Goal: Task Accomplishment & Management: Manage account settings

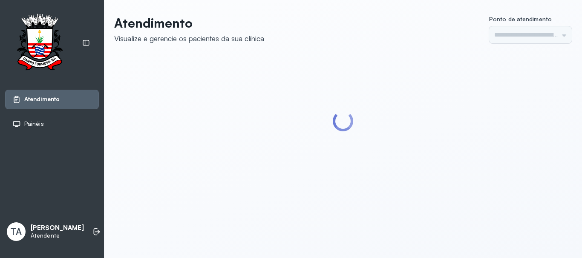
type input "******"
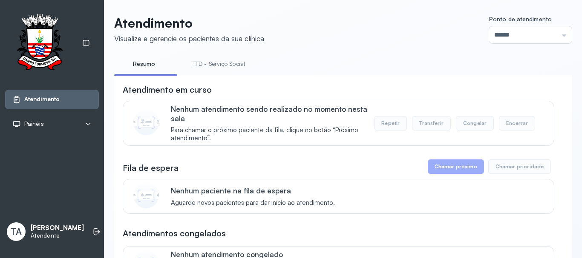
click at [207, 63] on link "TFD - Serviço Social" at bounding box center [218, 64] width 69 height 14
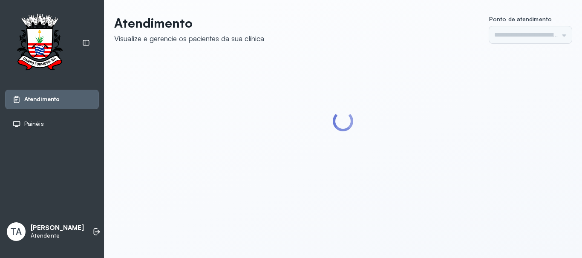
type input "******"
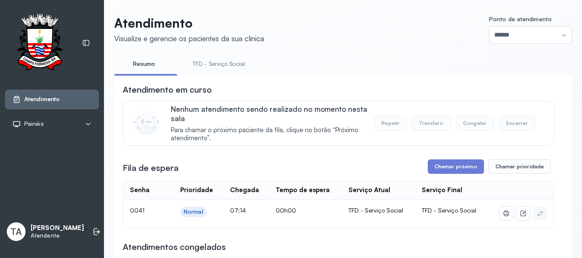
click at [454, 161] on div "**********" at bounding box center [338, 255] width 431 height 343
click at [446, 174] on button "Chamar próximo" at bounding box center [456, 167] width 56 height 14
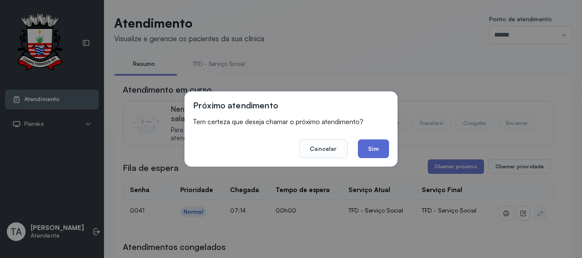
click at [374, 154] on button "Sim" at bounding box center [373, 149] width 31 height 19
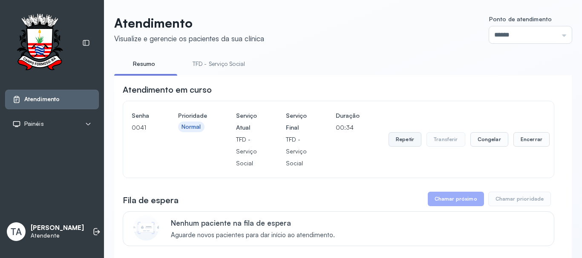
click at [388, 144] on button "Repetir" at bounding box center [404, 139] width 33 height 14
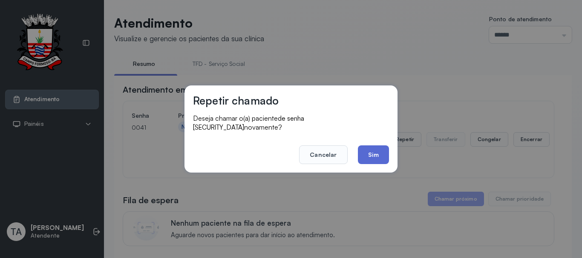
click at [379, 146] on button "Sim" at bounding box center [373, 155] width 31 height 19
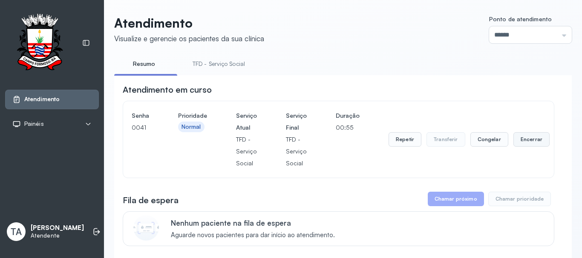
click at [513, 144] on button "Encerrar" at bounding box center [531, 139] width 36 height 14
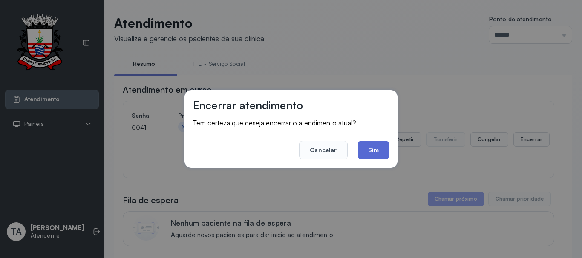
click at [379, 152] on button "Sim" at bounding box center [373, 150] width 31 height 19
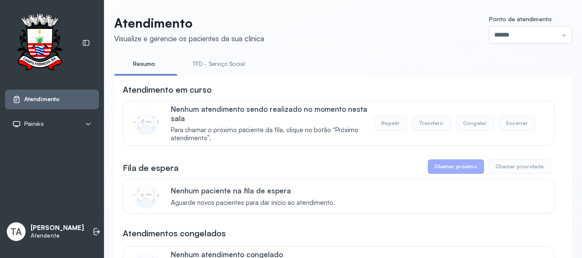
click at [234, 63] on link "TFD - Serviço Social" at bounding box center [218, 64] width 69 height 14
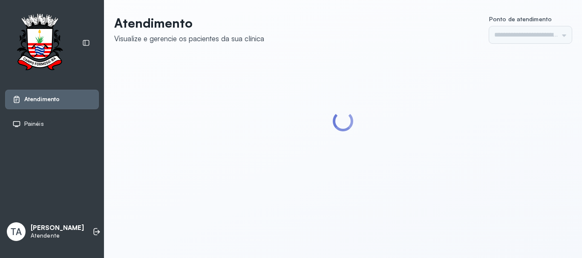
type input "******"
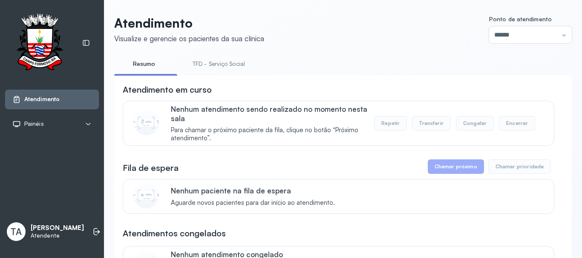
click at [217, 66] on link "TFD - Serviço Social" at bounding box center [218, 64] width 69 height 14
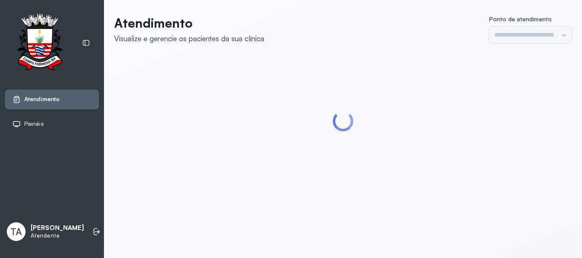
type input "******"
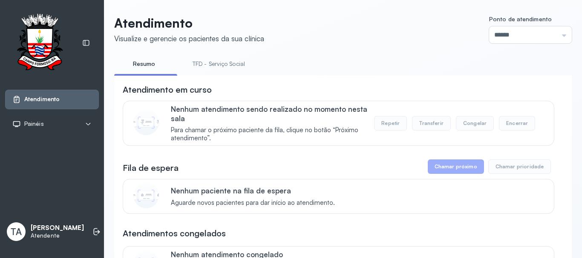
click at [221, 68] on link "TFD - Serviço Social" at bounding box center [218, 64] width 69 height 14
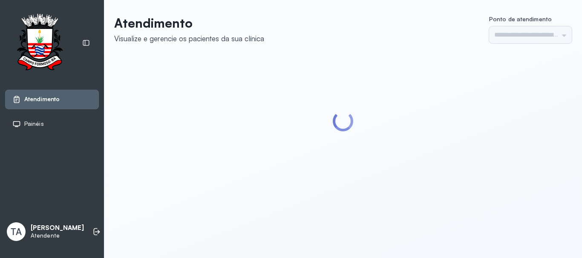
type input "******"
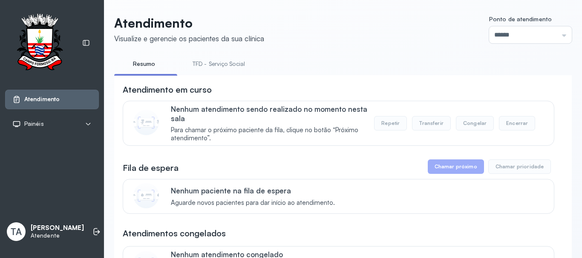
click at [217, 62] on link "TFD - Serviço Social" at bounding box center [218, 64] width 69 height 14
click at [153, 60] on link "Resumo" at bounding box center [144, 64] width 60 height 14
click at [199, 67] on link "TFD - Serviço Social" at bounding box center [218, 64] width 69 height 14
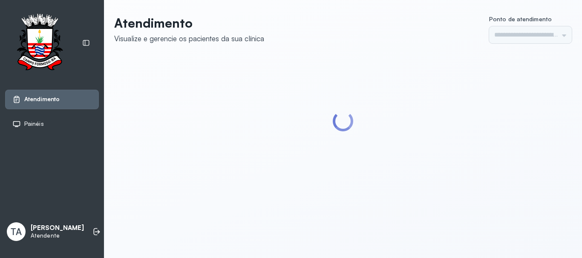
type input "******"
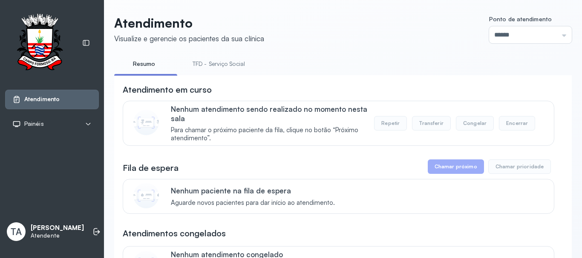
click at [224, 68] on link "TFD - Serviço Social" at bounding box center [218, 64] width 69 height 14
click at [154, 59] on link "Resumo" at bounding box center [144, 64] width 60 height 14
click at [223, 65] on link "TFD - Serviço Social" at bounding box center [218, 64] width 69 height 14
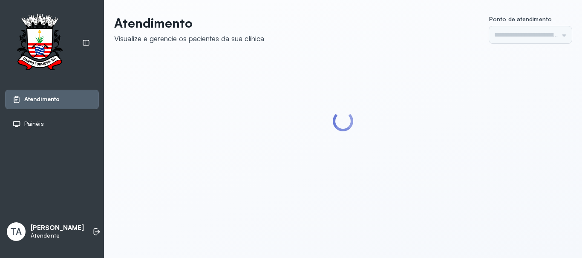
type input "******"
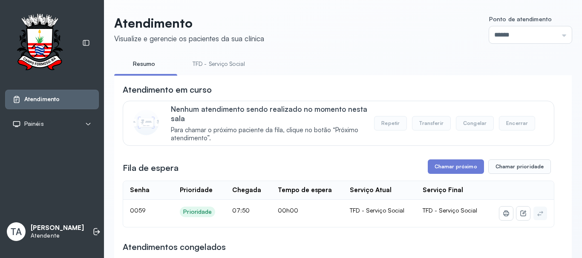
click at [219, 69] on link "TFD - Serviço Social" at bounding box center [218, 64] width 69 height 14
click at [431, 173] on button "Chamar próximo" at bounding box center [456, 167] width 56 height 14
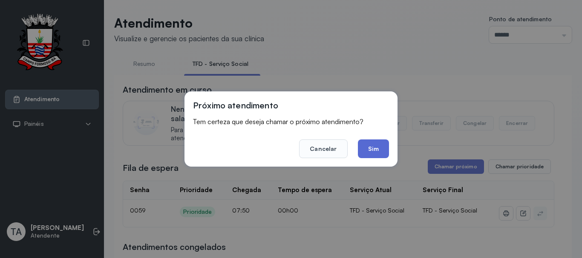
click at [373, 147] on button "Sim" at bounding box center [373, 149] width 31 height 19
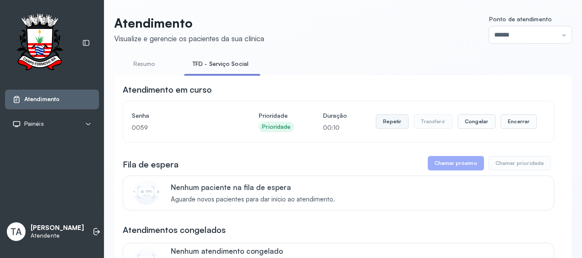
click at [379, 129] on button "Repetir" at bounding box center [392, 122] width 33 height 14
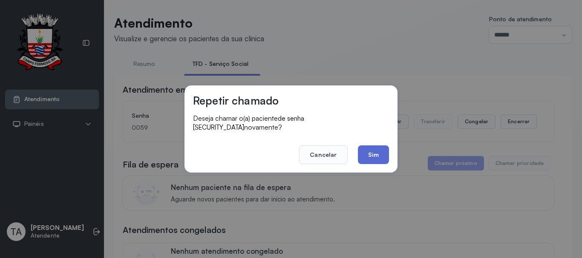
click at [369, 158] on button "Sim" at bounding box center [373, 155] width 31 height 19
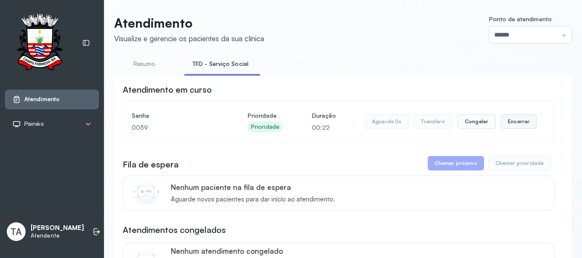
click at [523, 125] on button "Encerrar" at bounding box center [518, 122] width 36 height 14
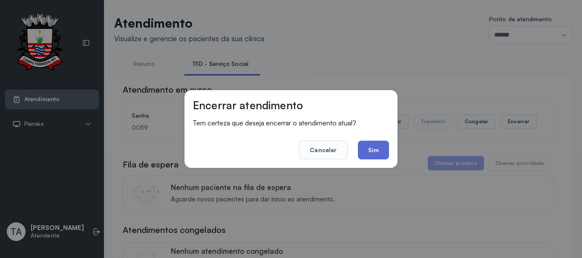
click at [363, 145] on button "Sim" at bounding box center [373, 150] width 31 height 19
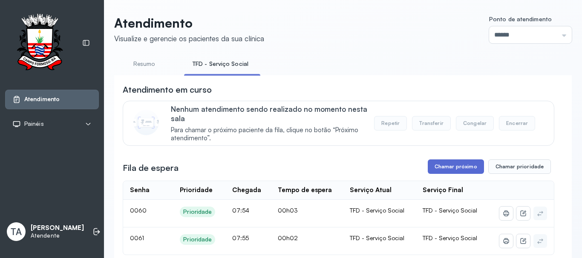
click at [444, 169] on button "Chamar próximo" at bounding box center [456, 167] width 56 height 14
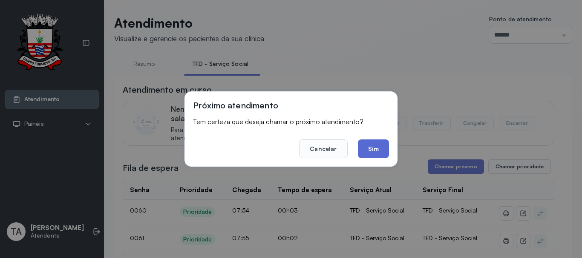
click at [381, 148] on button "Sim" at bounding box center [373, 149] width 31 height 19
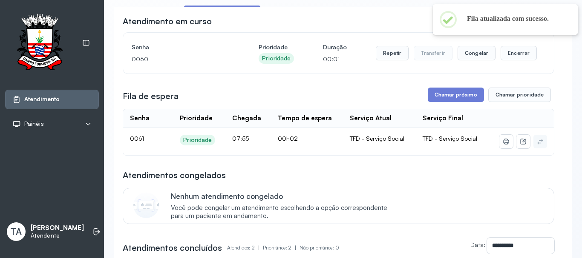
scroll to position [85, 0]
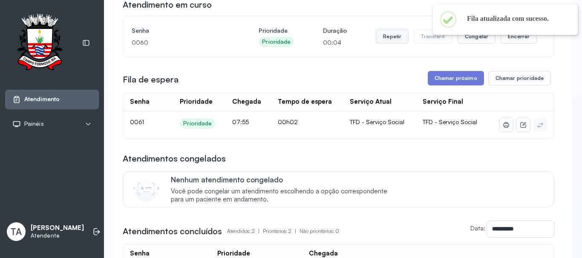
click at [383, 40] on button "Repetir" at bounding box center [392, 36] width 33 height 14
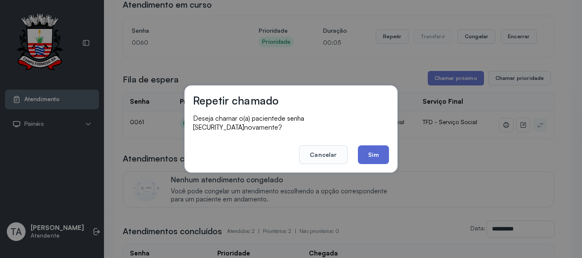
click at [375, 146] on button "Sim" at bounding box center [373, 155] width 31 height 19
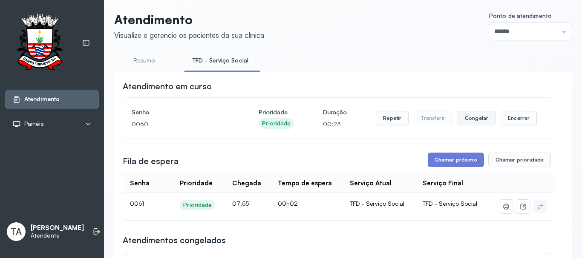
scroll to position [0, 0]
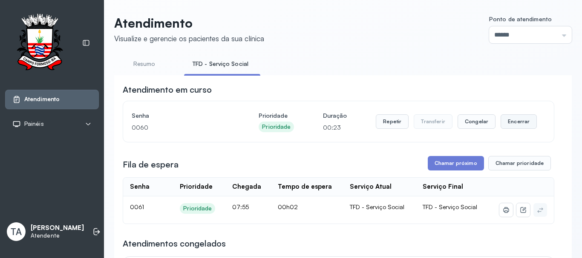
click at [511, 124] on button "Encerrar" at bounding box center [518, 122] width 36 height 14
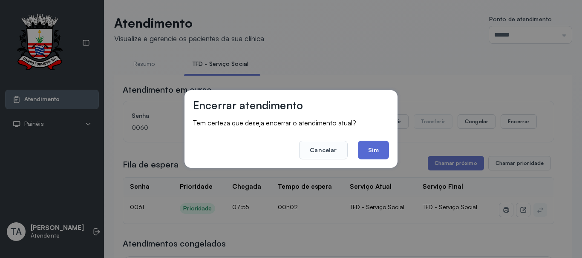
click at [364, 148] on button "Sim" at bounding box center [373, 150] width 31 height 19
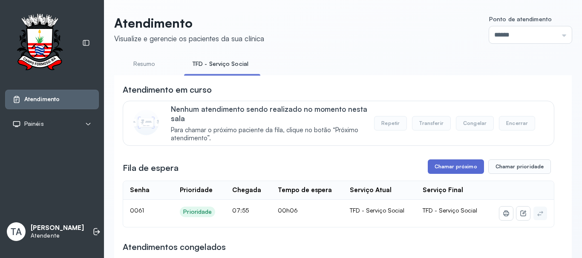
click at [448, 165] on button "Chamar próximo" at bounding box center [456, 167] width 56 height 14
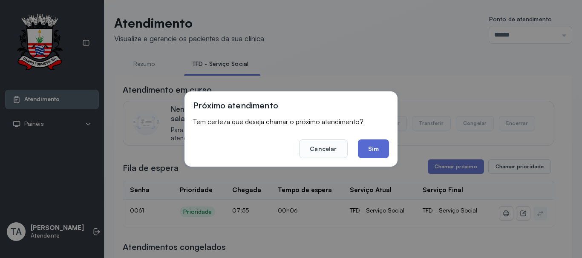
click at [384, 151] on button "Sim" at bounding box center [373, 149] width 31 height 19
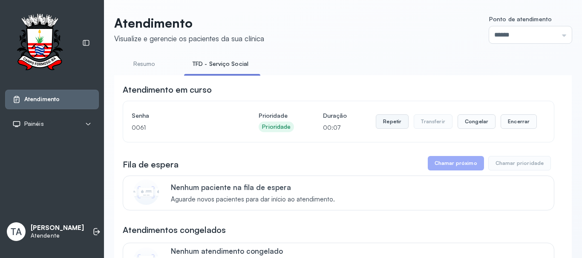
click at [383, 129] on button "Repetir" at bounding box center [392, 122] width 33 height 14
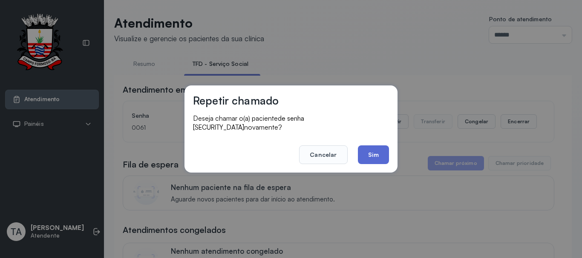
click at [374, 153] on button "Sim" at bounding box center [373, 155] width 31 height 19
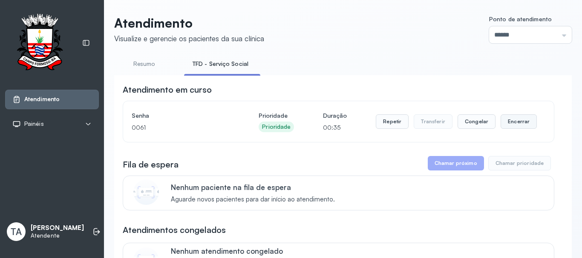
click at [520, 128] on button "Encerrar" at bounding box center [518, 122] width 36 height 14
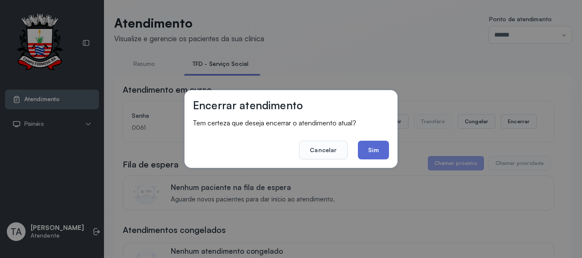
click at [376, 153] on button "Sim" at bounding box center [373, 150] width 31 height 19
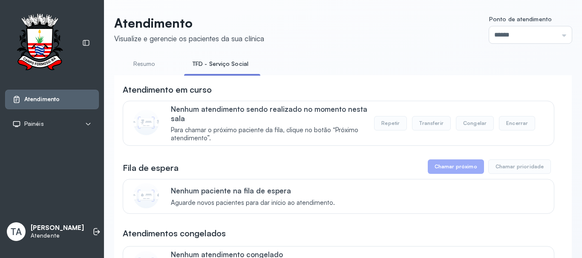
click at [146, 60] on link "Resumo" at bounding box center [144, 64] width 60 height 14
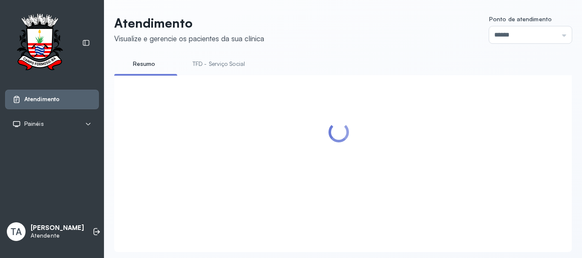
click at [211, 69] on link "TFD - Serviço Social" at bounding box center [218, 64] width 69 height 14
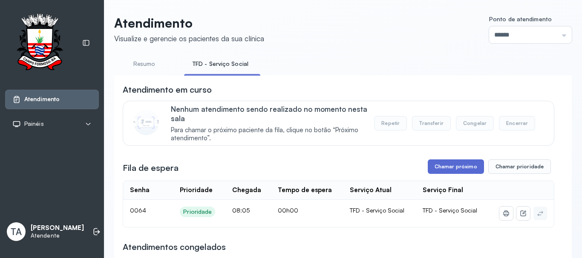
click at [438, 173] on button "Chamar próximo" at bounding box center [456, 167] width 56 height 14
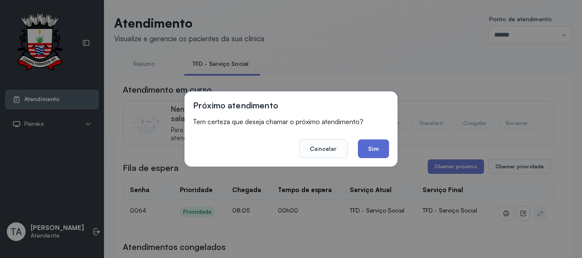
drag, startPoint x: 351, startPoint y: 152, endPoint x: 359, endPoint y: 152, distance: 7.2
click at [353, 152] on footer "Cancelar Sim" at bounding box center [291, 143] width 196 height 31
click at [363, 152] on button "Sim" at bounding box center [373, 149] width 31 height 19
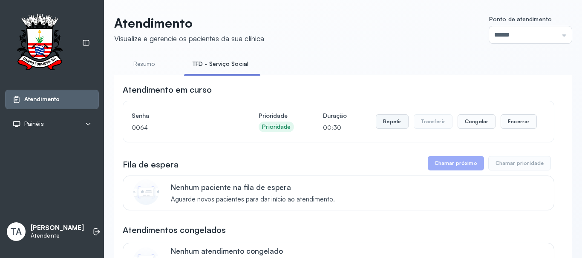
click at [402, 129] on button "Repetir" at bounding box center [392, 122] width 33 height 14
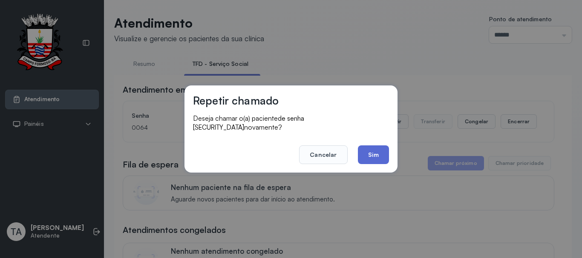
click at [370, 151] on button "Sim" at bounding box center [373, 155] width 31 height 19
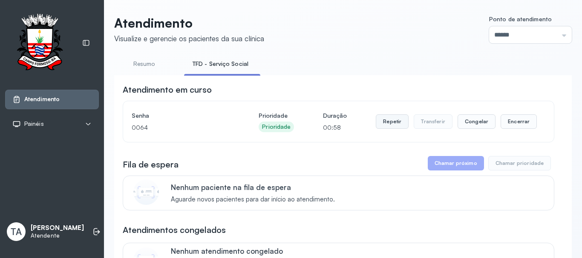
click at [388, 122] on button "Repetir" at bounding box center [392, 122] width 33 height 14
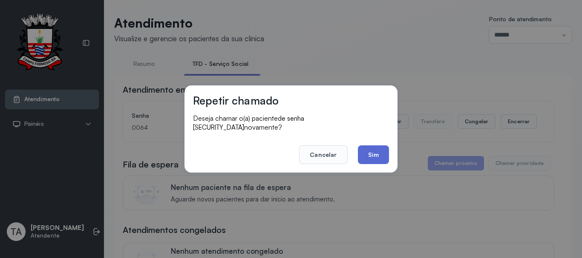
click at [372, 152] on button "Sim" at bounding box center [373, 155] width 31 height 19
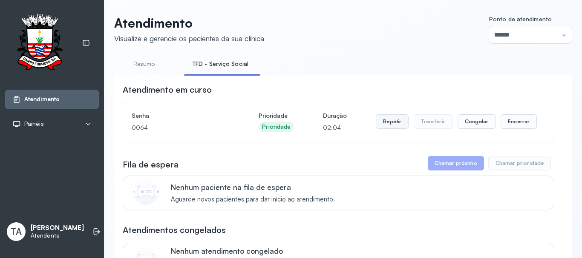
click at [382, 129] on button "Repetir" at bounding box center [392, 122] width 33 height 14
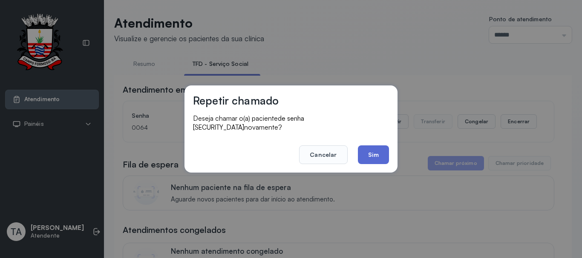
click at [369, 155] on button "Sim" at bounding box center [373, 155] width 31 height 19
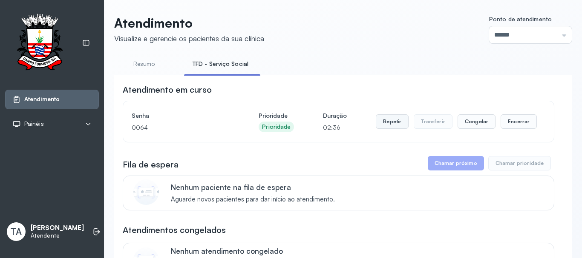
click at [382, 123] on button "Repetir" at bounding box center [392, 122] width 33 height 14
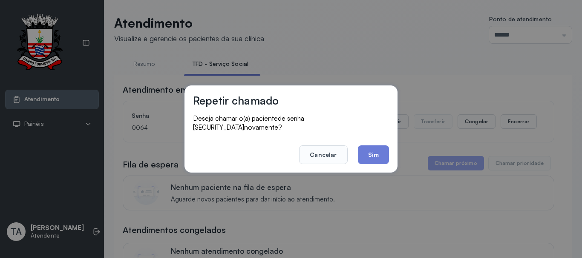
click at [377, 134] on footer "Cancelar Sim" at bounding box center [291, 149] width 196 height 31
click at [374, 146] on button "Sim" at bounding box center [373, 155] width 31 height 19
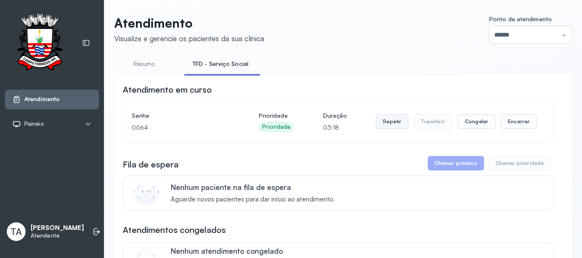
click at [389, 118] on button "Repetir" at bounding box center [392, 122] width 33 height 14
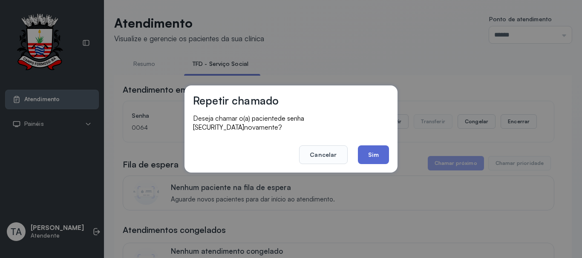
click at [362, 146] on button "Sim" at bounding box center [373, 155] width 31 height 19
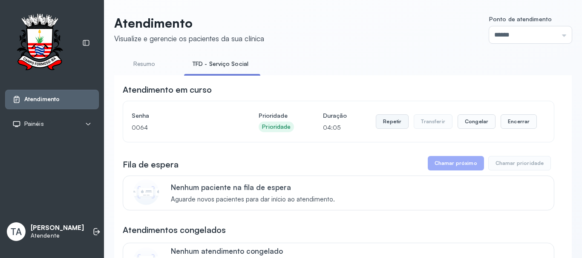
click at [396, 126] on button "Repetir" at bounding box center [392, 122] width 33 height 14
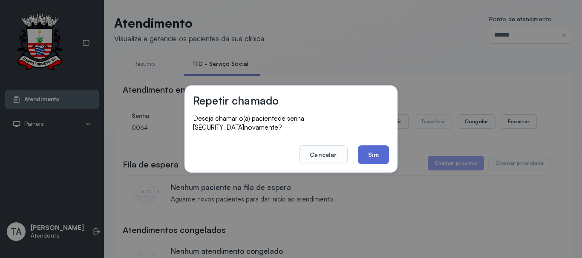
click at [379, 146] on button "Sim" at bounding box center [373, 155] width 31 height 19
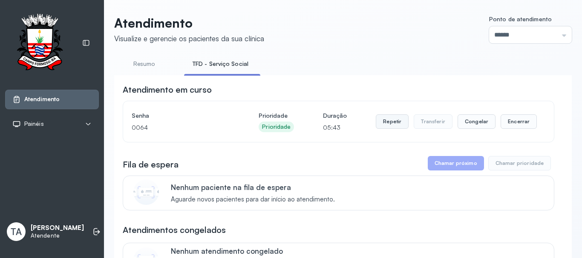
click at [384, 128] on button "Repetir" at bounding box center [392, 122] width 33 height 14
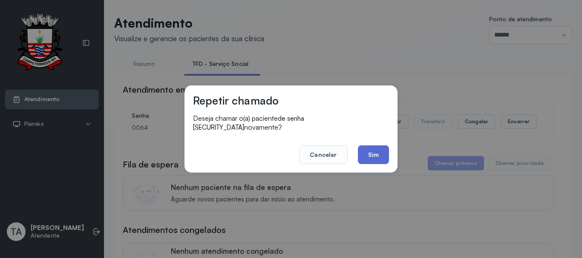
click at [370, 159] on button "Sim" at bounding box center [373, 155] width 31 height 19
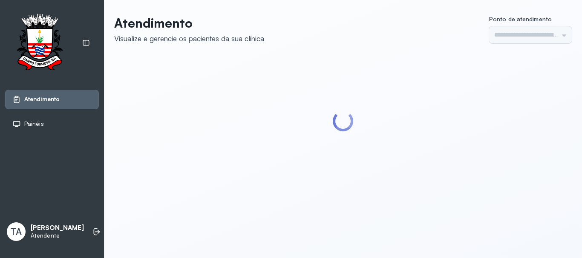
type input "******"
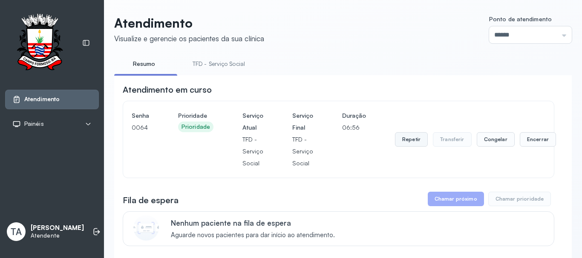
click at [402, 145] on button "Repetir" at bounding box center [411, 139] width 33 height 14
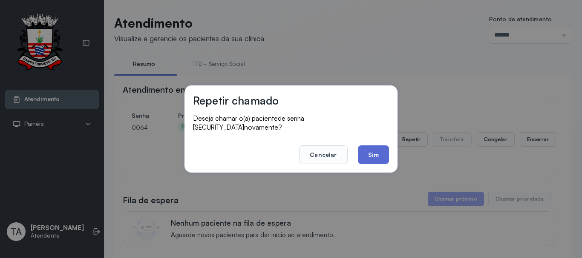
click at [378, 151] on button "Sim" at bounding box center [373, 155] width 31 height 19
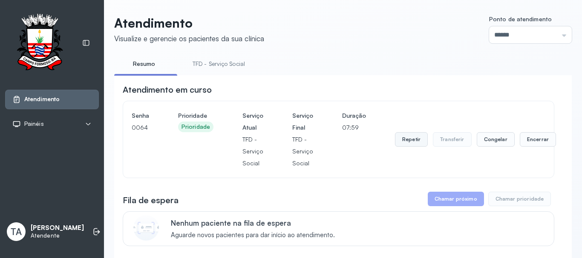
click at [404, 143] on button "Repetir" at bounding box center [411, 139] width 33 height 14
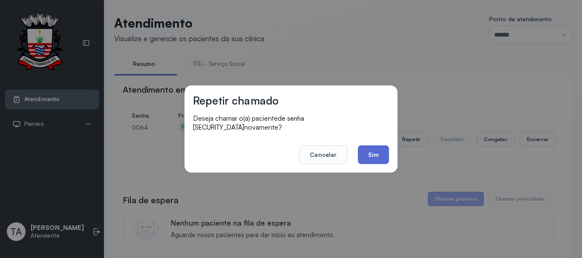
click at [378, 154] on button "Sim" at bounding box center [373, 155] width 31 height 19
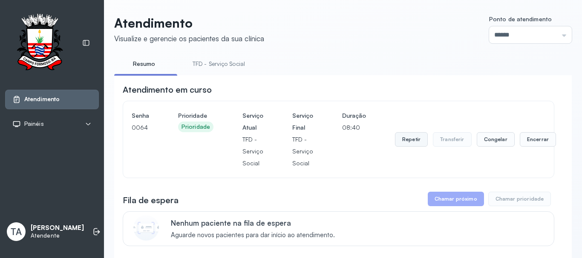
click at [411, 139] on button "Repetir" at bounding box center [411, 139] width 33 height 14
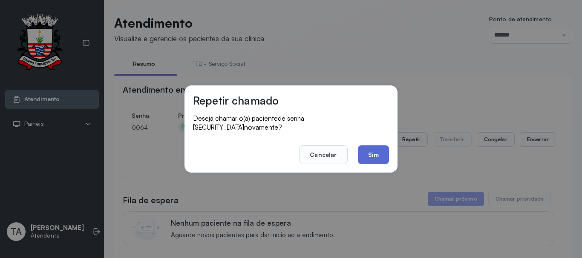
click at [382, 151] on button "Sim" at bounding box center [373, 155] width 31 height 19
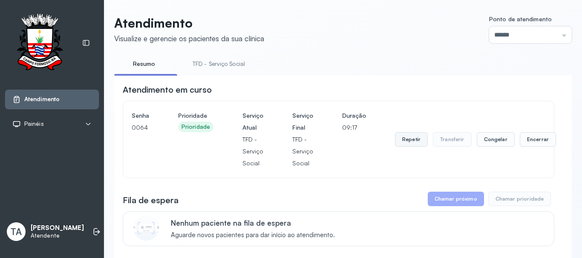
click at [416, 145] on button "Repetir" at bounding box center [411, 139] width 33 height 14
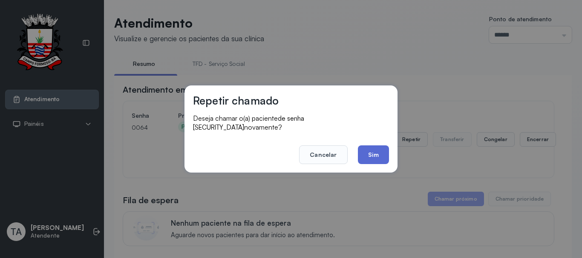
click at [368, 159] on button "Sim" at bounding box center [373, 155] width 31 height 19
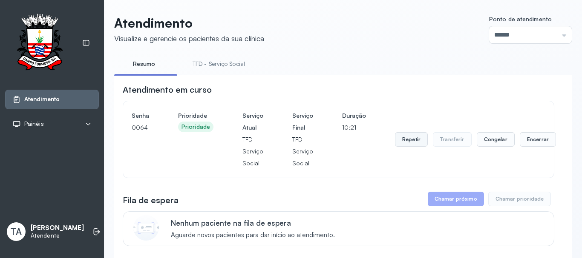
click at [397, 141] on button "Repetir" at bounding box center [411, 139] width 33 height 14
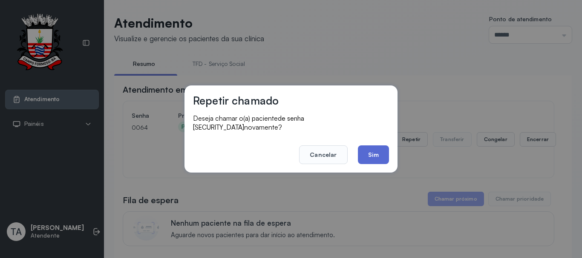
click at [379, 153] on button "Sim" at bounding box center [373, 155] width 31 height 19
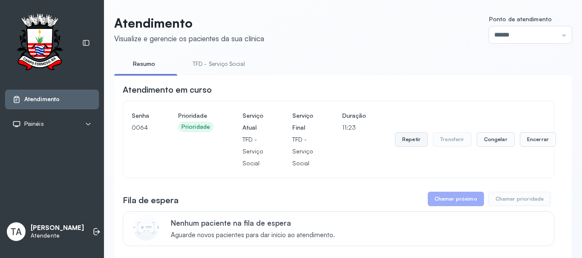
click at [404, 145] on button "Repetir" at bounding box center [411, 139] width 33 height 14
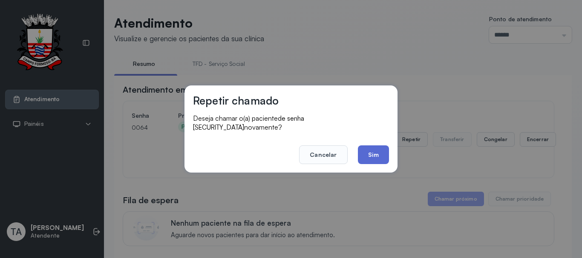
click at [378, 152] on button "Sim" at bounding box center [373, 155] width 31 height 19
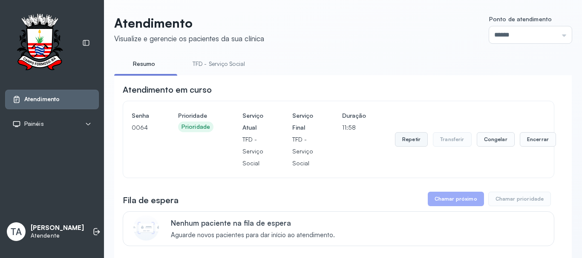
click at [402, 147] on button "Repetir" at bounding box center [411, 139] width 33 height 14
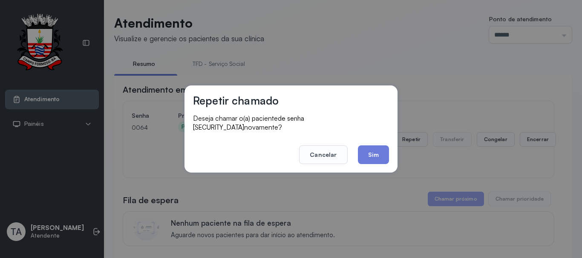
click at [389, 152] on div "Repetir chamado Deseja chamar o(a) paciente de senha 0064 novamente? Cancelar S…" at bounding box center [290, 129] width 213 height 87
click at [373, 158] on button "Sim" at bounding box center [373, 155] width 31 height 19
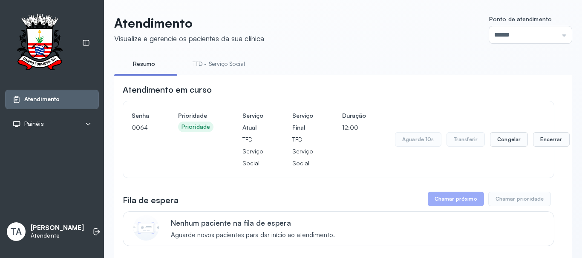
click at [373, 158] on div "Senha 0064 Prioridade Prioridade Serviço Atual TFD - Serviço Social Serviço Fin…" at bounding box center [339, 140] width 414 height 60
click at [409, 147] on button "Repetir" at bounding box center [411, 139] width 33 height 14
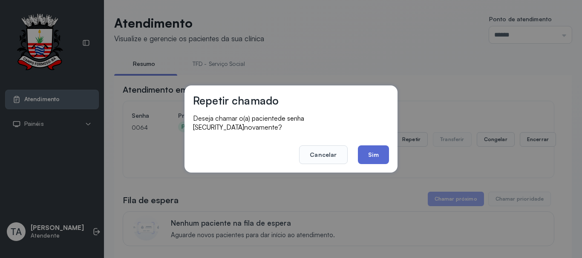
click at [384, 159] on button "Sim" at bounding box center [373, 155] width 31 height 19
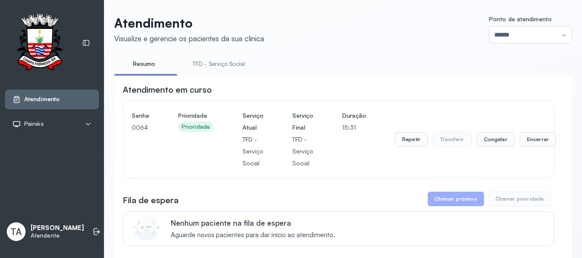
click at [231, 64] on link "TFD - Serviço Social" at bounding box center [218, 64] width 69 height 14
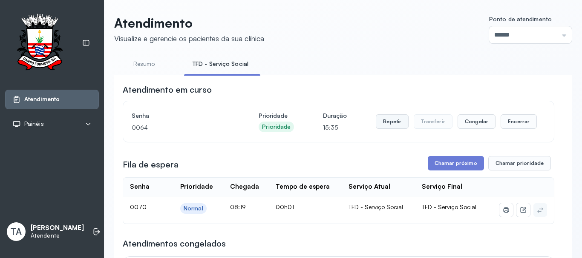
click at [390, 122] on button "Repetir" at bounding box center [392, 122] width 33 height 14
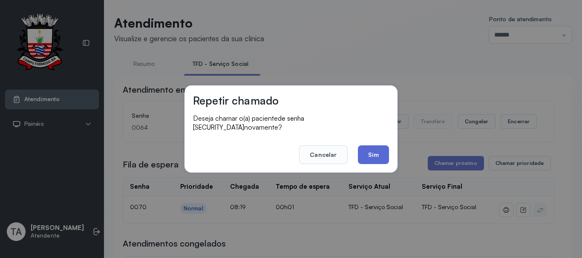
click at [375, 157] on button "Sim" at bounding box center [373, 155] width 31 height 19
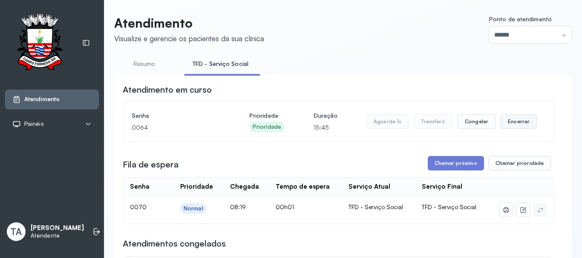
click at [503, 124] on button "Encerrar" at bounding box center [518, 122] width 36 height 14
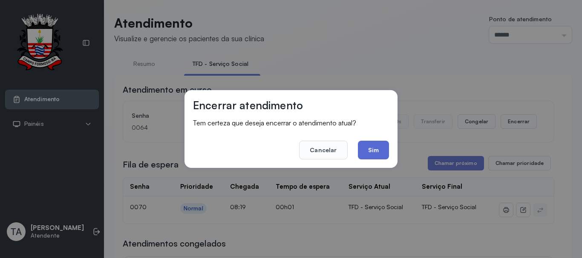
click at [381, 150] on button "Sim" at bounding box center [373, 150] width 31 height 19
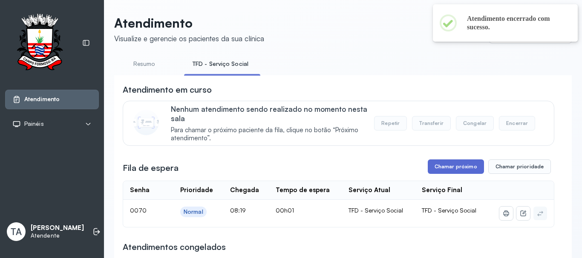
click at [455, 167] on button "Chamar próximo" at bounding box center [456, 167] width 56 height 14
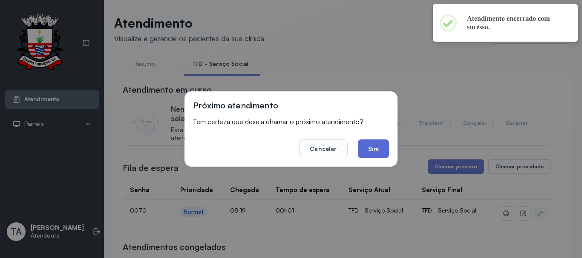
click at [378, 145] on button "Sim" at bounding box center [373, 149] width 31 height 19
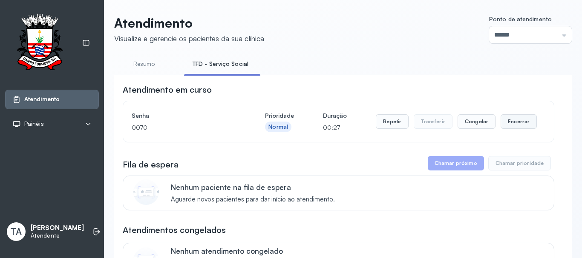
click at [511, 123] on button "Encerrar" at bounding box center [518, 122] width 36 height 14
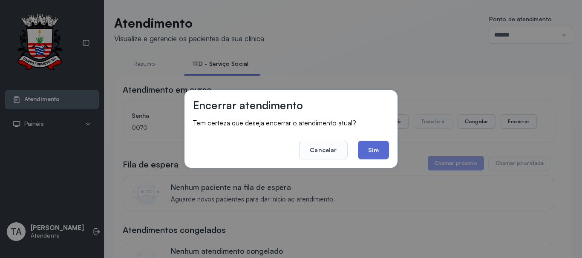
click at [366, 152] on button "Sim" at bounding box center [373, 150] width 31 height 19
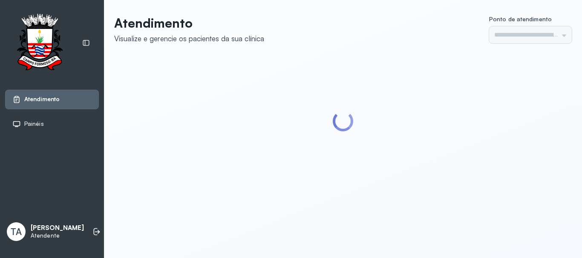
type input "******"
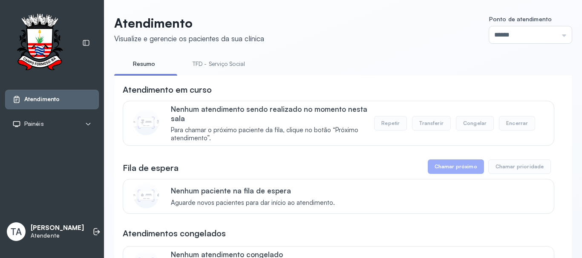
click at [217, 61] on link "TFD - Serviço Social" at bounding box center [218, 64] width 69 height 14
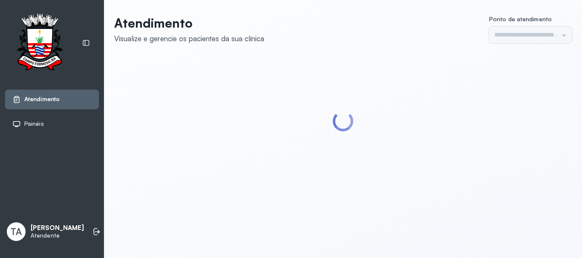
type input "******"
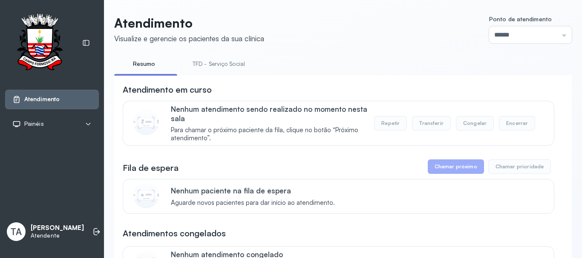
click at [212, 63] on link "TFD - Serviço Social" at bounding box center [218, 64] width 69 height 14
click at [154, 63] on link "Resumo" at bounding box center [144, 64] width 60 height 14
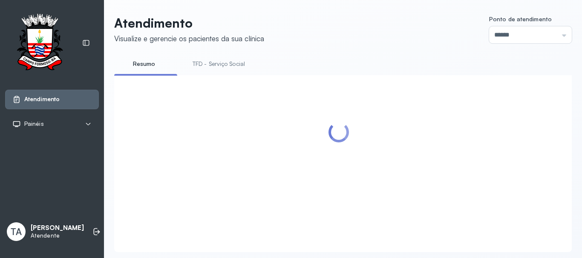
click at [230, 62] on link "TFD - Serviço Social" at bounding box center [218, 64] width 69 height 14
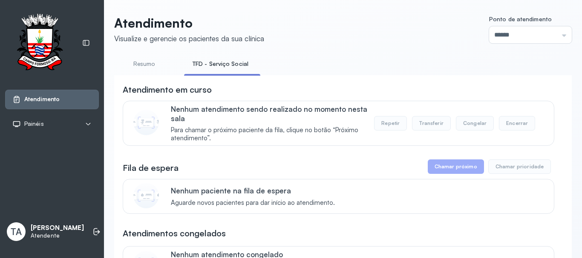
click at [158, 64] on link "Resumo" at bounding box center [144, 64] width 60 height 14
click at [226, 70] on link "TFD - Serviço Social" at bounding box center [218, 64] width 69 height 14
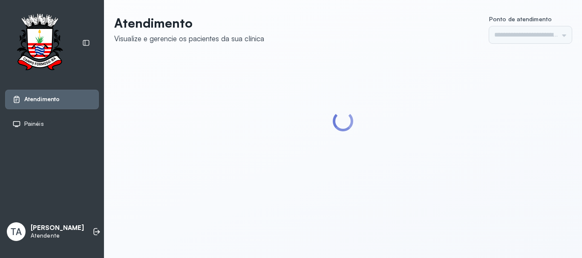
type input "******"
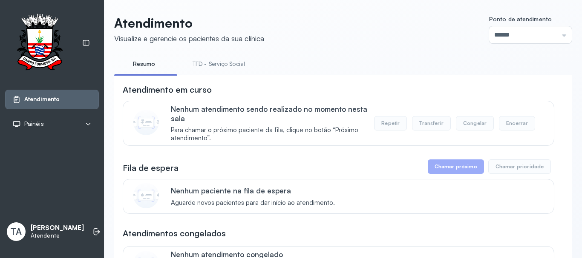
click at [218, 65] on link "TFD - Serviço Social" at bounding box center [218, 64] width 69 height 14
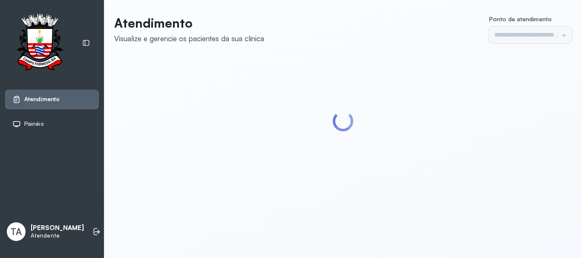
type input "******"
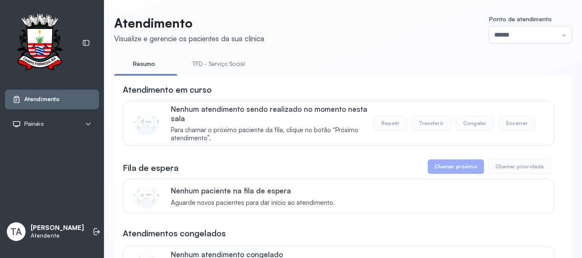
click at [217, 63] on link "TFD - Serviço Social" at bounding box center [218, 64] width 69 height 14
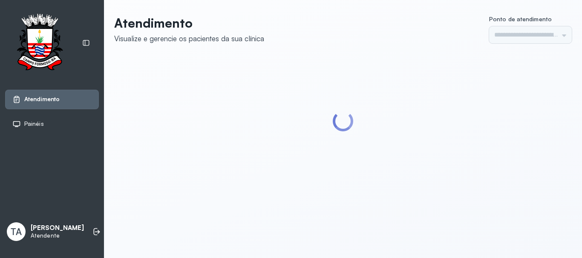
type input "******"
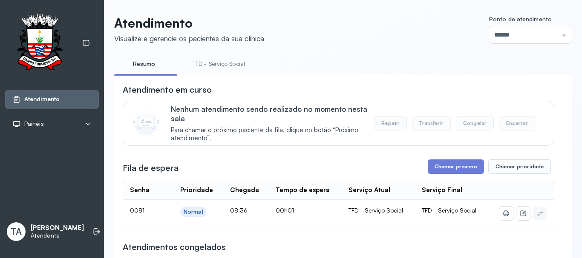
click at [437, 171] on button "Chamar próximo" at bounding box center [456, 167] width 56 height 14
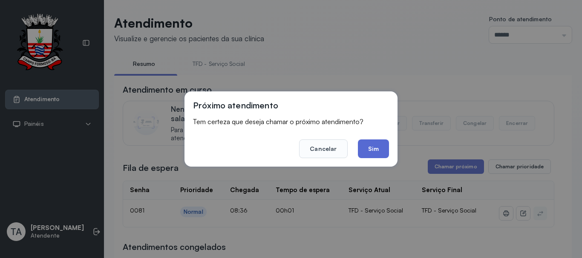
drag, startPoint x: 374, startPoint y: 139, endPoint x: 362, endPoint y: 148, distance: 15.0
click at [372, 141] on footer "Cancelar Sim" at bounding box center [291, 143] width 196 height 31
click at [362, 149] on button "Sim" at bounding box center [373, 149] width 31 height 19
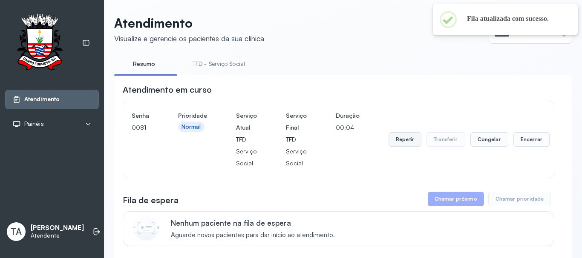
click at [400, 140] on button "Repetir" at bounding box center [404, 139] width 33 height 14
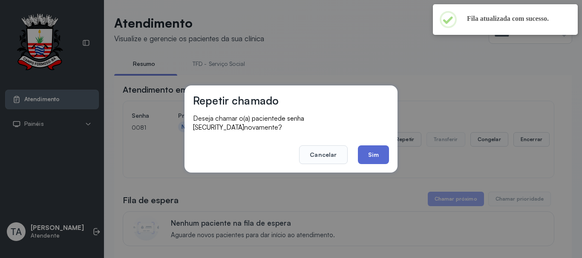
click at [379, 155] on button "Sim" at bounding box center [373, 155] width 31 height 19
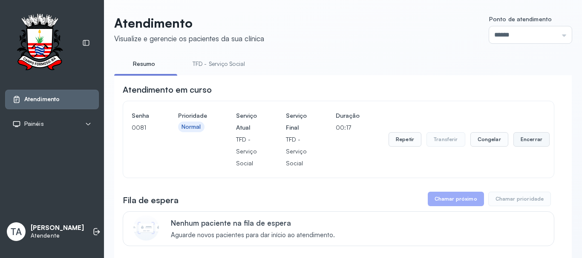
click at [518, 146] on button "Encerrar" at bounding box center [531, 139] width 36 height 14
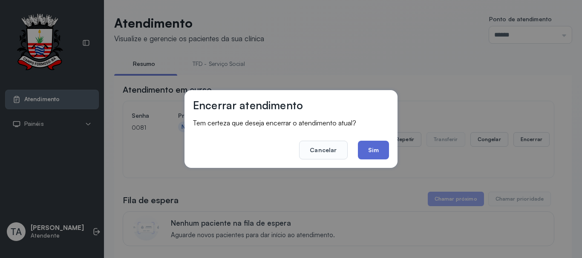
click at [374, 156] on button "Sim" at bounding box center [373, 150] width 31 height 19
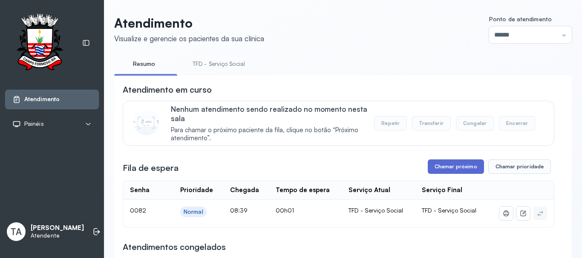
click at [434, 174] on button "Chamar próximo" at bounding box center [456, 167] width 56 height 14
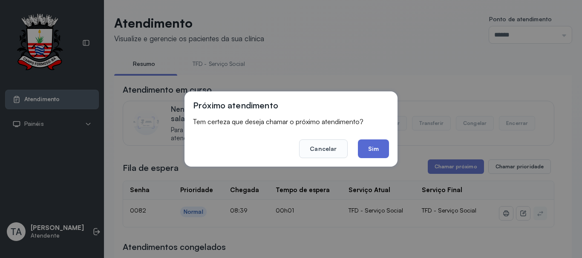
click at [380, 158] on button "Sim" at bounding box center [373, 149] width 31 height 19
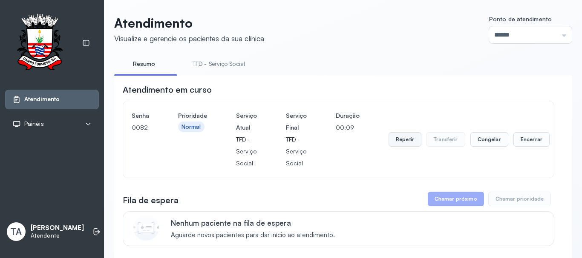
click at [395, 144] on button "Repetir" at bounding box center [404, 139] width 33 height 14
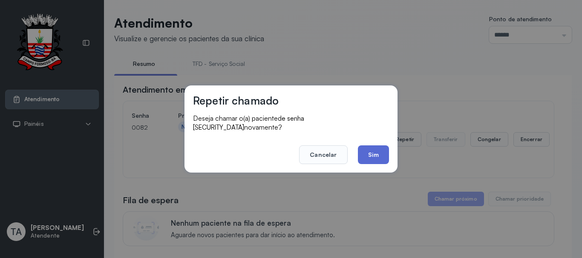
click at [370, 160] on button "Sim" at bounding box center [373, 155] width 31 height 19
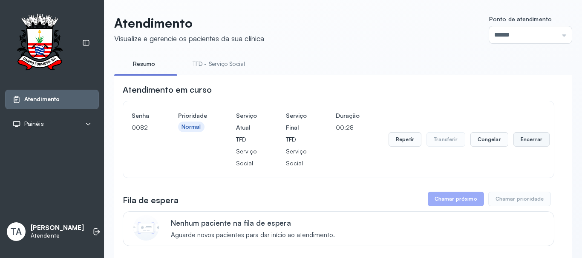
click at [531, 141] on button "Encerrar" at bounding box center [531, 139] width 36 height 14
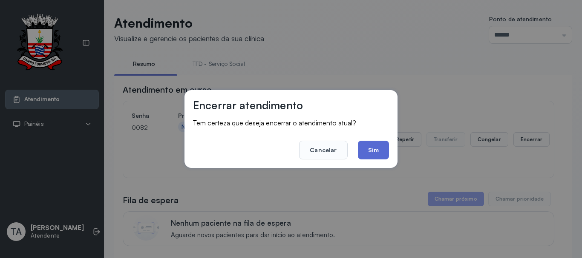
click at [377, 148] on button "Sim" at bounding box center [373, 150] width 31 height 19
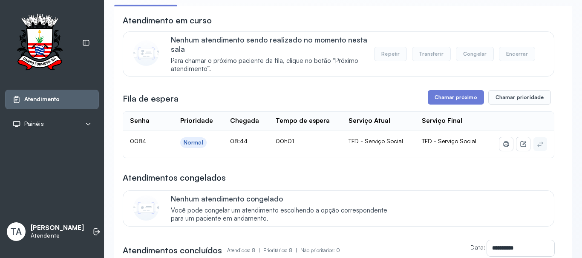
scroll to position [50, 0]
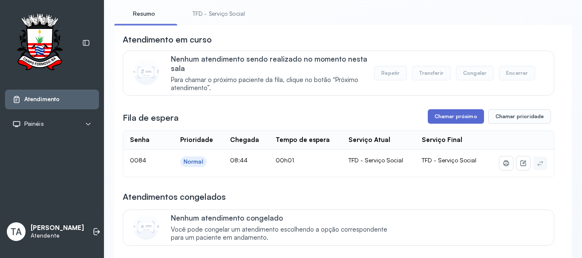
click at [442, 119] on button "Chamar próximo" at bounding box center [456, 116] width 56 height 14
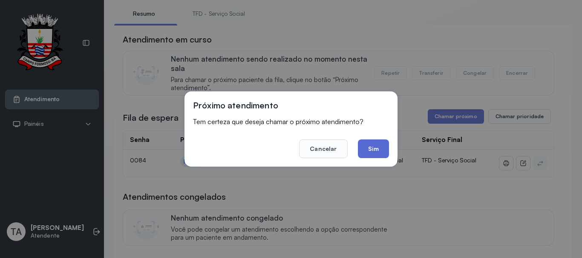
click at [373, 150] on button "Sim" at bounding box center [373, 149] width 31 height 19
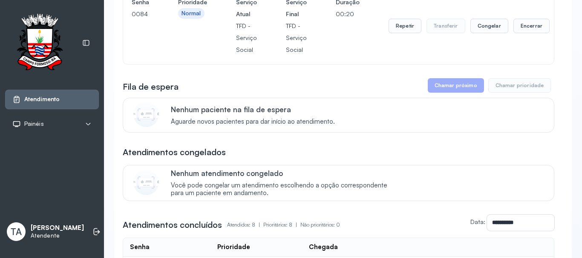
scroll to position [101, 0]
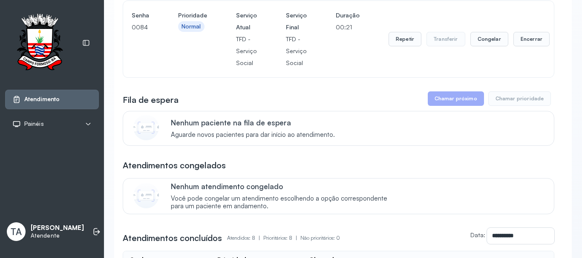
click at [391, 54] on div "Repetir Transferir Congelar Encerrar" at bounding box center [468, 39] width 161 height 60
click at [402, 46] on button "Repetir" at bounding box center [404, 39] width 33 height 14
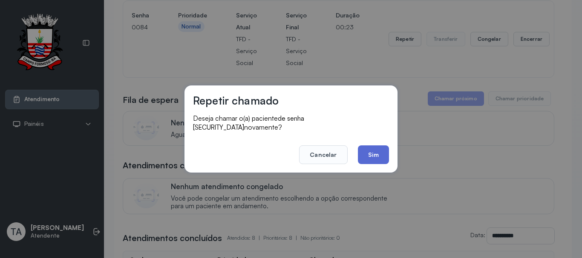
click at [373, 152] on button "Sim" at bounding box center [373, 155] width 31 height 19
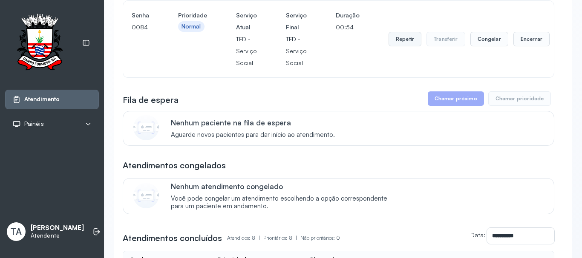
click at [401, 37] on button "Repetir" at bounding box center [404, 39] width 33 height 14
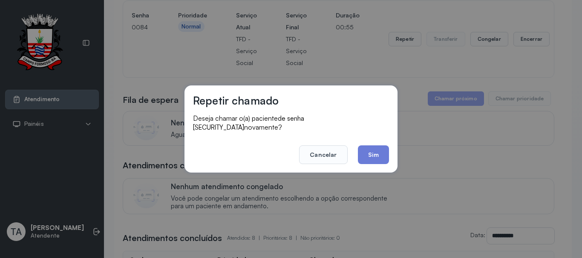
click at [368, 134] on footer "Cancelar Sim" at bounding box center [291, 149] width 196 height 31
click at [367, 152] on button "Sim" at bounding box center [373, 155] width 31 height 19
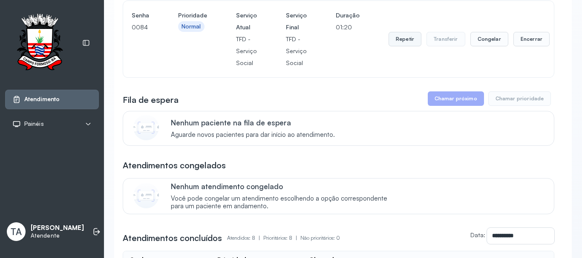
click at [412, 43] on button "Repetir" at bounding box center [404, 39] width 33 height 14
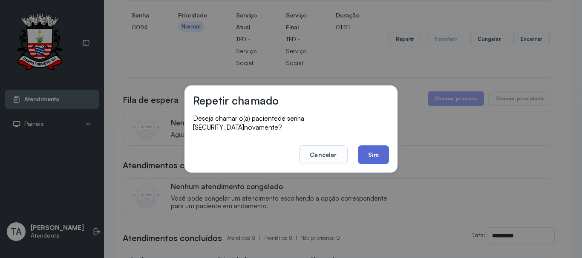
click at [375, 146] on button "Sim" at bounding box center [373, 155] width 31 height 19
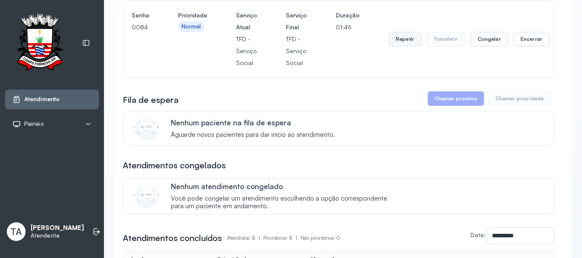
click at [396, 45] on button "Repetir" at bounding box center [404, 39] width 33 height 14
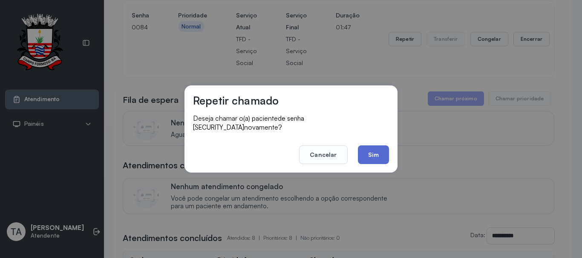
click at [369, 153] on button "Sim" at bounding box center [373, 155] width 31 height 19
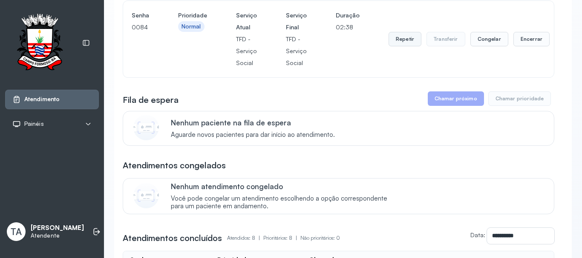
click at [396, 46] on button "Repetir" at bounding box center [404, 39] width 33 height 14
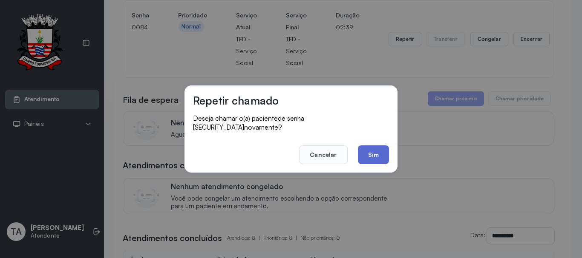
click at [381, 158] on button "Sim" at bounding box center [373, 155] width 31 height 19
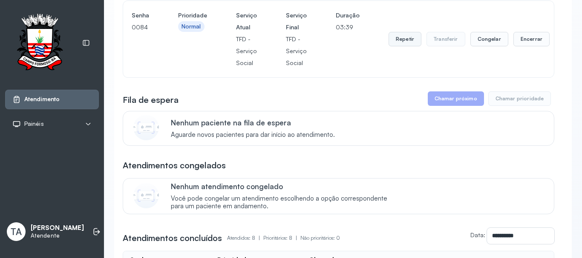
click at [401, 40] on button "Repetir" at bounding box center [404, 39] width 33 height 14
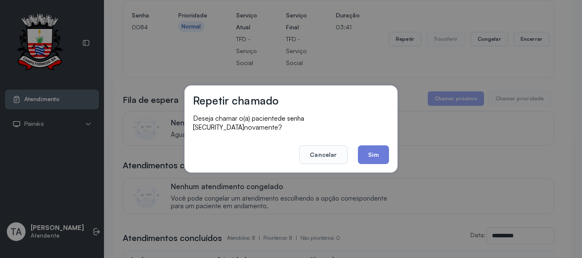
click at [379, 161] on div "Repetir chamado Deseja chamar o(a) paciente de senha 0084 novamente? Cancelar S…" at bounding box center [290, 129] width 213 height 87
click at [368, 150] on button "Sim" at bounding box center [373, 155] width 31 height 19
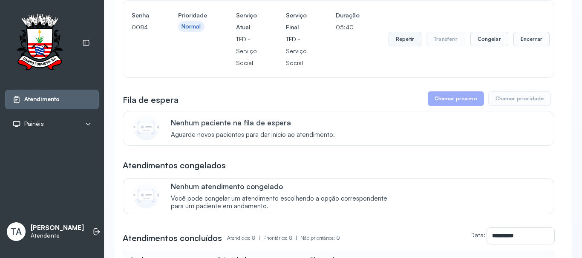
click at [395, 43] on button "Repetir" at bounding box center [404, 39] width 33 height 14
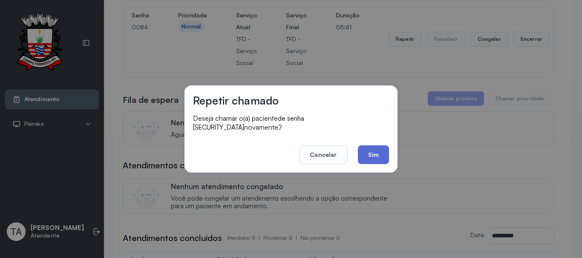
click at [379, 155] on button "Sim" at bounding box center [373, 155] width 31 height 19
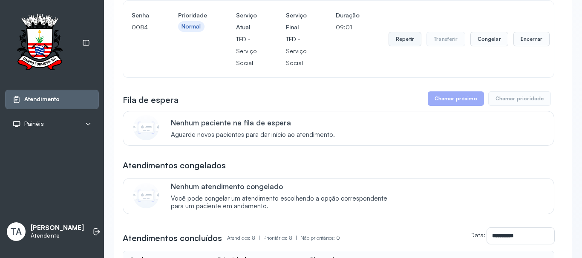
click at [407, 43] on button "Repetir" at bounding box center [404, 39] width 33 height 14
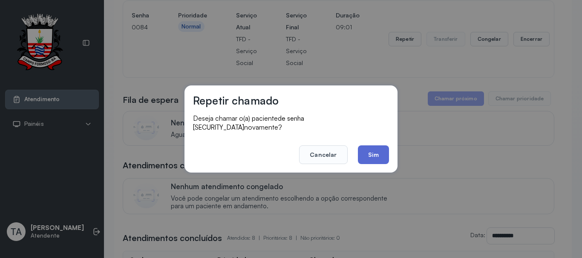
click at [366, 149] on button "Sim" at bounding box center [373, 155] width 31 height 19
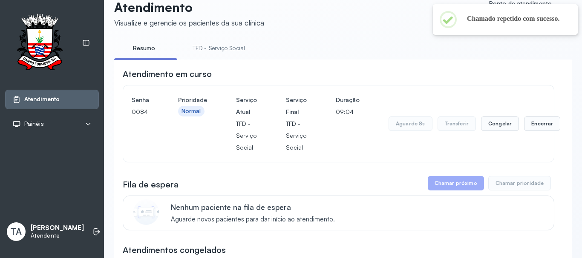
scroll to position [0, 0]
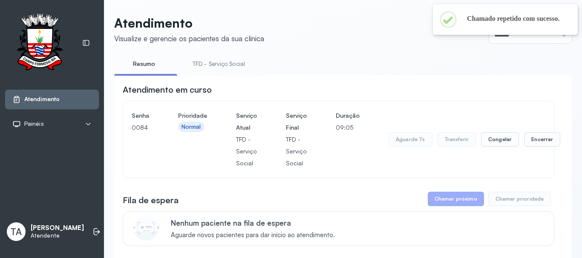
click at [202, 57] on link "TFD - Serviço Social" at bounding box center [218, 64] width 69 height 14
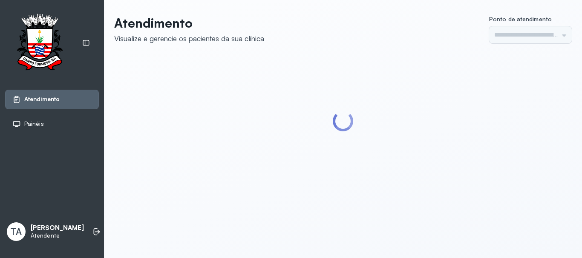
type input "******"
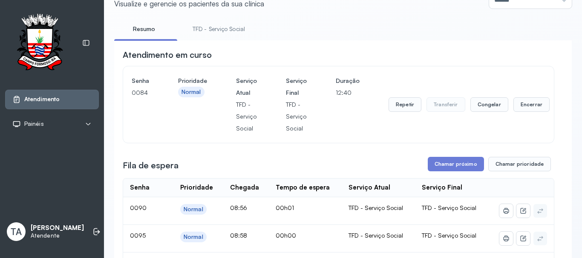
scroll to position [128, 0]
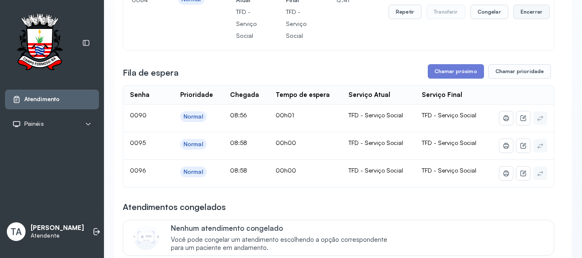
click at [528, 11] on button "Encerrar" at bounding box center [531, 12] width 36 height 14
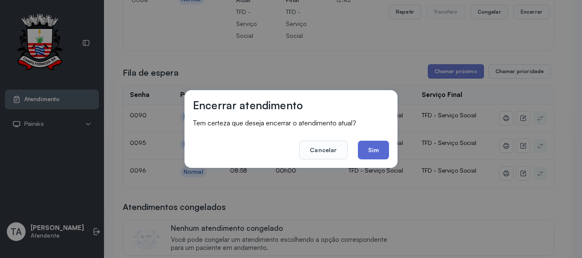
click at [375, 153] on button "Sim" at bounding box center [373, 150] width 31 height 19
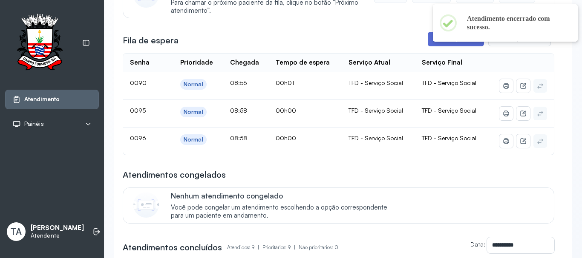
click at [434, 46] on button "Chamar próximo" at bounding box center [456, 39] width 56 height 14
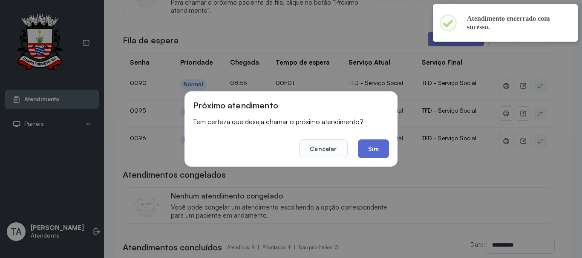
click at [377, 158] on button "Sim" at bounding box center [373, 149] width 31 height 19
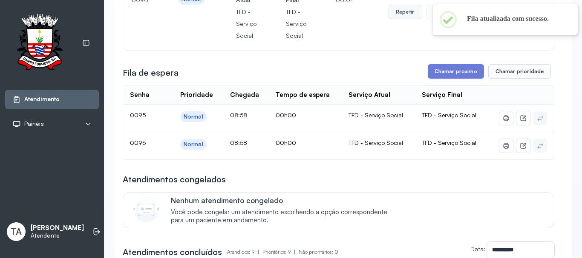
click at [402, 13] on button "Repetir" at bounding box center [404, 12] width 33 height 14
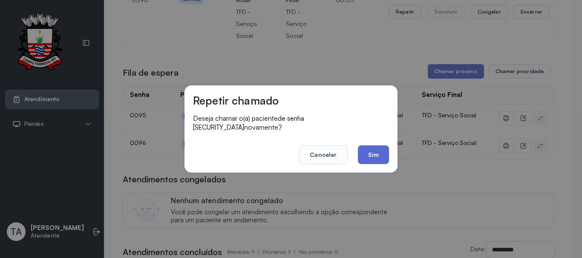
click at [375, 146] on button "Sim" at bounding box center [373, 155] width 31 height 19
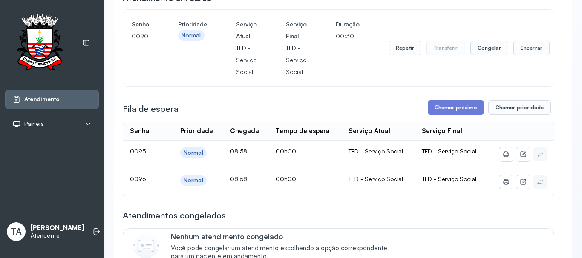
scroll to position [43, 0]
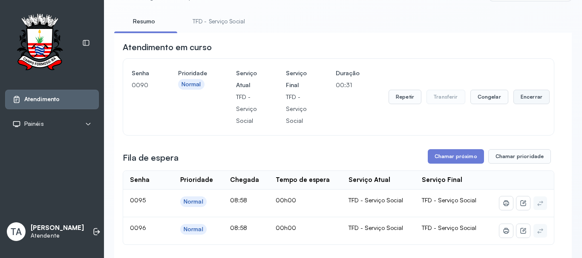
click at [520, 95] on button "Encerrar" at bounding box center [531, 97] width 36 height 14
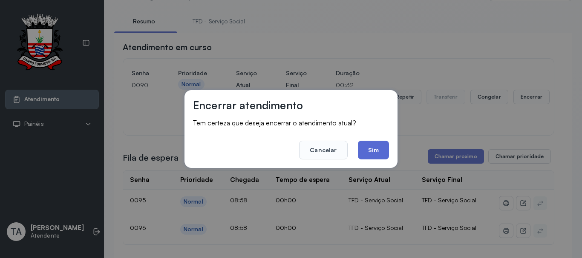
click at [380, 158] on button "Sim" at bounding box center [373, 150] width 31 height 19
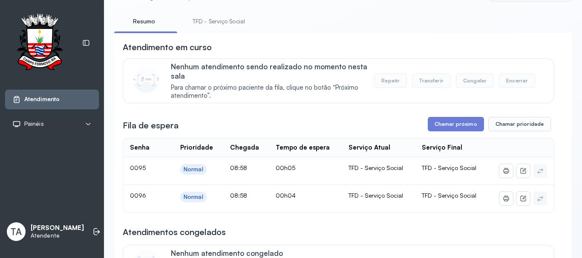
click at [431, 124] on button "Chamar próximo" at bounding box center [456, 124] width 56 height 14
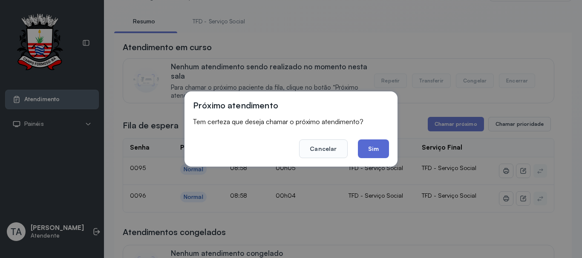
click at [363, 144] on button "Sim" at bounding box center [373, 149] width 31 height 19
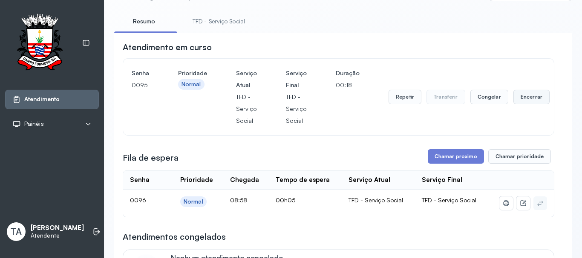
click at [523, 94] on button "Encerrar" at bounding box center [531, 97] width 36 height 14
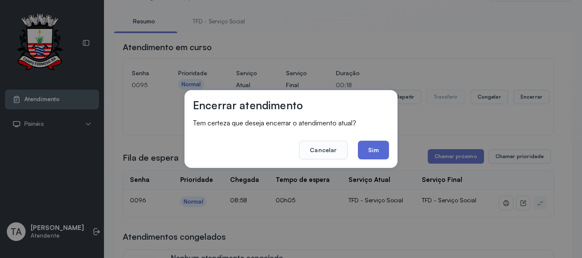
click at [383, 145] on button "Sim" at bounding box center [373, 150] width 31 height 19
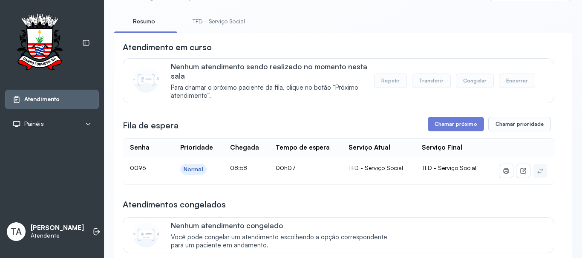
click at [434, 128] on button "Chamar próximo" at bounding box center [456, 124] width 56 height 14
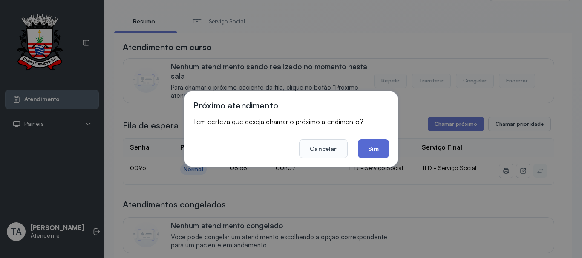
click at [375, 152] on button "Sim" at bounding box center [373, 149] width 31 height 19
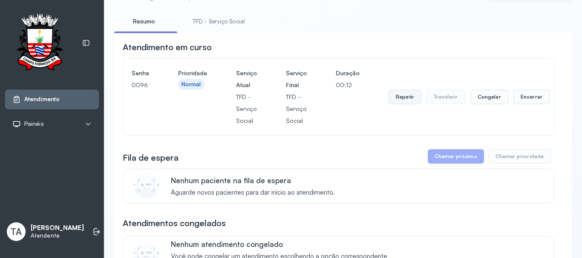
click at [393, 101] on button "Repetir" at bounding box center [404, 97] width 33 height 14
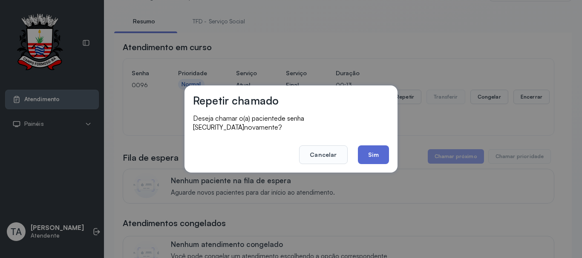
click at [367, 147] on button "Sim" at bounding box center [373, 155] width 31 height 19
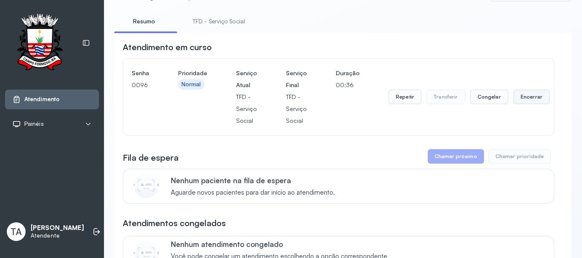
click at [522, 101] on button "Encerrar" at bounding box center [531, 97] width 36 height 14
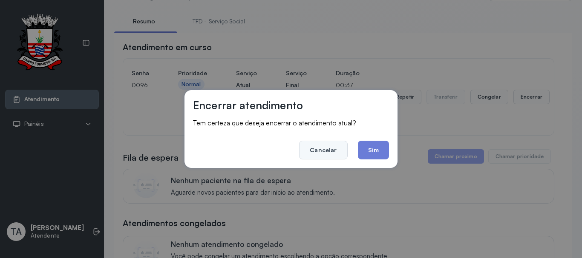
click at [339, 156] on button "Cancelar" at bounding box center [323, 150] width 48 height 19
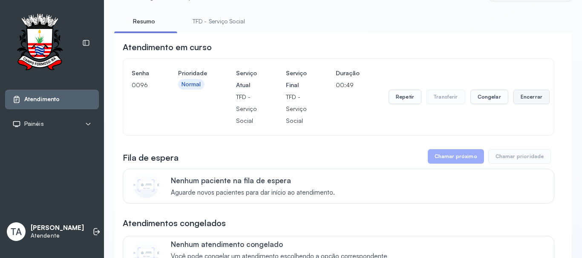
click at [522, 99] on button "Encerrar" at bounding box center [531, 97] width 36 height 14
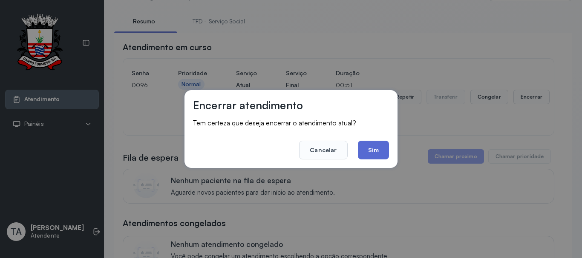
click at [382, 149] on button "Sim" at bounding box center [373, 150] width 31 height 19
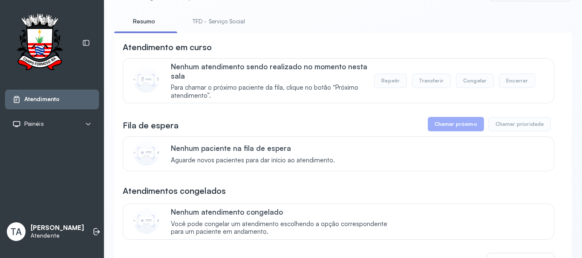
click at [228, 23] on link "TFD - Serviço Social" at bounding box center [218, 21] width 69 height 14
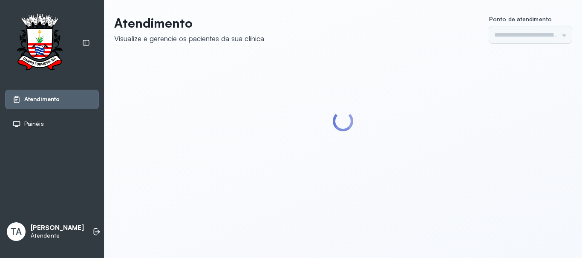
type input "******"
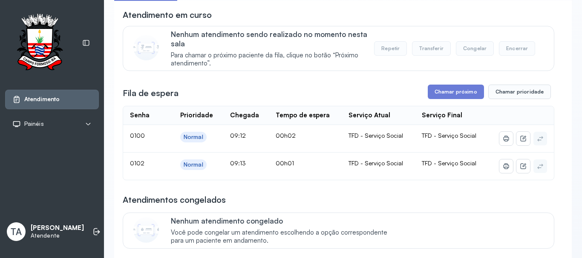
scroll to position [85, 0]
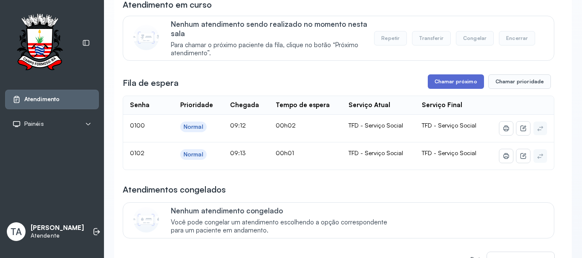
click at [442, 80] on button "Chamar próximo" at bounding box center [456, 82] width 56 height 14
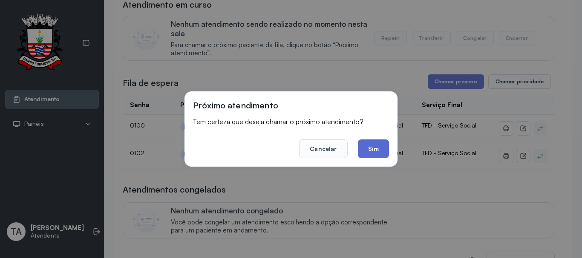
click at [377, 146] on button "Sim" at bounding box center [373, 149] width 31 height 19
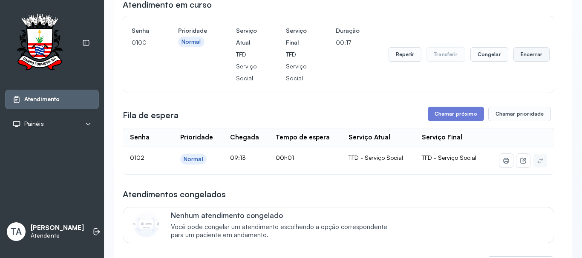
click at [513, 60] on button "Encerrar" at bounding box center [531, 54] width 36 height 14
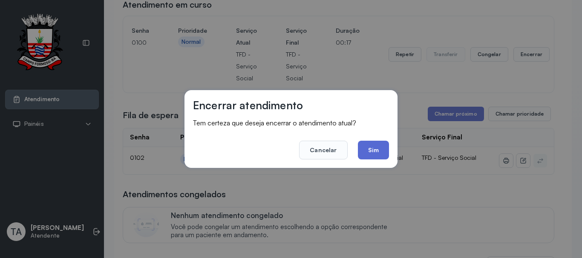
click at [373, 144] on button "Sim" at bounding box center [373, 150] width 31 height 19
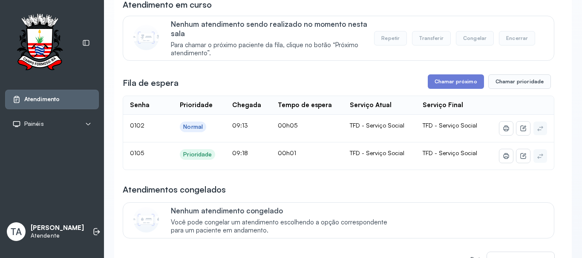
click at [446, 88] on button "Chamar próximo" at bounding box center [456, 82] width 56 height 14
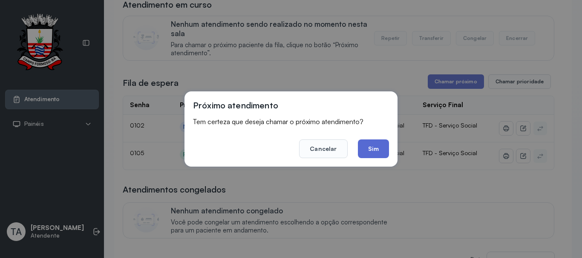
click at [366, 149] on button "Sim" at bounding box center [373, 149] width 31 height 19
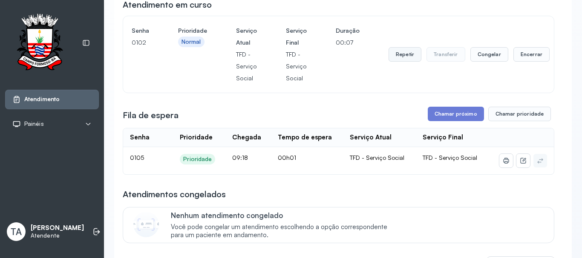
click at [410, 58] on button "Repetir" at bounding box center [404, 54] width 33 height 14
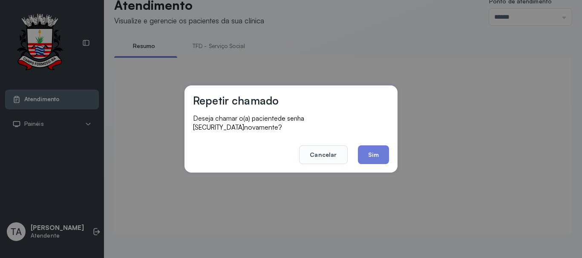
scroll to position [26, 0]
click at [371, 152] on button "Sim" at bounding box center [373, 155] width 31 height 19
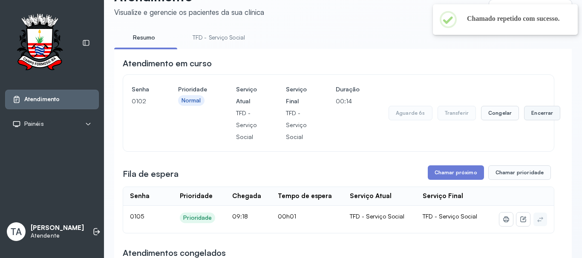
click at [540, 118] on button "Encerrar" at bounding box center [542, 113] width 36 height 14
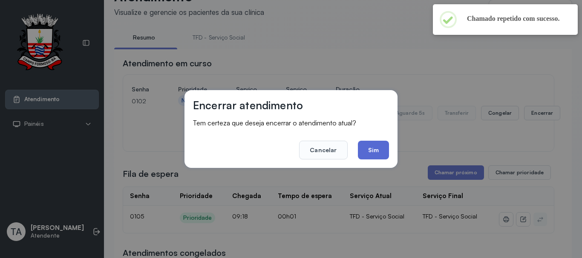
click at [382, 155] on button "Sim" at bounding box center [373, 150] width 31 height 19
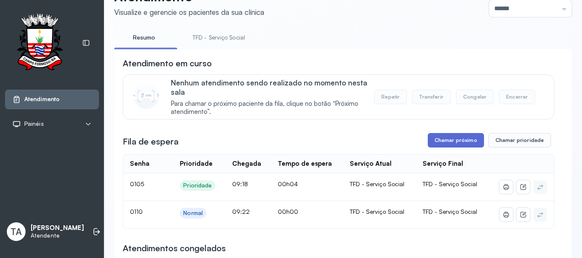
click at [451, 141] on button "Chamar próximo" at bounding box center [456, 140] width 56 height 14
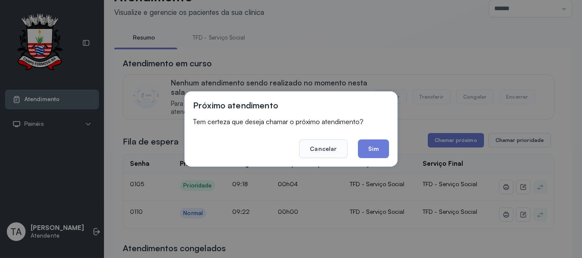
click at [396, 148] on div "Próximo atendimento Tem certeza que deseja chamar o próximo atendimento? Cancel…" at bounding box center [290, 129] width 213 height 75
click at [383, 150] on button "Sim" at bounding box center [373, 149] width 31 height 19
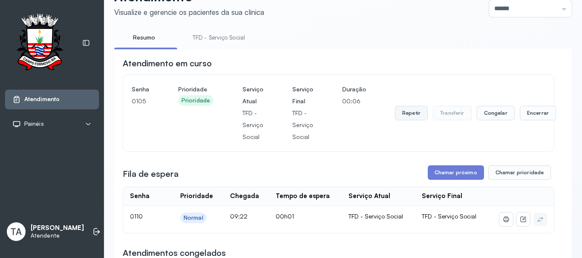
click at [401, 111] on button "Repetir" at bounding box center [411, 113] width 33 height 14
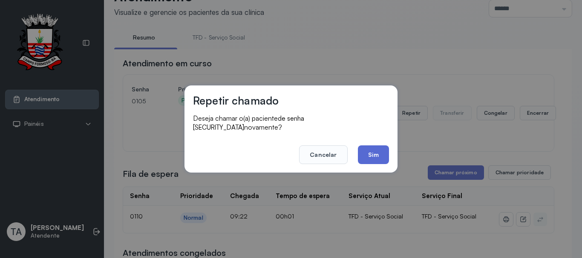
click at [379, 153] on button "Sim" at bounding box center [373, 155] width 31 height 19
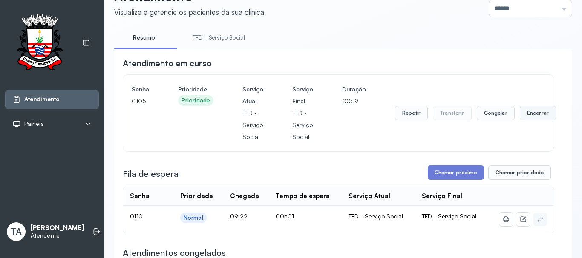
drag, startPoint x: 537, startPoint y: 117, endPoint x: 524, endPoint y: 112, distance: 13.5
click at [524, 112] on button "Encerrar" at bounding box center [538, 113] width 36 height 14
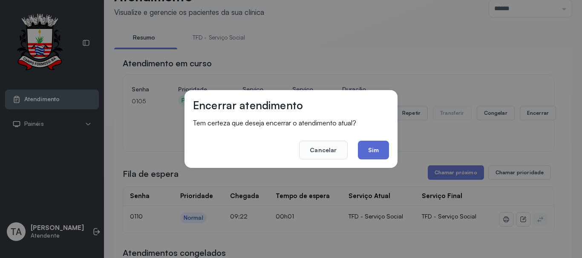
click at [373, 146] on button "Sim" at bounding box center [373, 150] width 31 height 19
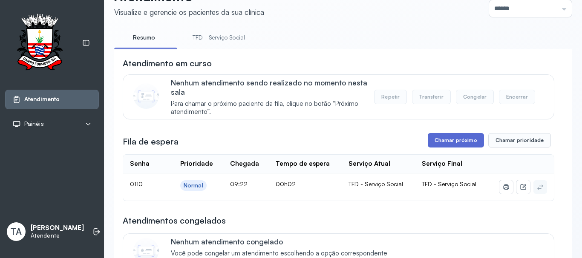
click at [432, 142] on button "Chamar próximo" at bounding box center [456, 140] width 56 height 14
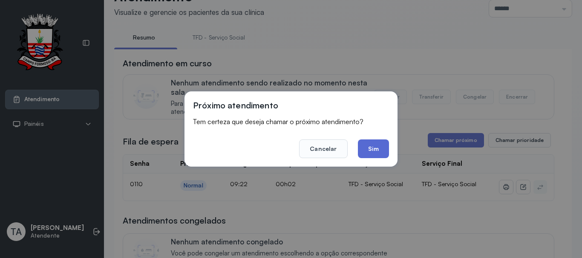
click at [371, 146] on button "Sim" at bounding box center [373, 149] width 31 height 19
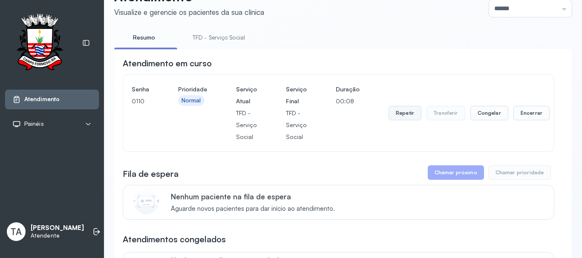
click at [396, 113] on button "Repetir" at bounding box center [404, 113] width 33 height 14
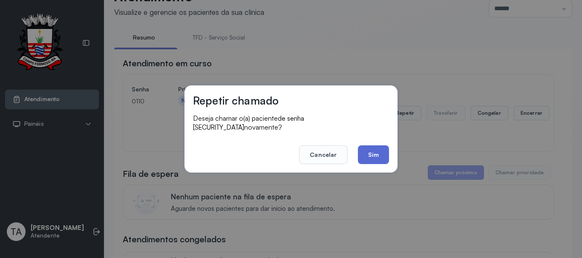
click at [382, 155] on button "Sim" at bounding box center [373, 155] width 31 height 19
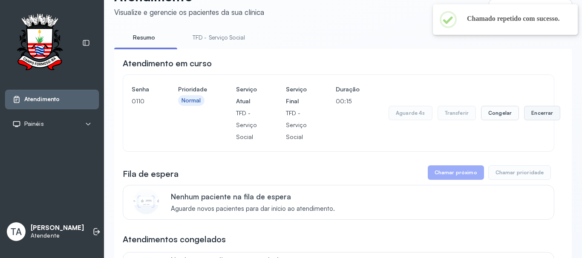
click at [529, 115] on button "Encerrar" at bounding box center [542, 113] width 36 height 14
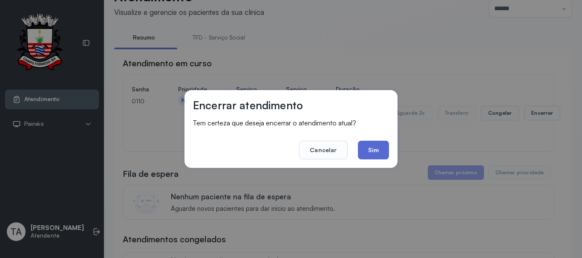
click at [364, 155] on button "Sim" at bounding box center [373, 150] width 31 height 19
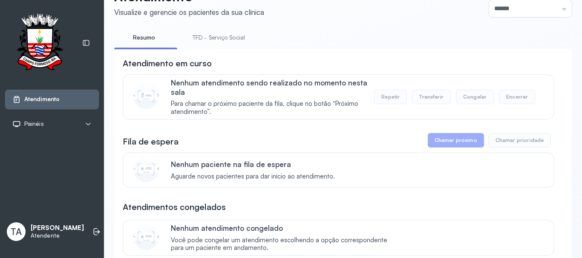
click at [238, 33] on link "TFD - Serviço Social" at bounding box center [218, 38] width 69 height 14
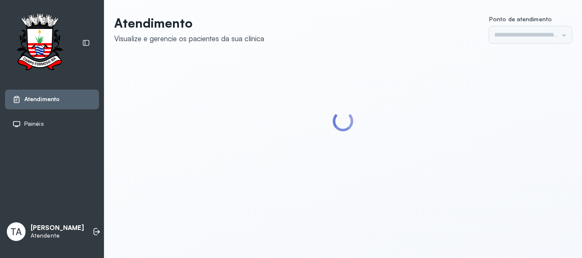
type input "******"
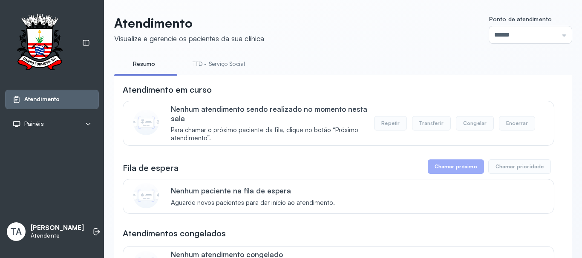
click at [224, 64] on link "TFD - Serviço Social" at bounding box center [218, 64] width 69 height 14
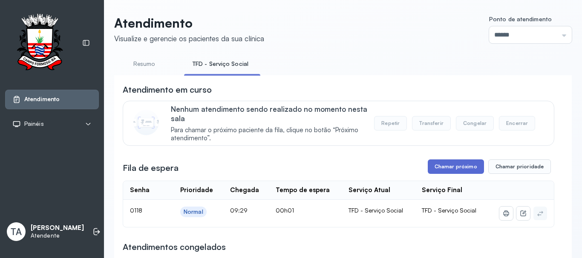
click at [434, 170] on button "Chamar próximo" at bounding box center [456, 167] width 56 height 14
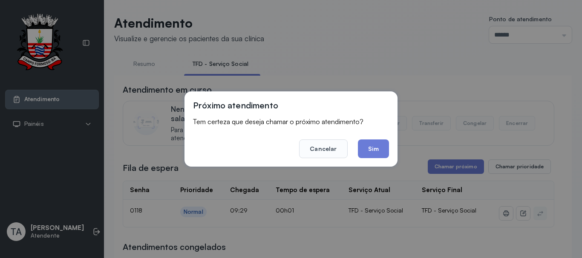
click at [357, 149] on footer "Cancelar Sim" at bounding box center [291, 143] width 196 height 31
click at [362, 151] on button "Sim" at bounding box center [373, 149] width 31 height 19
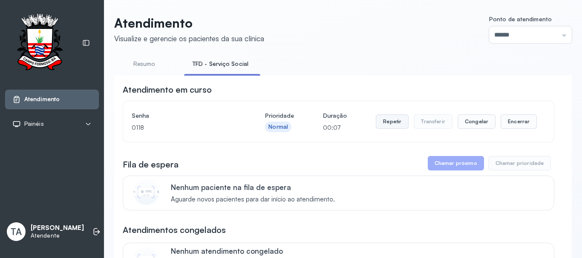
click at [393, 129] on button "Repetir" at bounding box center [392, 122] width 33 height 14
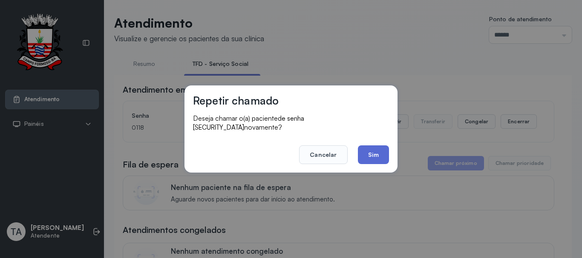
click at [379, 155] on button "Sim" at bounding box center [373, 155] width 31 height 19
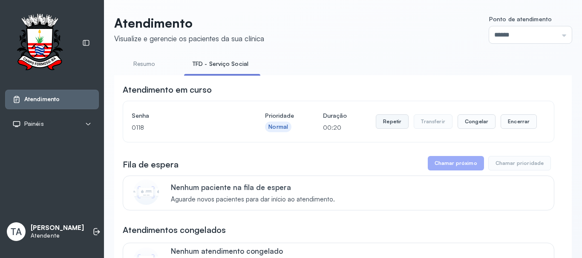
click at [385, 127] on button "Repetir" at bounding box center [392, 122] width 33 height 14
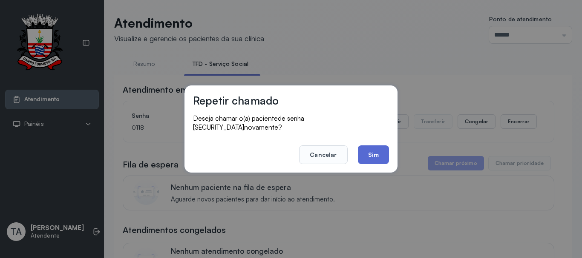
click at [369, 153] on button "Sim" at bounding box center [373, 155] width 31 height 19
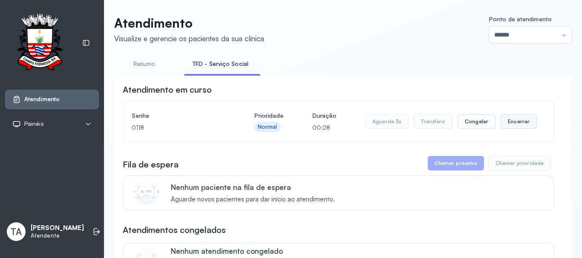
click at [519, 125] on button "Encerrar" at bounding box center [518, 122] width 36 height 14
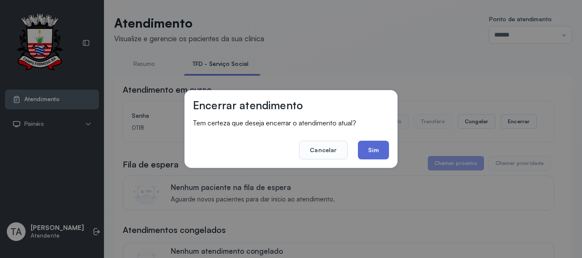
click at [370, 152] on button "Sim" at bounding box center [373, 150] width 31 height 19
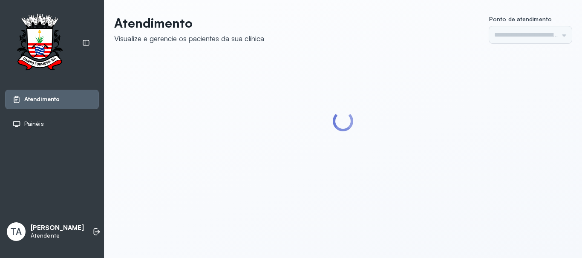
type input "******"
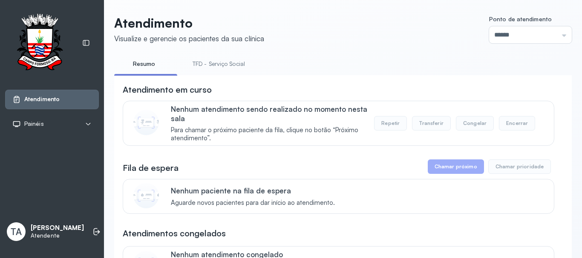
click at [213, 60] on link "TFD - Serviço Social" at bounding box center [218, 64] width 69 height 14
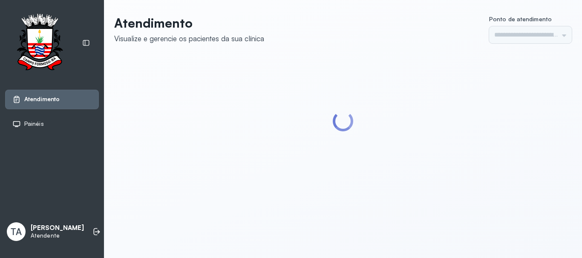
type input "******"
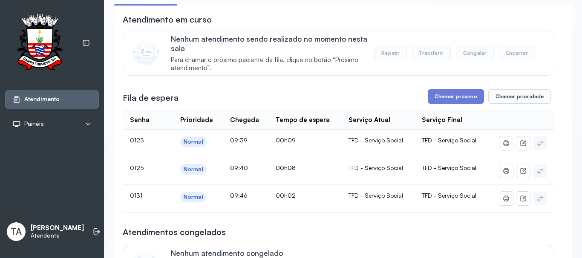
scroll to position [85, 0]
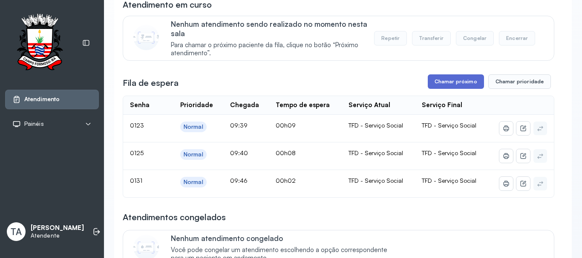
click at [434, 83] on button "Chamar próximo" at bounding box center [456, 82] width 56 height 14
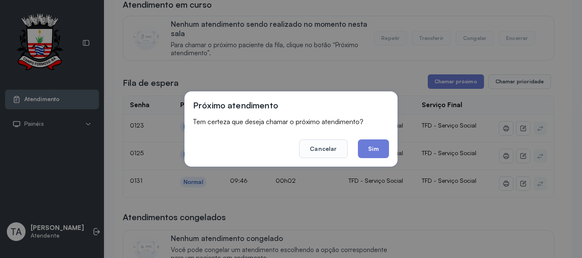
click at [390, 151] on div "Próximo atendimento Tem certeza que deseja chamar o próximo atendimento? Cancel…" at bounding box center [290, 129] width 213 height 75
click at [379, 155] on button "Sim" at bounding box center [373, 149] width 31 height 19
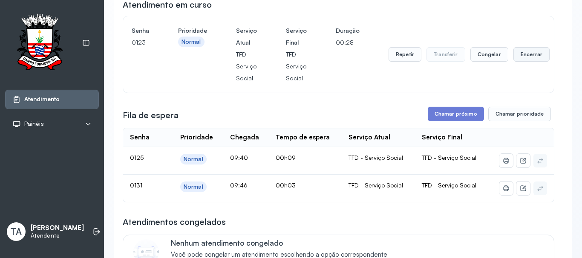
click at [527, 62] on button "Encerrar" at bounding box center [531, 54] width 36 height 14
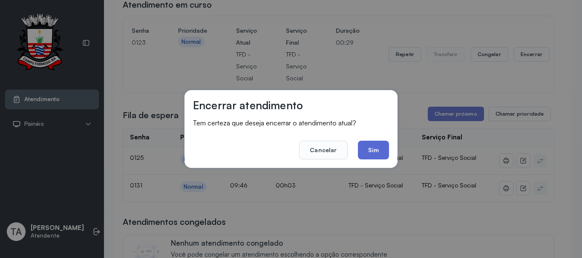
click at [368, 151] on button "Sim" at bounding box center [373, 150] width 31 height 19
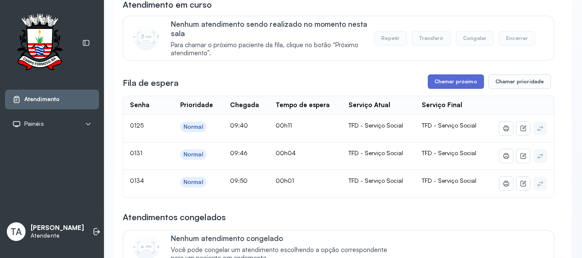
click at [428, 83] on button "Chamar próximo" at bounding box center [456, 82] width 56 height 14
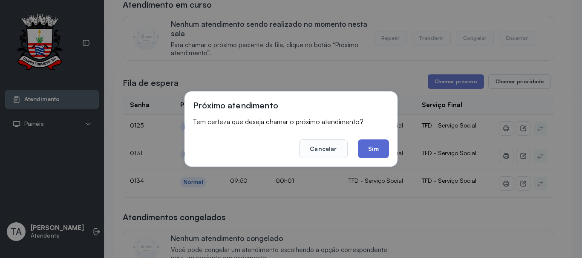
click at [368, 148] on button "Sim" at bounding box center [373, 149] width 31 height 19
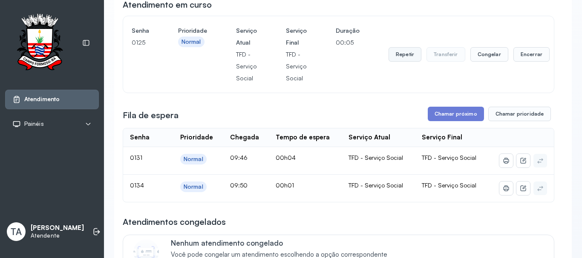
click at [393, 62] on button "Repetir" at bounding box center [404, 54] width 33 height 14
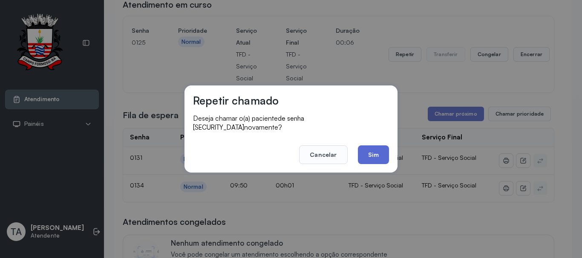
click at [381, 146] on button "Sim" at bounding box center [373, 155] width 31 height 19
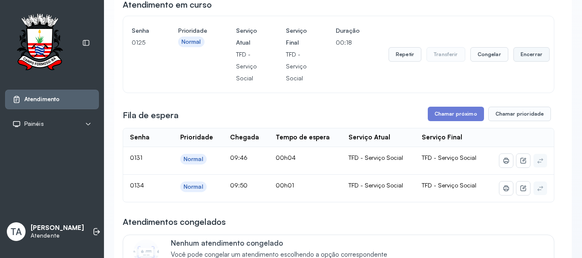
click at [519, 57] on button "Encerrar" at bounding box center [531, 54] width 36 height 14
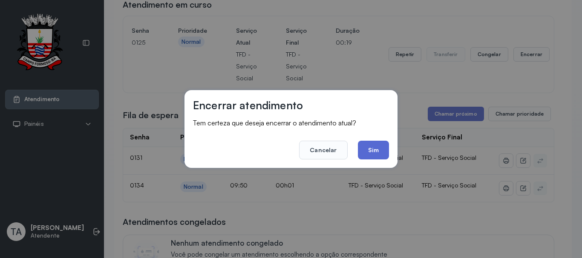
click at [382, 148] on button "Sim" at bounding box center [373, 150] width 31 height 19
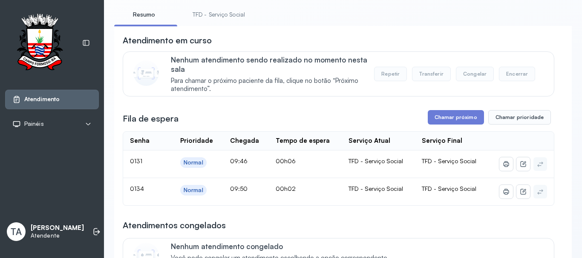
scroll to position [0, 0]
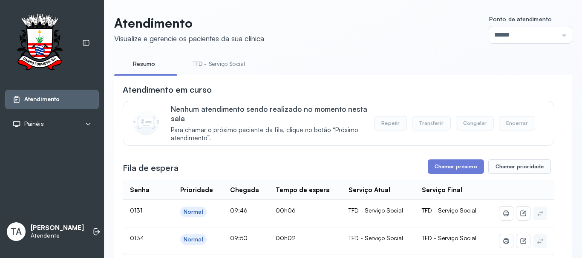
click at [224, 62] on link "TFD - Serviço Social" at bounding box center [218, 64] width 69 height 14
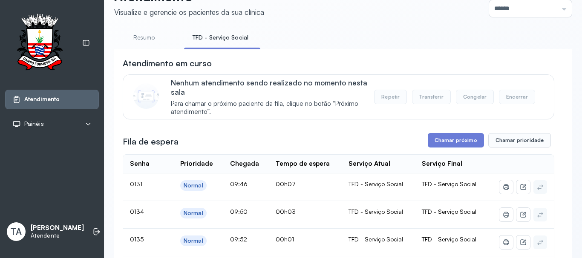
scroll to position [112, 0]
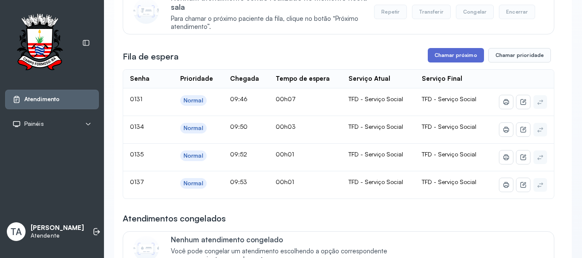
click at [428, 63] on button "Chamar próximo" at bounding box center [456, 55] width 56 height 14
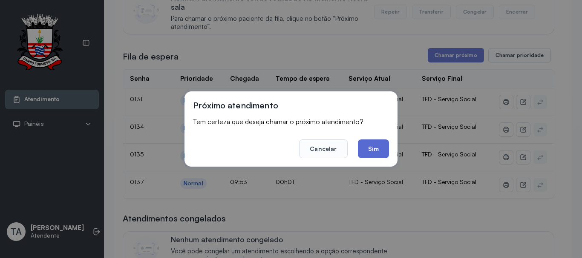
click at [365, 152] on button "Sim" at bounding box center [373, 149] width 31 height 19
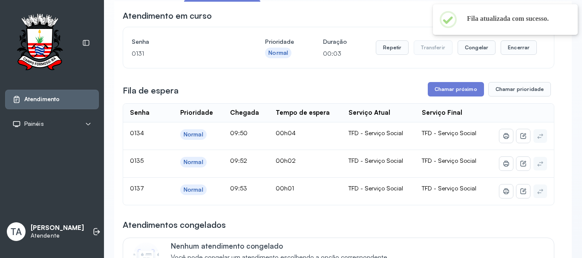
scroll to position [26, 0]
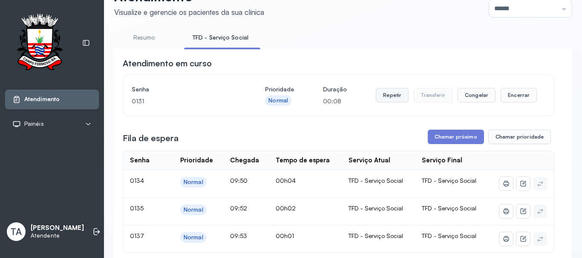
click at [385, 100] on button "Repetir" at bounding box center [392, 95] width 33 height 14
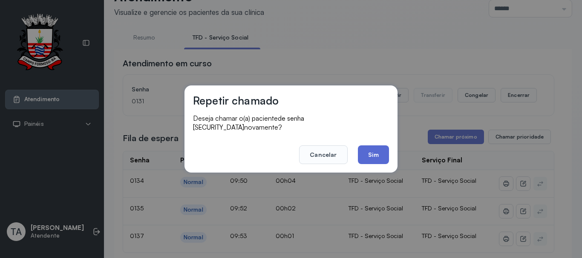
click at [370, 157] on button "Sim" at bounding box center [373, 155] width 31 height 19
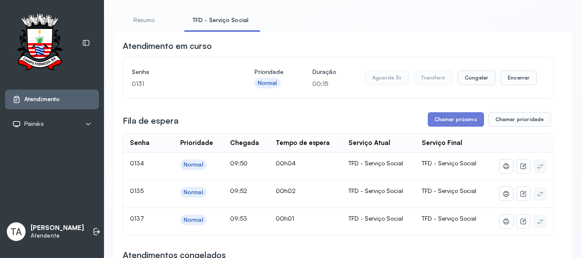
scroll to position [43, 0]
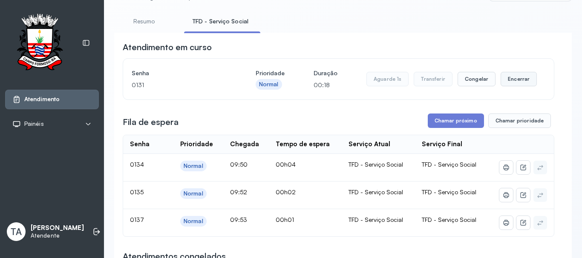
click at [515, 77] on button "Encerrar" at bounding box center [518, 79] width 36 height 14
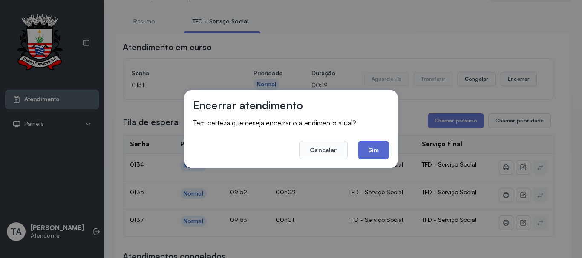
click at [368, 155] on button "Sim" at bounding box center [373, 150] width 31 height 19
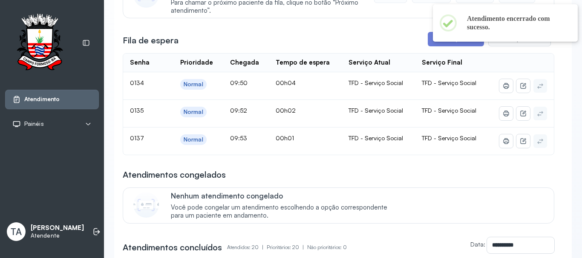
scroll to position [85, 0]
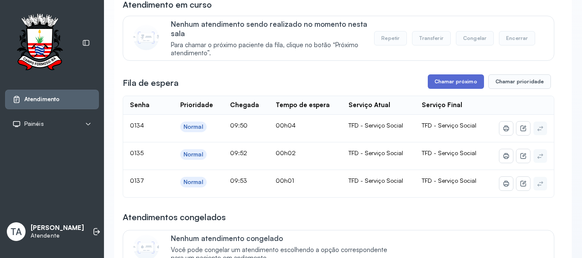
click at [441, 86] on button "Chamar próximo" at bounding box center [456, 82] width 56 height 14
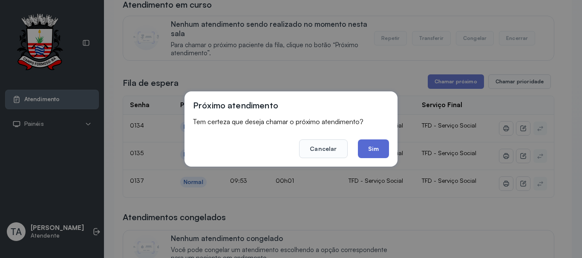
click at [378, 153] on button "Sim" at bounding box center [373, 149] width 31 height 19
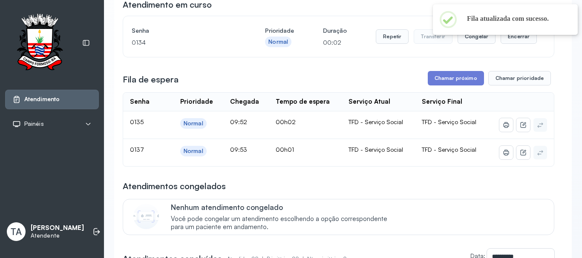
scroll to position [0, 0]
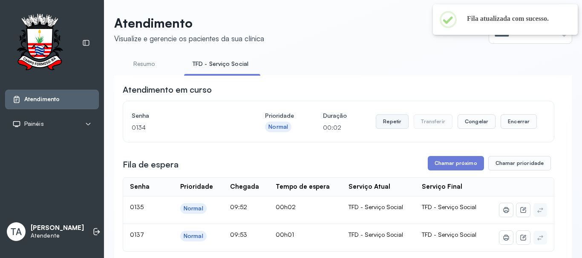
click at [381, 121] on button "Repetir" at bounding box center [392, 122] width 33 height 14
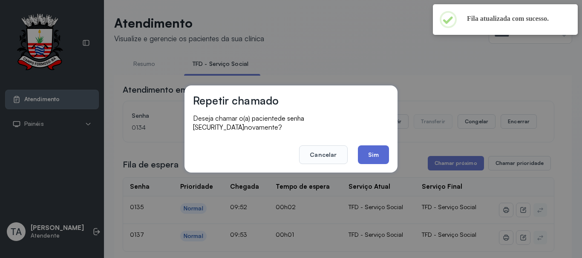
click at [374, 155] on button "Sim" at bounding box center [373, 155] width 31 height 19
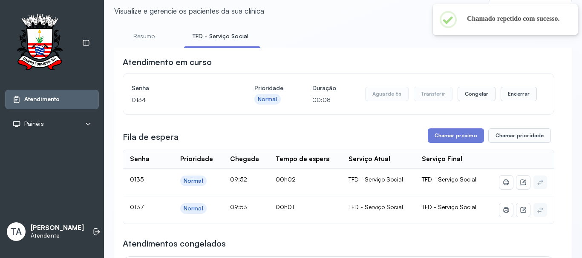
scroll to position [43, 0]
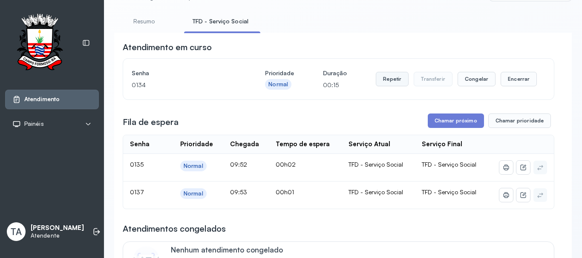
click at [385, 81] on button "Repetir" at bounding box center [392, 79] width 33 height 14
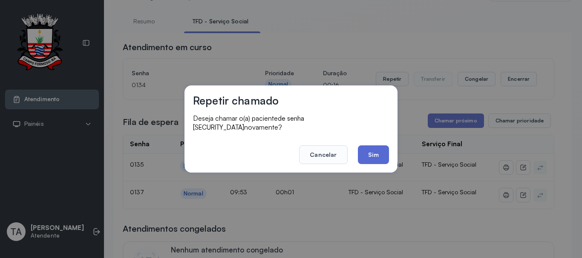
click at [371, 146] on button "Sim" at bounding box center [373, 155] width 31 height 19
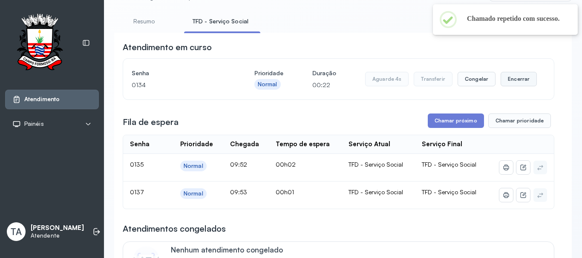
click at [508, 83] on button "Encerrar" at bounding box center [518, 79] width 36 height 14
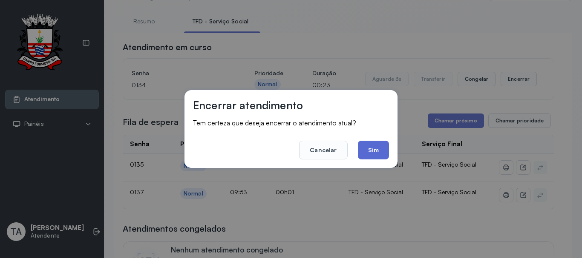
click at [384, 149] on button "Sim" at bounding box center [373, 150] width 31 height 19
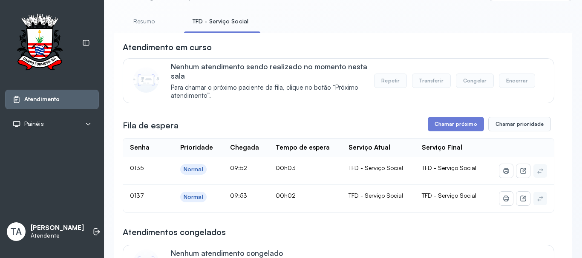
click at [446, 131] on button "Chamar próximo" at bounding box center [456, 124] width 56 height 14
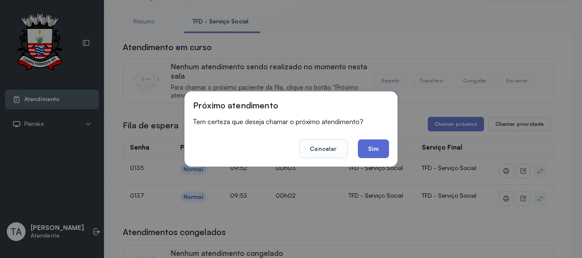
click at [373, 149] on button "Sim" at bounding box center [373, 149] width 31 height 19
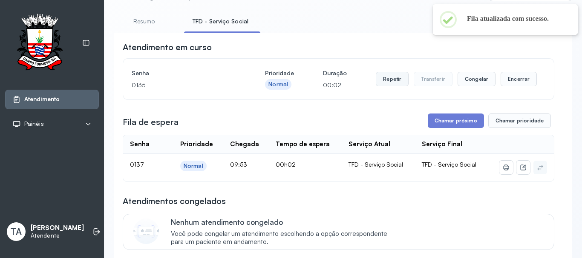
click at [393, 76] on button "Repetir" at bounding box center [392, 79] width 33 height 14
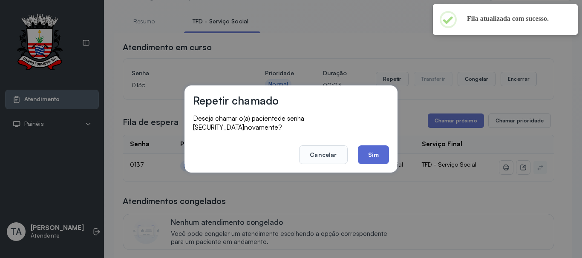
click at [364, 152] on button "Sim" at bounding box center [373, 155] width 31 height 19
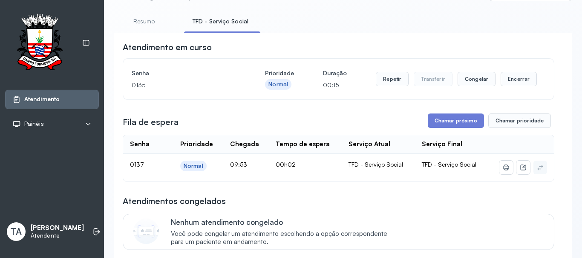
click at [385, 84] on button "Repetir" at bounding box center [392, 79] width 33 height 14
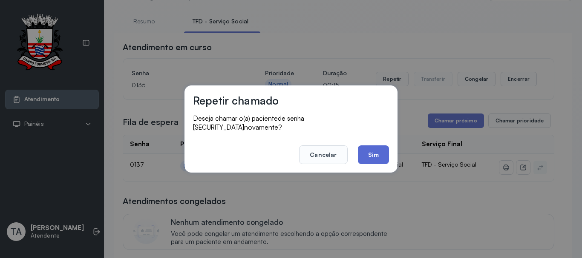
click at [370, 149] on button "Sim" at bounding box center [373, 155] width 31 height 19
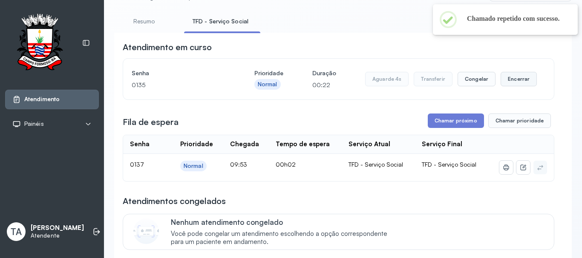
click at [517, 79] on button "Encerrar" at bounding box center [518, 79] width 36 height 14
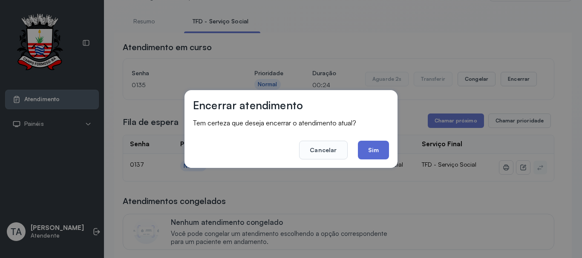
click at [371, 152] on button "Sim" at bounding box center [373, 150] width 31 height 19
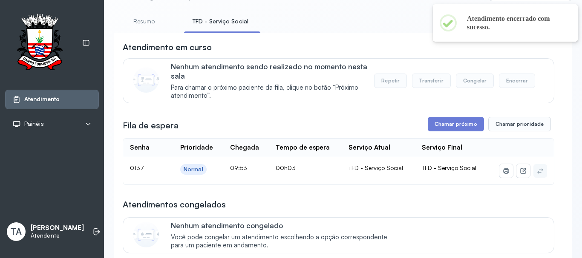
scroll to position [0, 0]
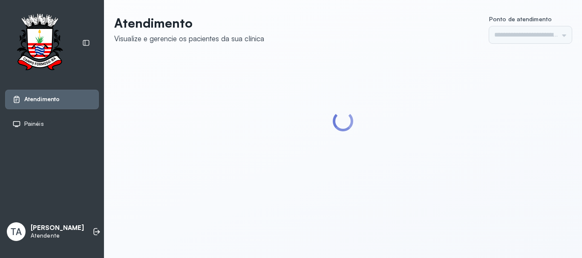
type input "******"
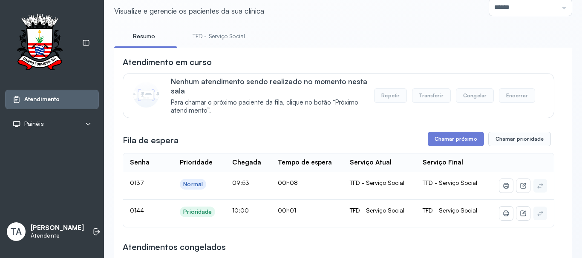
scroll to position [43, 0]
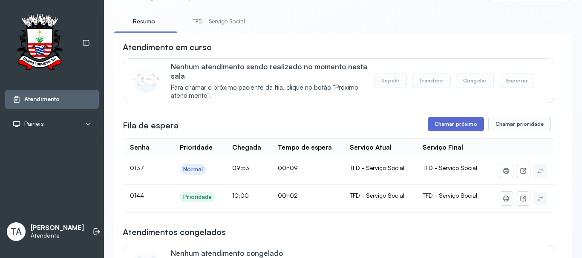
click at [449, 126] on button "Chamar próximo" at bounding box center [456, 124] width 56 height 14
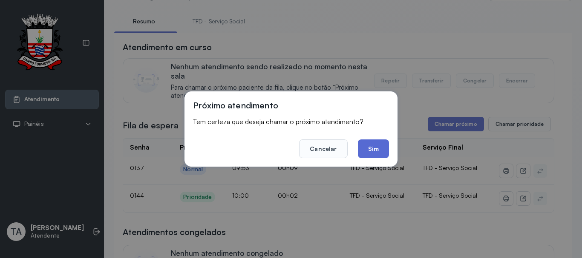
click at [377, 147] on button "Sim" at bounding box center [373, 149] width 31 height 19
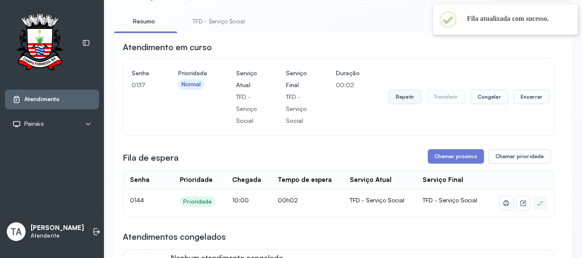
click at [411, 99] on button "Repetir" at bounding box center [404, 97] width 33 height 14
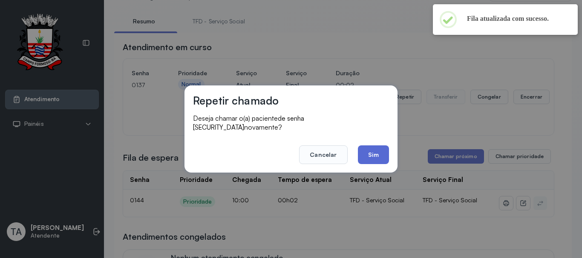
click at [380, 153] on button "Sim" at bounding box center [373, 155] width 31 height 19
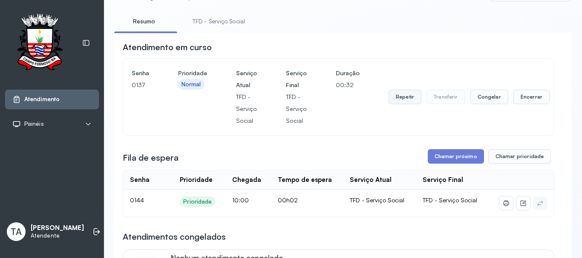
click at [405, 102] on button "Repetir" at bounding box center [404, 97] width 33 height 14
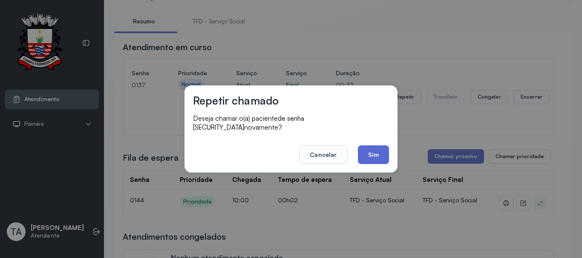
click at [373, 147] on button "Sim" at bounding box center [373, 155] width 31 height 19
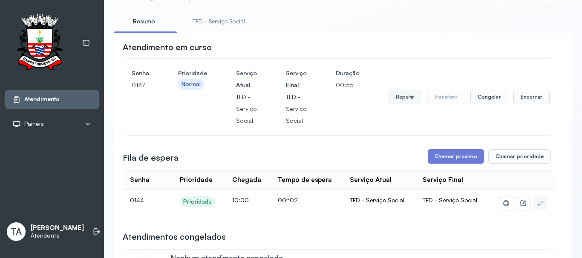
click at [401, 102] on button "Repetir" at bounding box center [404, 97] width 33 height 14
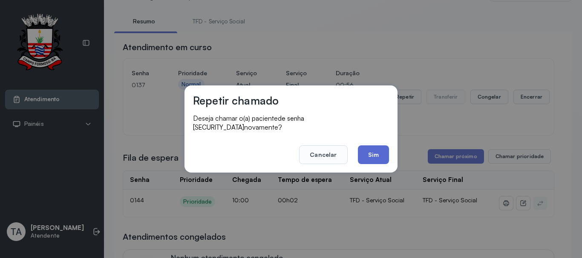
click at [376, 155] on button "Sim" at bounding box center [373, 155] width 31 height 19
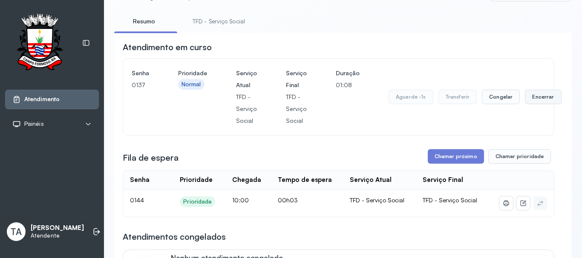
click at [530, 102] on button "Encerrar" at bounding box center [543, 97] width 36 height 14
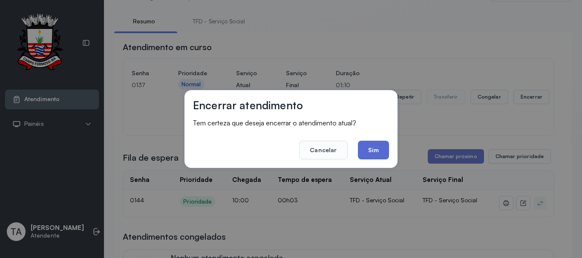
click at [381, 150] on button "Sim" at bounding box center [373, 150] width 31 height 19
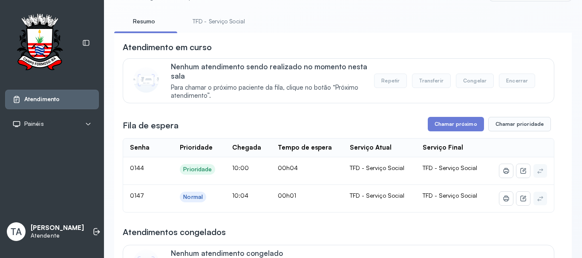
click at [331, 103] on div "Nenhum atendimento sendo realizado no momento nesta sala Para chamar o próximo …" at bounding box center [338, 80] width 431 height 45
click at [469, 125] on button "Chamar próximo" at bounding box center [456, 124] width 56 height 14
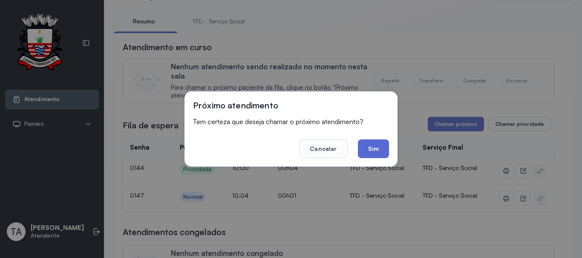
click at [381, 148] on button "Sim" at bounding box center [373, 149] width 31 height 19
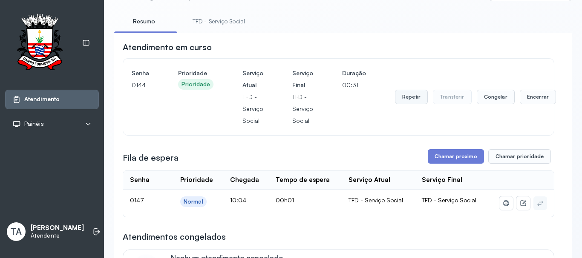
click at [414, 101] on button "Repetir" at bounding box center [411, 97] width 33 height 14
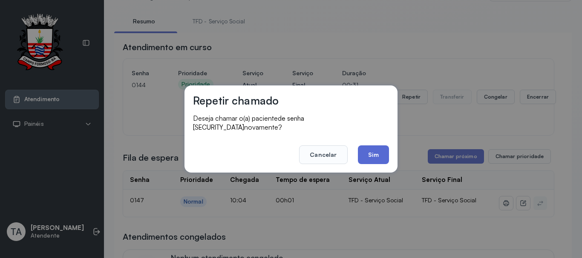
drag, startPoint x: 382, startPoint y: 140, endPoint x: 379, endPoint y: 145, distance: 5.7
click at [382, 142] on footer "Cancelar Sim" at bounding box center [291, 149] width 196 height 31
click at [379, 146] on button "Sim" at bounding box center [373, 155] width 31 height 19
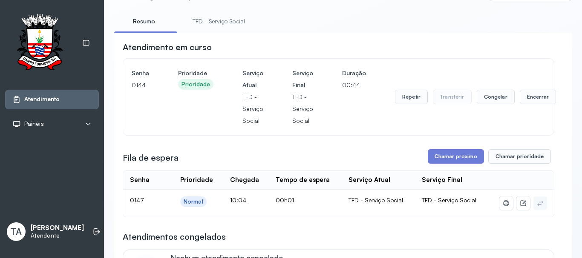
click at [409, 101] on button "Repetir" at bounding box center [411, 97] width 33 height 14
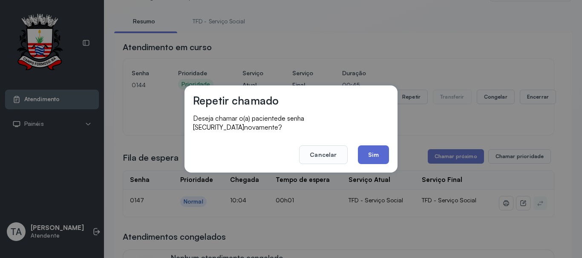
click at [378, 149] on button "Sim" at bounding box center [373, 155] width 31 height 19
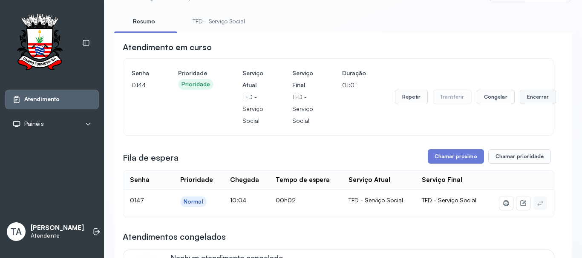
click at [520, 96] on button "Encerrar" at bounding box center [538, 97] width 36 height 14
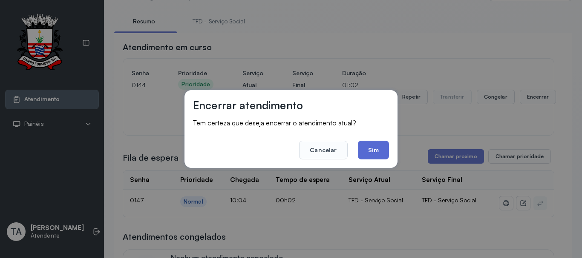
click at [373, 149] on button "Sim" at bounding box center [373, 150] width 31 height 19
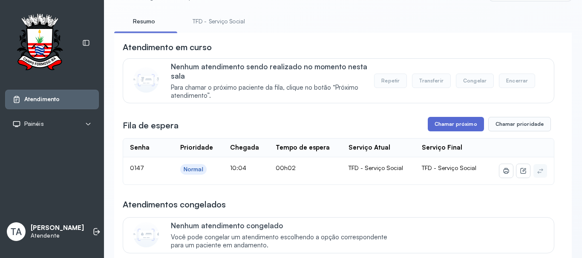
click at [452, 129] on button "Chamar próximo" at bounding box center [456, 124] width 56 height 14
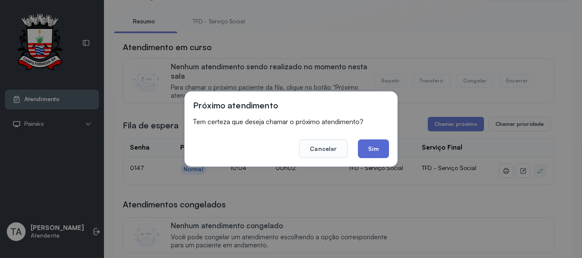
click at [380, 149] on button "Sim" at bounding box center [373, 149] width 31 height 19
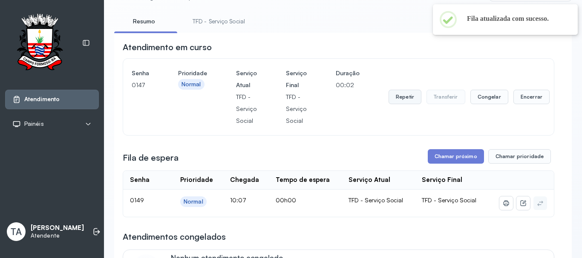
click at [391, 95] on button "Repetir" at bounding box center [404, 97] width 33 height 14
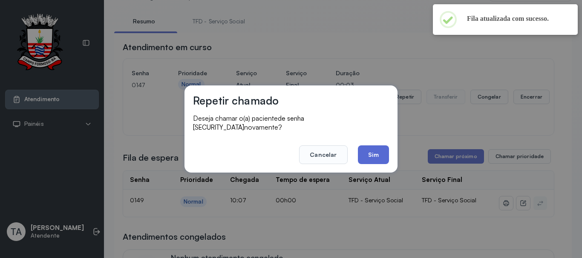
click at [368, 151] on button "Sim" at bounding box center [373, 155] width 31 height 19
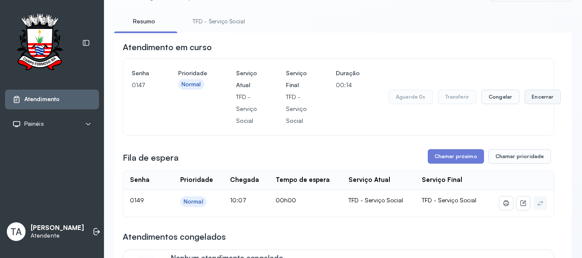
click at [530, 101] on button "Encerrar" at bounding box center [542, 97] width 36 height 14
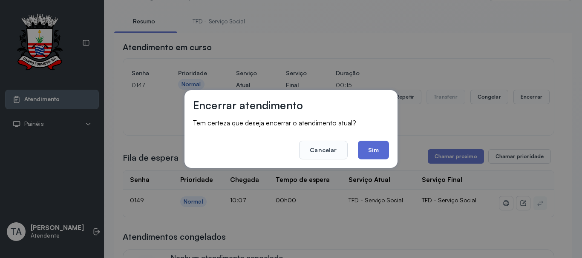
click at [381, 157] on button "Sim" at bounding box center [373, 150] width 31 height 19
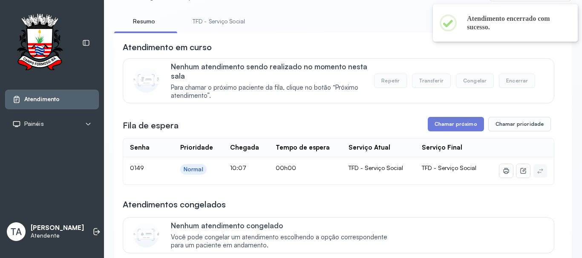
click at [221, 17] on link "TFD - Serviço Social" at bounding box center [218, 21] width 69 height 14
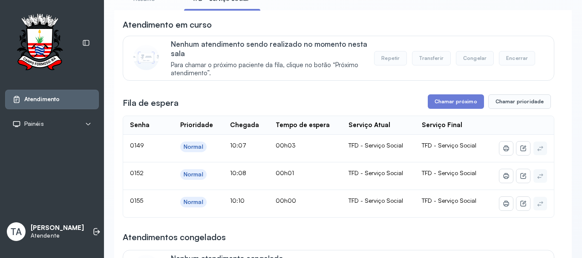
scroll to position [85, 0]
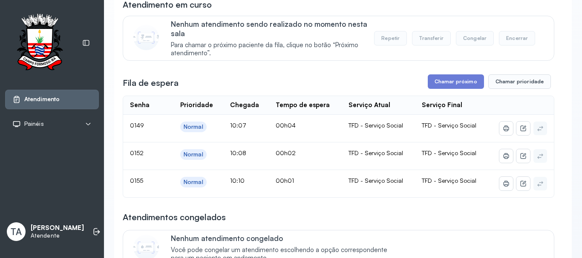
click at [351, 81] on div "Fila de espera Chamar próximo Chamar prioridade" at bounding box center [338, 82] width 431 height 14
click at [441, 84] on button "Chamar próximo" at bounding box center [456, 82] width 56 height 14
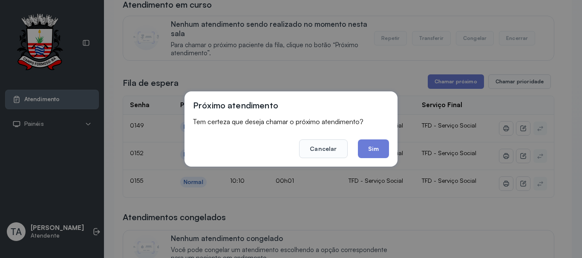
click at [363, 153] on button "Sim" at bounding box center [373, 149] width 31 height 19
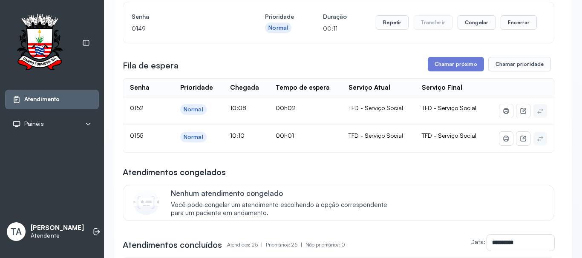
scroll to position [43, 0]
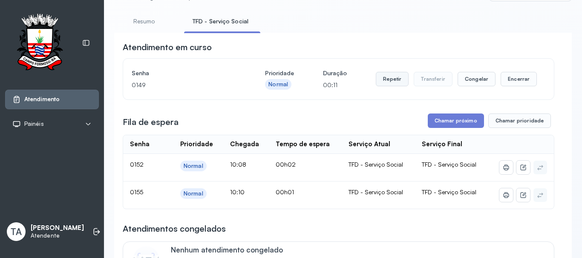
click at [383, 86] on button "Repetir" at bounding box center [392, 79] width 33 height 14
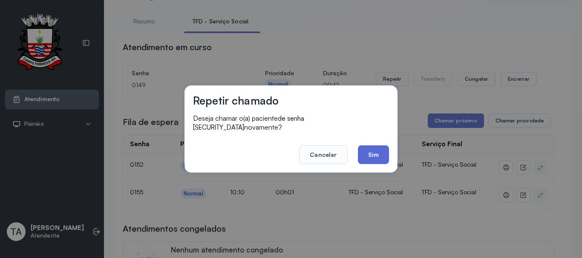
click at [369, 146] on button "Sim" at bounding box center [373, 155] width 31 height 19
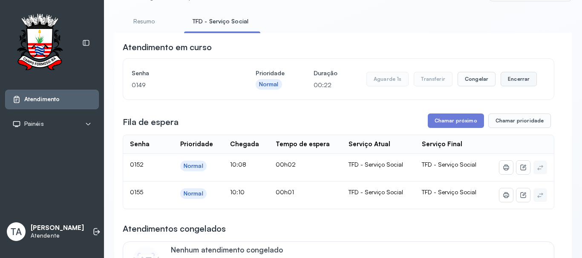
click at [514, 83] on button "Encerrar" at bounding box center [518, 79] width 36 height 14
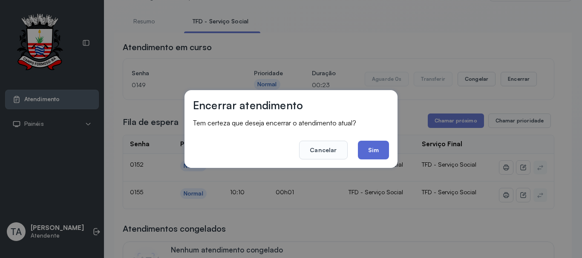
click at [379, 156] on button "Sim" at bounding box center [373, 150] width 31 height 19
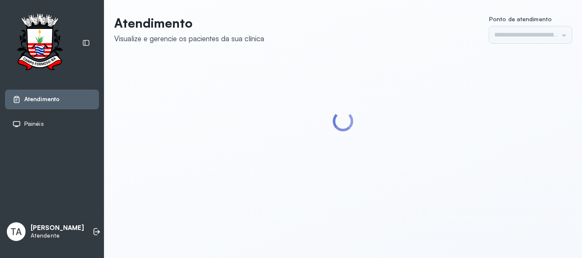
type input "******"
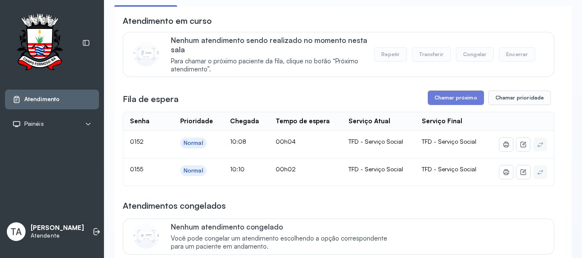
scroll to position [85, 0]
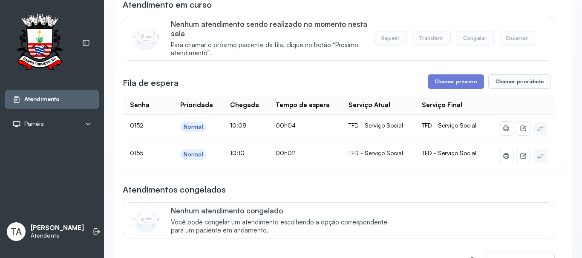
click at [453, 86] on button "Chamar próximo" at bounding box center [456, 82] width 56 height 14
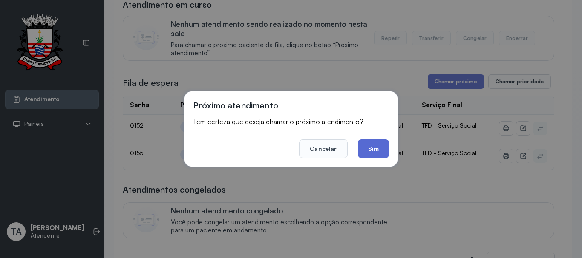
click at [375, 148] on button "Sim" at bounding box center [373, 149] width 31 height 19
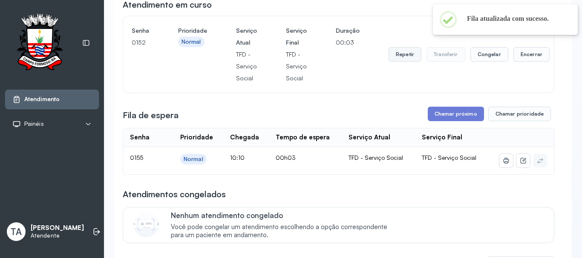
click at [394, 54] on button "Repetir" at bounding box center [404, 54] width 33 height 14
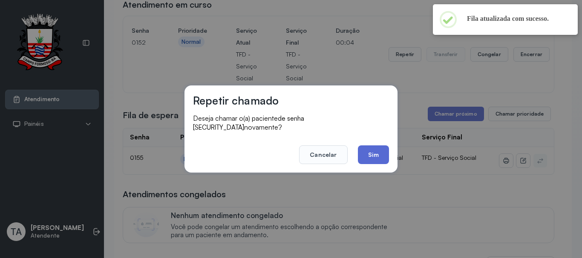
click at [374, 156] on button "Sim" at bounding box center [373, 155] width 31 height 19
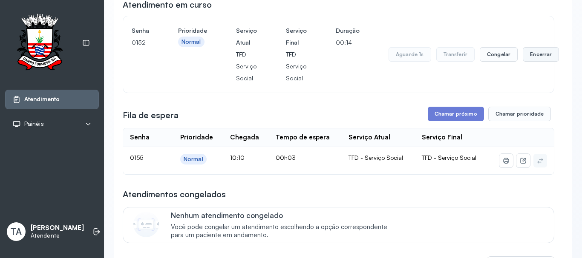
click at [535, 59] on button "Encerrar" at bounding box center [541, 54] width 36 height 14
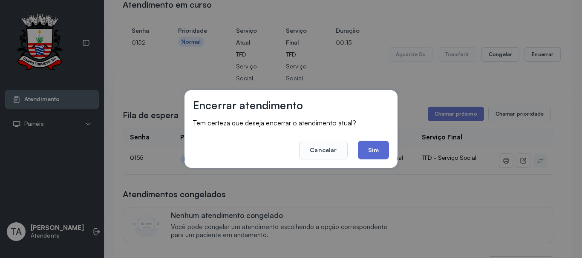
click at [381, 154] on button "Sim" at bounding box center [373, 150] width 31 height 19
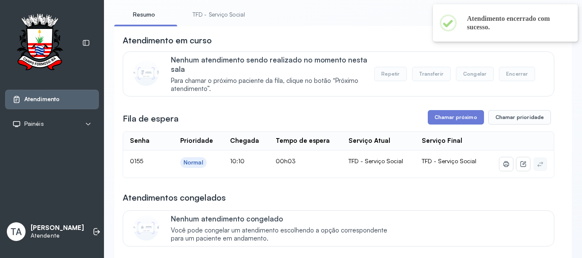
scroll to position [0, 0]
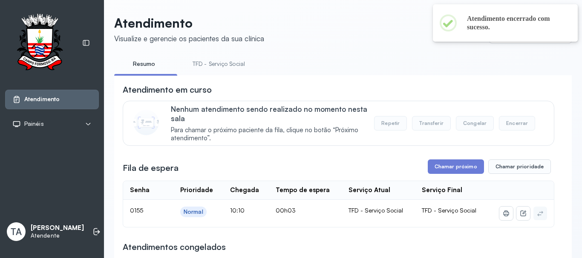
click at [235, 68] on link "TFD - Serviço Social" at bounding box center [218, 64] width 69 height 14
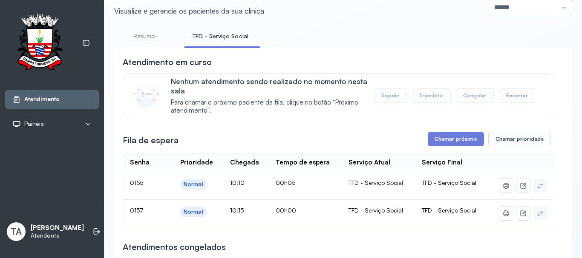
scroll to position [43, 0]
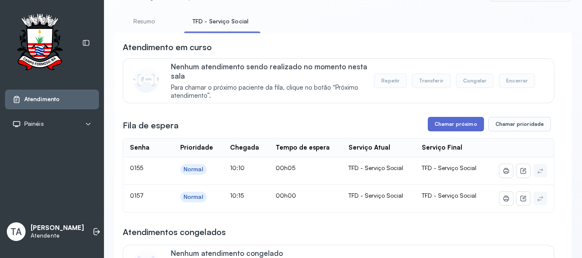
click at [436, 130] on button "Chamar próximo" at bounding box center [456, 124] width 56 height 14
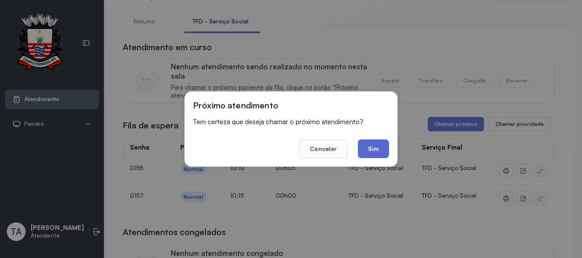
click at [382, 151] on button "Sim" at bounding box center [373, 149] width 31 height 19
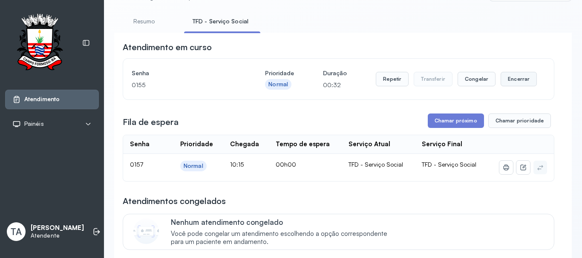
click at [509, 82] on button "Encerrar" at bounding box center [518, 79] width 36 height 14
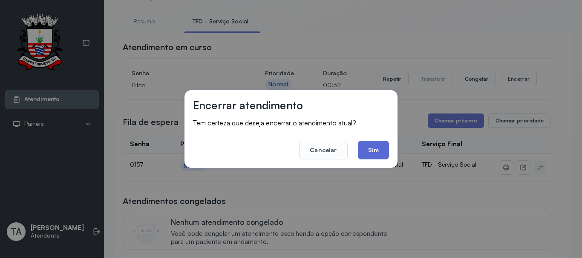
click at [384, 151] on button "Sim" at bounding box center [373, 150] width 31 height 19
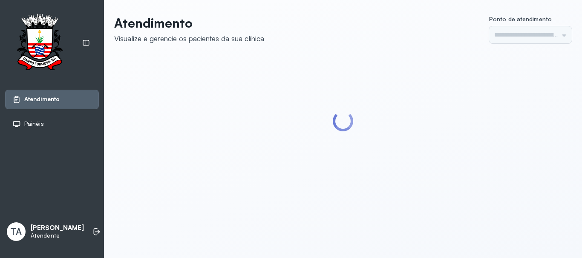
type input "******"
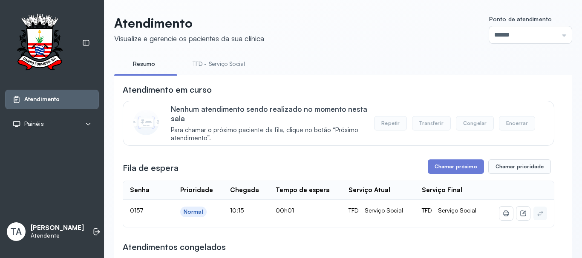
click at [227, 73] on li "TFD - Serviço Social" at bounding box center [220, 66] width 73 height 19
click at [228, 59] on link "TFD - Serviço Social" at bounding box center [218, 64] width 69 height 14
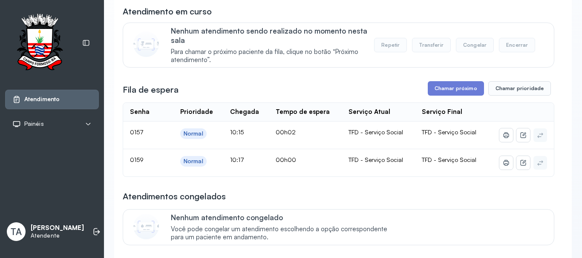
scroll to position [85, 0]
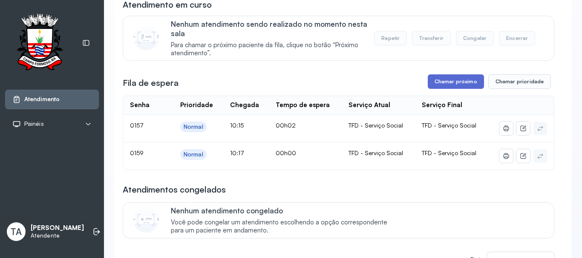
click at [452, 82] on button "Chamar próximo" at bounding box center [456, 82] width 56 height 14
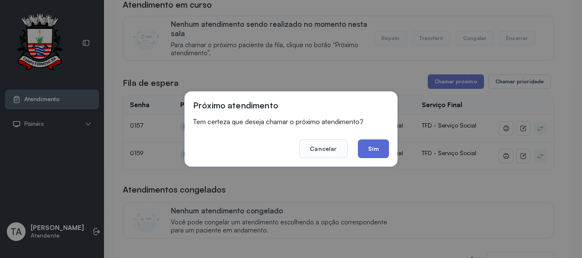
click at [378, 141] on button "Sim" at bounding box center [373, 149] width 31 height 19
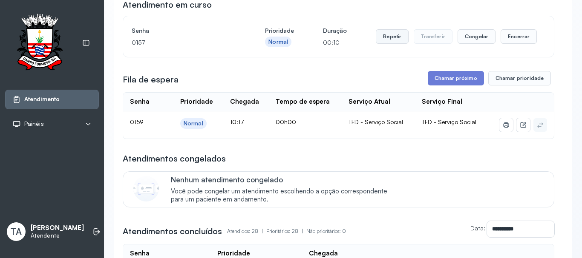
click at [395, 44] on button "Repetir" at bounding box center [392, 36] width 33 height 14
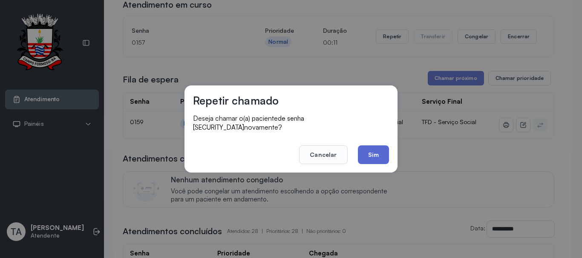
click at [365, 153] on button "Sim" at bounding box center [373, 155] width 31 height 19
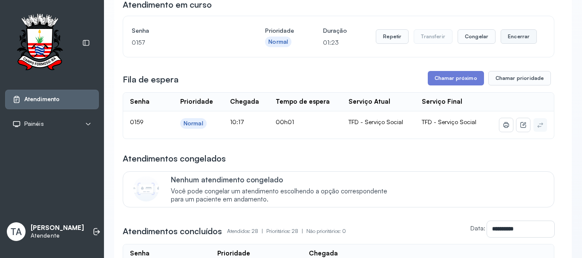
click at [511, 36] on button "Encerrar" at bounding box center [518, 36] width 36 height 14
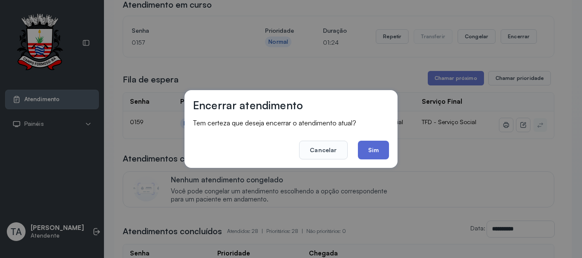
click at [365, 149] on button "Sim" at bounding box center [373, 150] width 31 height 19
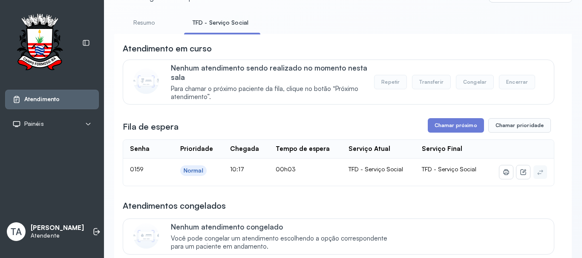
scroll to position [0, 0]
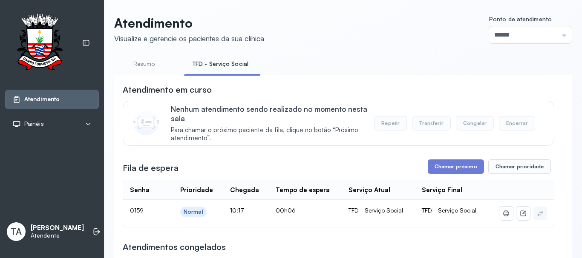
click at [446, 172] on button "Chamar próximo" at bounding box center [456, 167] width 56 height 14
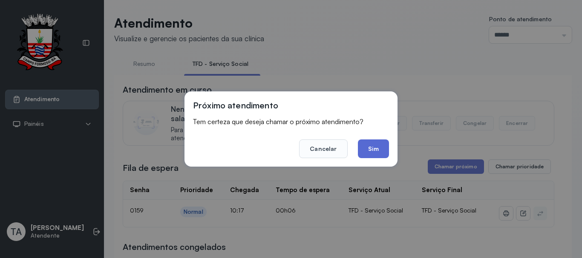
click at [372, 150] on button "Sim" at bounding box center [373, 149] width 31 height 19
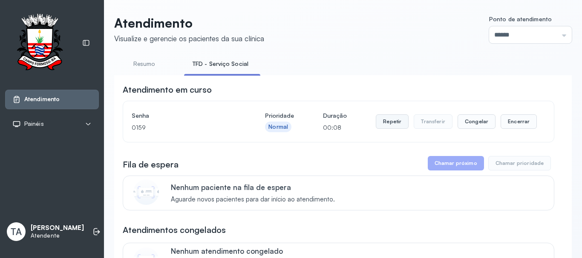
click at [390, 125] on button "Repetir" at bounding box center [392, 122] width 33 height 14
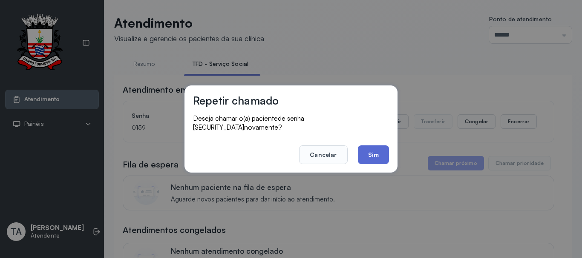
click at [374, 154] on button "Sim" at bounding box center [373, 155] width 31 height 19
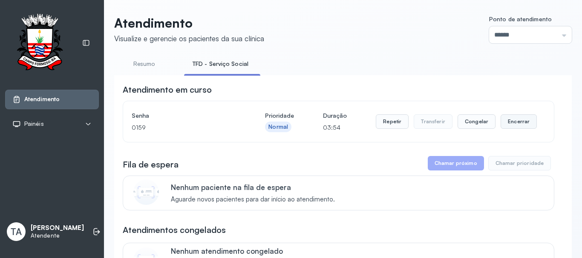
click at [507, 123] on button "Encerrar" at bounding box center [518, 122] width 36 height 14
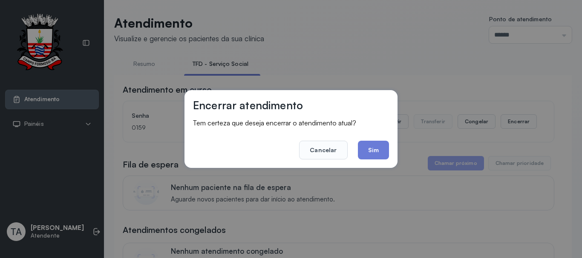
click at [389, 153] on div "Encerrar atendimento Tem certeza que deseja encerrar o atendimento atual? Cance…" at bounding box center [290, 129] width 213 height 78
click at [376, 151] on button "Sim" at bounding box center [373, 150] width 31 height 19
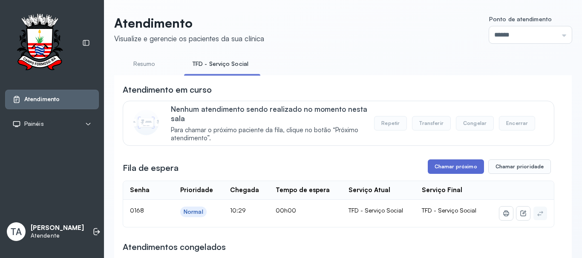
click at [463, 166] on button "Chamar próximo" at bounding box center [456, 167] width 56 height 14
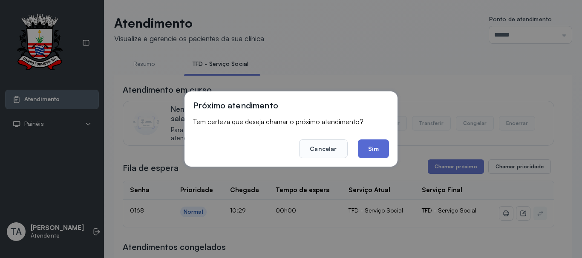
click at [370, 148] on button "Sim" at bounding box center [373, 149] width 31 height 19
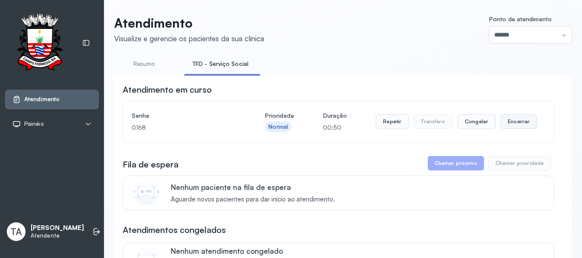
click at [503, 123] on button "Encerrar" at bounding box center [518, 122] width 36 height 14
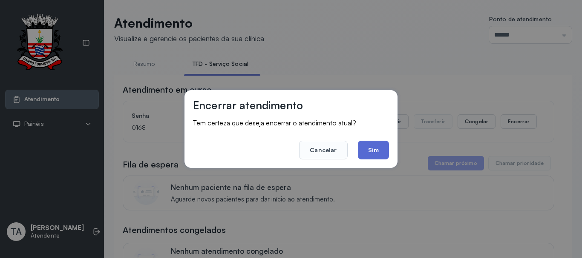
click at [359, 151] on button "Sim" at bounding box center [373, 150] width 31 height 19
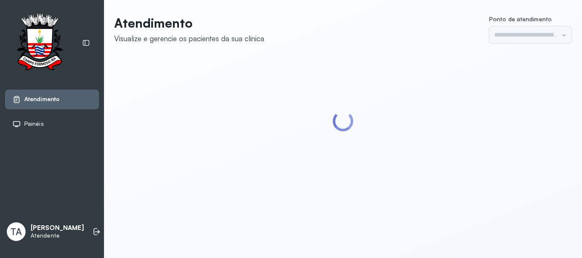
type input "******"
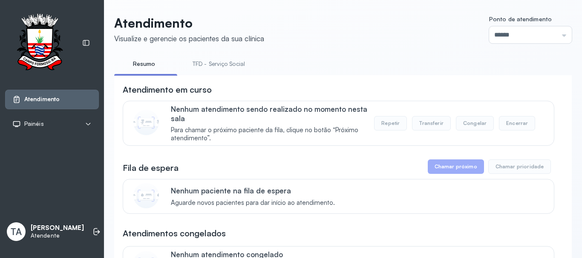
click at [227, 62] on link "TFD - Serviço Social" at bounding box center [218, 64] width 69 height 14
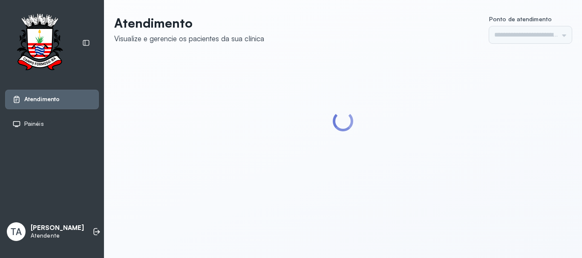
type input "******"
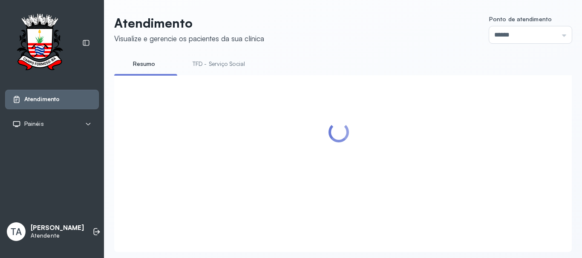
click at [215, 59] on link "TFD - Serviço Social" at bounding box center [218, 64] width 69 height 14
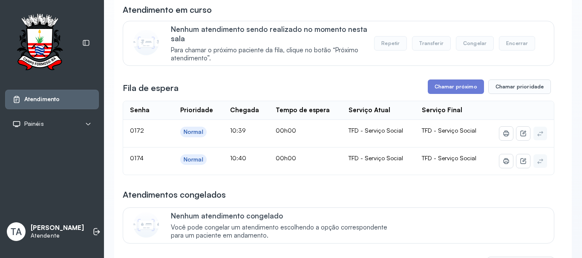
scroll to position [85, 0]
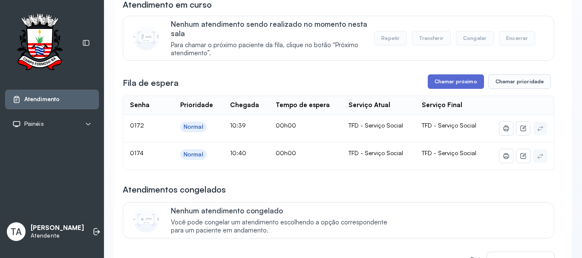
click at [446, 83] on button "Chamar próximo" at bounding box center [456, 82] width 56 height 14
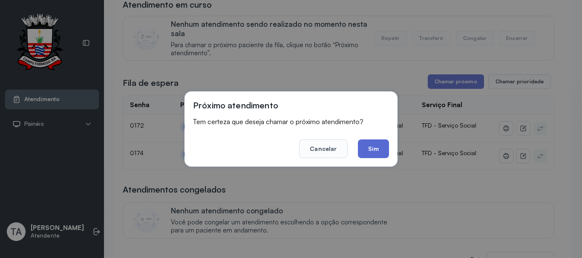
click at [375, 152] on button "Sim" at bounding box center [373, 149] width 31 height 19
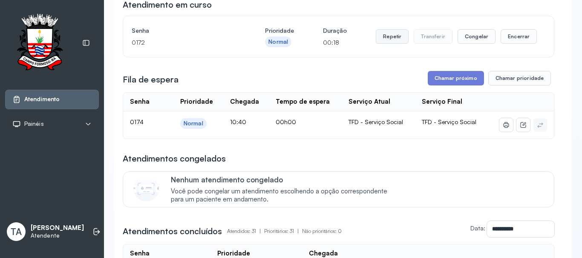
click at [392, 39] on button "Repetir" at bounding box center [392, 36] width 33 height 14
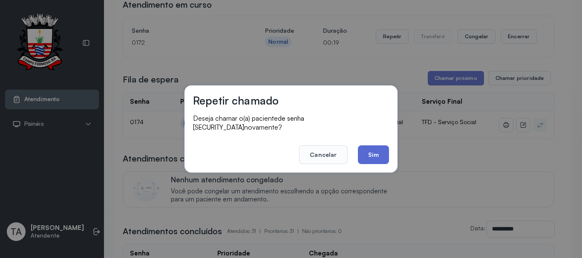
click at [372, 150] on button "Sim" at bounding box center [373, 155] width 31 height 19
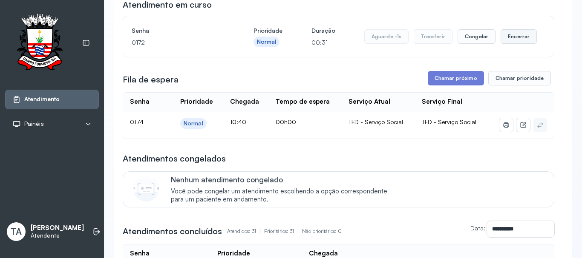
click at [505, 38] on button "Encerrar" at bounding box center [518, 36] width 36 height 14
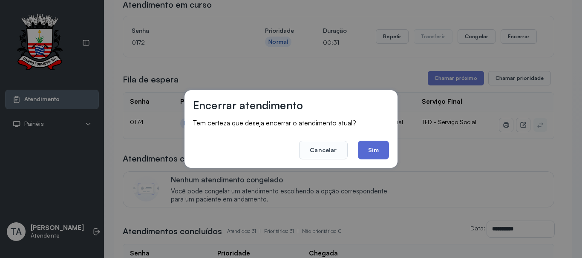
click at [368, 153] on button "Sim" at bounding box center [373, 150] width 31 height 19
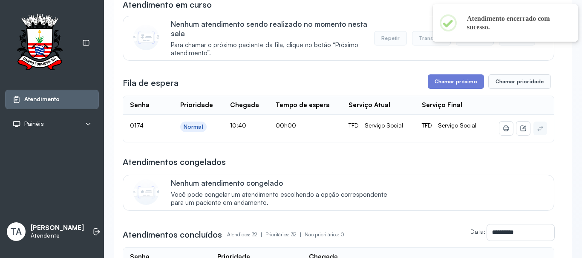
click at [435, 83] on button "Chamar próximo" at bounding box center [456, 82] width 56 height 14
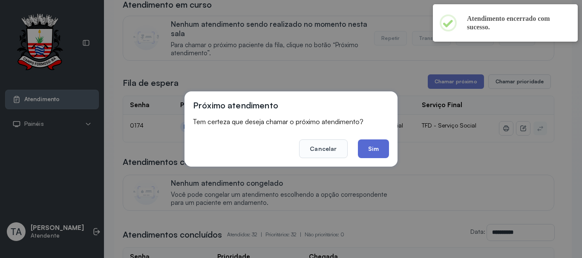
click at [377, 144] on button "Sim" at bounding box center [373, 149] width 31 height 19
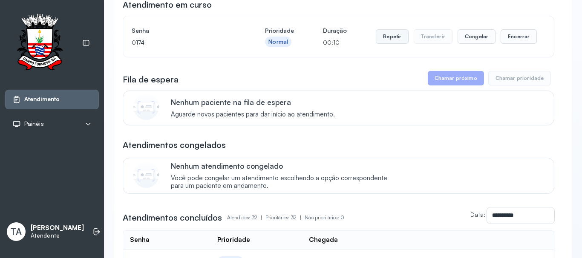
click at [386, 43] on button "Repetir" at bounding box center [392, 36] width 33 height 14
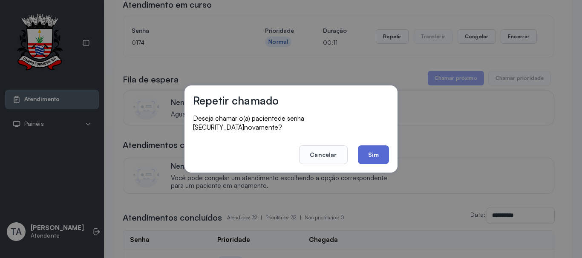
click at [366, 152] on button "Sim" at bounding box center [373, 155] width 31 height 19
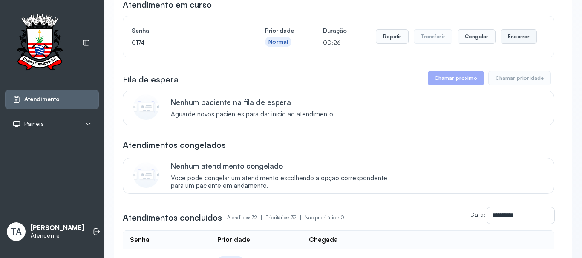
click at [505, 36] on button "Encerrar" at bounding box center [518, 36] width 36 height 14
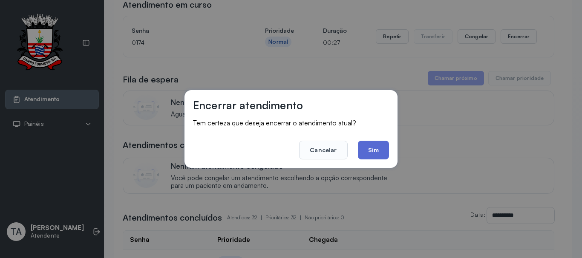
click at [385, 151] on button "Sim" at bounding box center [373, 150] width 31 height 19
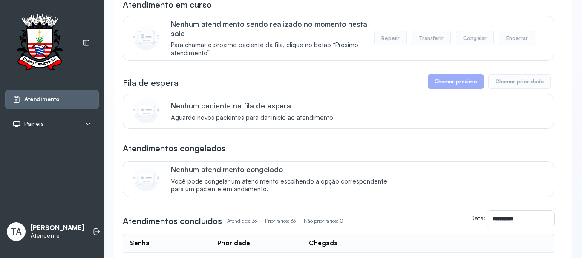
scroll to position [0, 0]
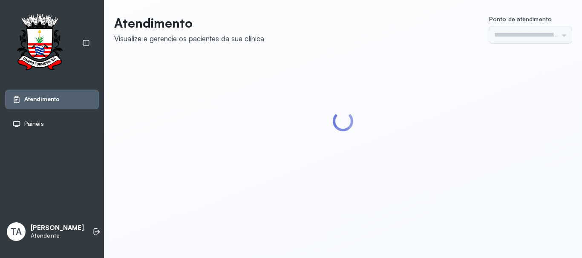
type input "******"
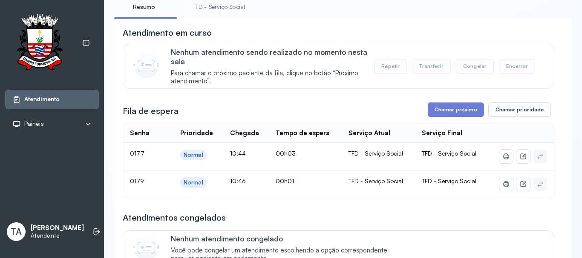
scroll to position [128, 0]
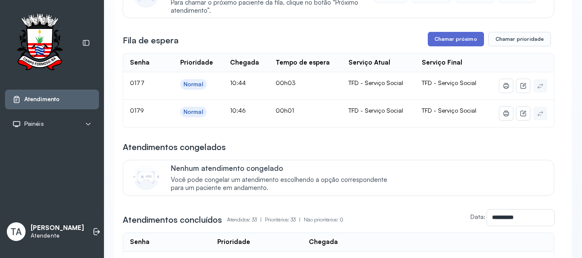
click at [474, 38] on button "Chamar próximo" at bounding box center [456, 39] width 56 height 14
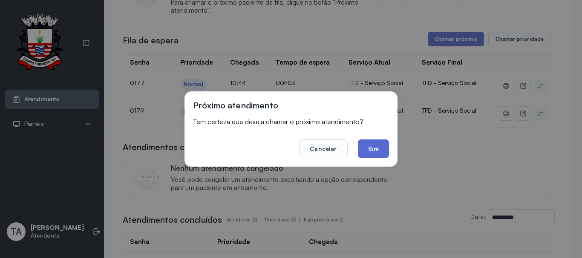
drag, startPoint x: 366, startPoint y: 164, endPoint x: 375, endPoint y: 154, distance: 13.3
click at [375, 157] on div "Próximo atendimento Tem certeza que deseja chamar o próximo atendimento? Cancel…" at bounding box center [290, 129] width 213 height 75
click at [375, 154] on button "Sim" at bounding box center [373, 149] width 31 height 19
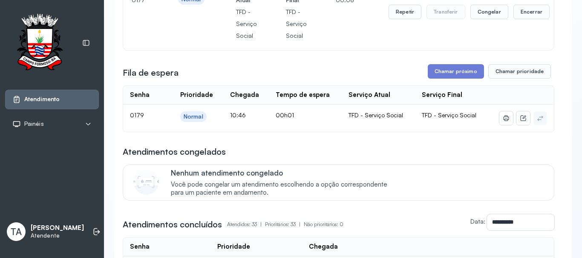
scroll to position [85, 0]
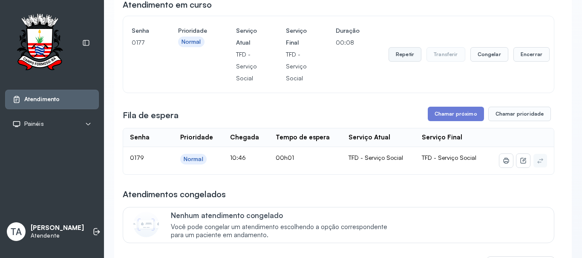
click at [405, 55] on button "Repetir" at bounding box center [404, 54] width 33 height 14
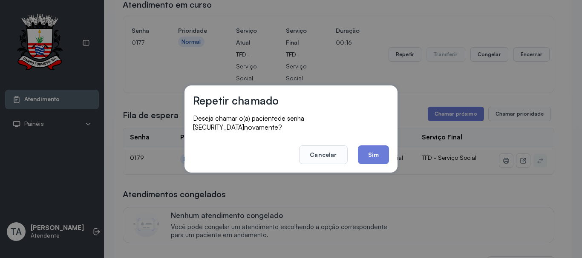
click at [365, 161] on div "Repetir chamado Deseja chamar o(a) paciente de senha 0177 novamente? Cancelar S…" at bounding box center [290, 129] width 213 height 87
click at [368, 157] on button "Sim" at bounding box center [373, 155] width 31 height 19
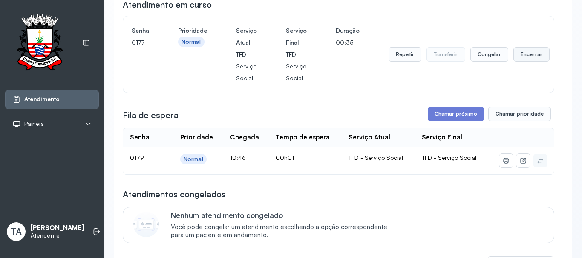
drag, startPoint x: 543, startPoint y: 50, endPoint x: 536, endPoint y: 54, distance: 8.6
click at [537, 53] on div "Senha 0177 Prioridade Normal Serviço Atual TFD - Serviço Social Serviço Final T…" at bounding box center [338, 54] width 431 height 77
click at [534, 55] on button "Encerrar" at bounding box center [531, 54] width 36 height 14
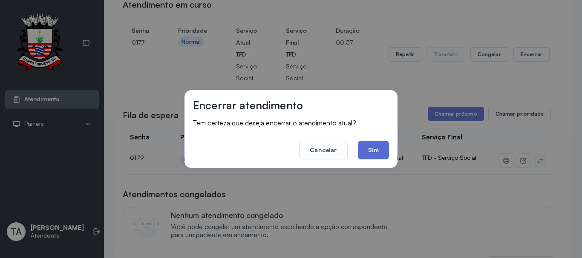
click at [373, 152] on button "Sim" at bounding box center [373, 150] width 31 height 19
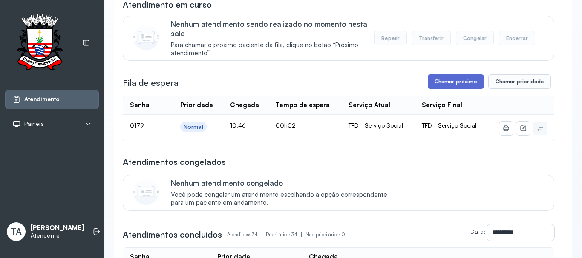
click at [441, 83] on button "Chamar próximo" at bounding box center [456, 82] width 56 height 14
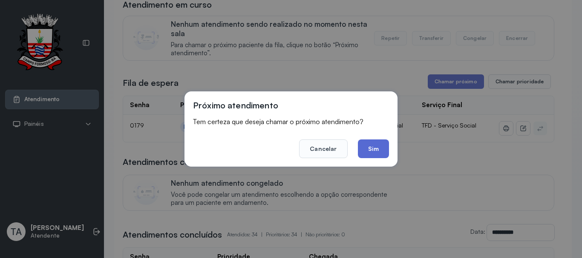
click at [373, 155] on button "Sim" at bounding box center [373, 149] width 31 height 19
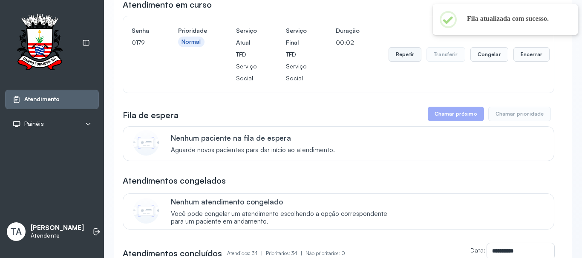
click at [399, 56] on button "Repetir" at bounding box center [404, 54] width 33 height 14
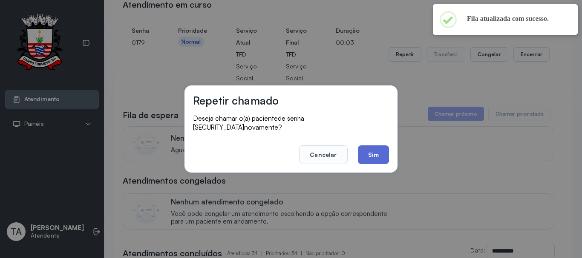
click at [382, 150] on button "Sim" at bounding box center [373, 155] width 31 height 19
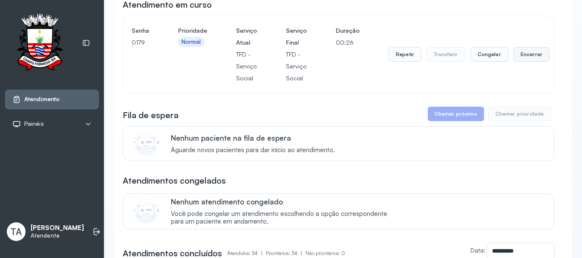
click at [523, 54] on button "Encerrar" at bounding box center [531, 54] width 36 height 14
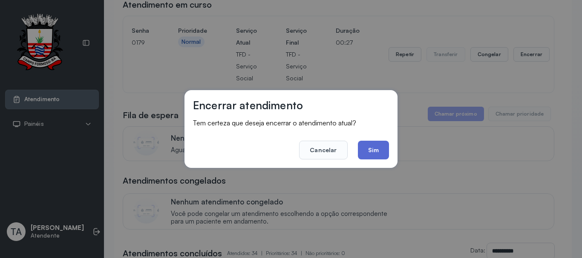
click at [370, 158] on button "Sim" at bounding box center [373, 150] width 31 height 19
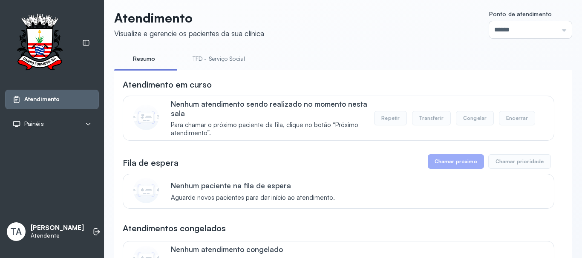
scroll to position [0, 0]
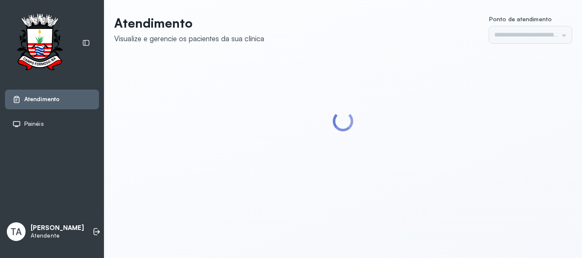
type input "******"
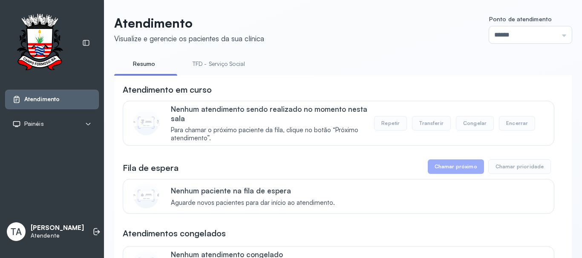
click at [200, 64] on link "TFD - Serviço Social" at bounding box center [218, 64] width 69 height 14
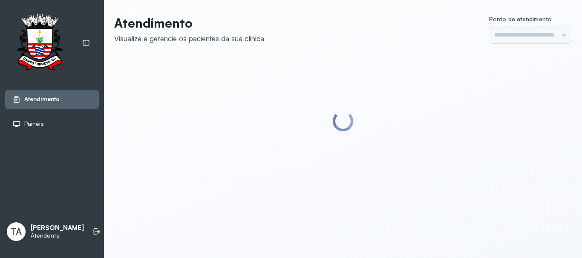
type input "******"
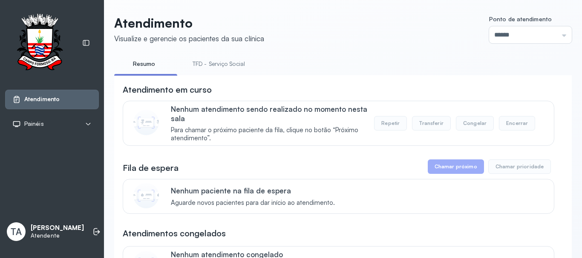
click at [200, 63] on link "TFD - Serviço Social" at bounding box center [218, 64] width 69 height 14
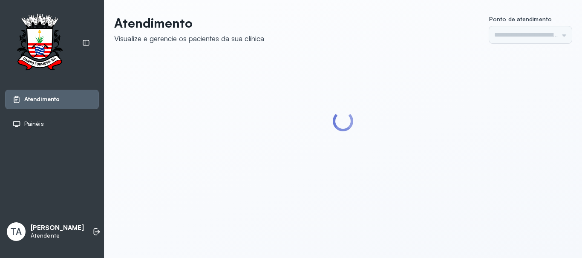
type input "******"
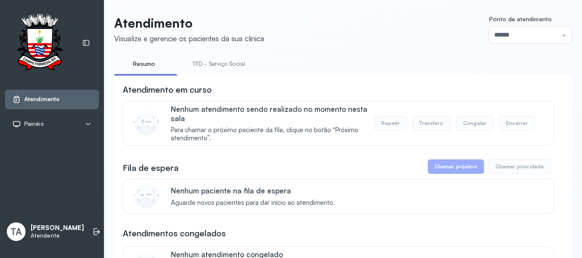
click at [201, 69] on link "TFD - Serviço Social" at bounding box center [218, 64] width 69 height 14
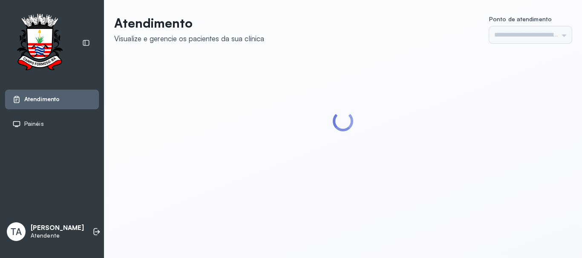
type input "******"
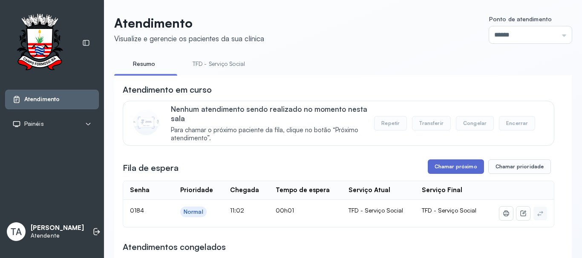
click at [433, 164] on button "Chamar próximo" at bounding box center [456, 167] width 56 height 14
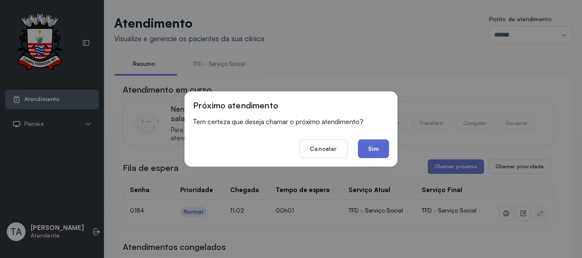
click at [375, 146] on button "Sim" at bounding box center [373, 149] width 31 height 19
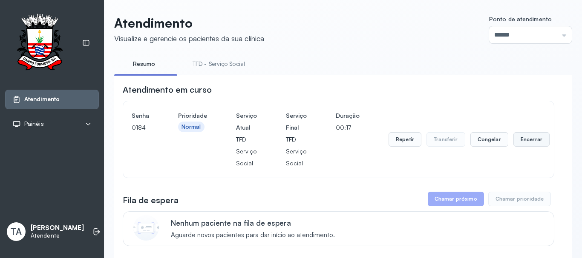
click at [521, 137] on button "Encerrar" at bounding box center [531, 139] width 36 height 14
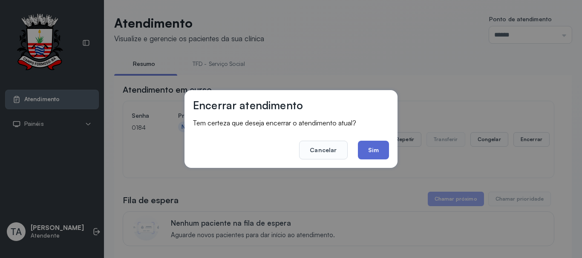
click at [366, 152] on button "Sim" at bounding box center [373, 150] width 31 height 19
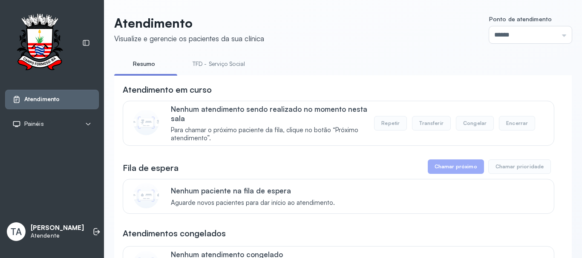
click at [243, 61] on link "TFD - Serviço Social" at bounding box center [218, 64] width 69 height 14
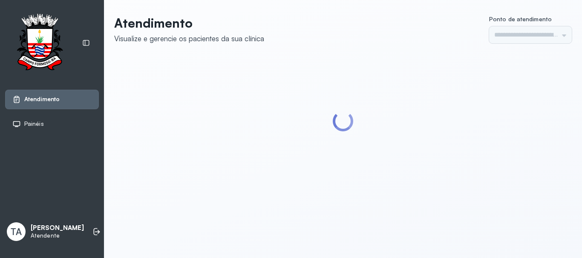
type input "******"
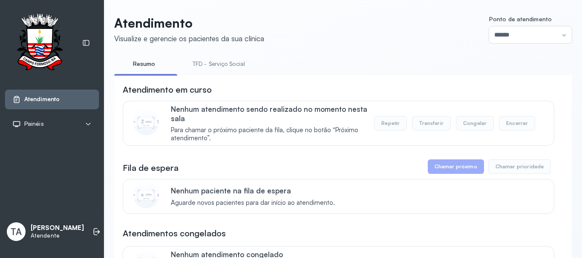
click at [221, 73] on li "TFD - Serviço Social" at bounding box center [220, 66] width 73 height 19
click at [221, 67] on link "TFD - Serviço Social" at bounding box center [218, 64] width 69 height 14
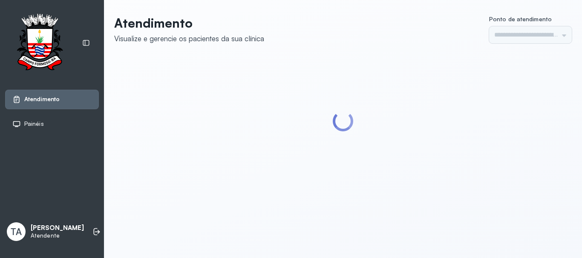
type input "******"
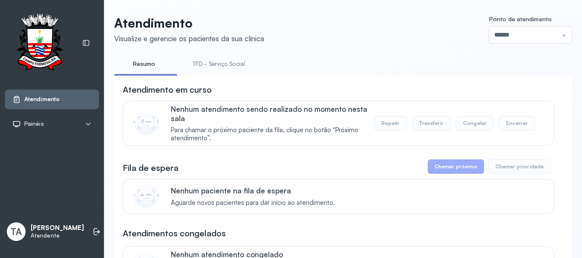
click at [220, 69] on link "TFD - Serviço Social" at bounding box center [218, 64] width 69 height 14
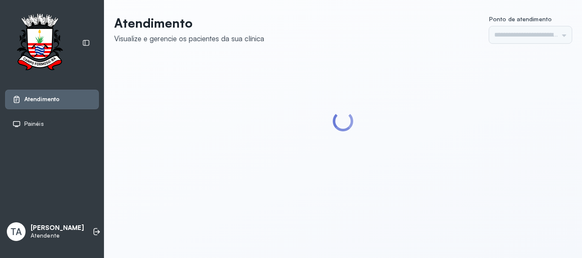
type input "******"
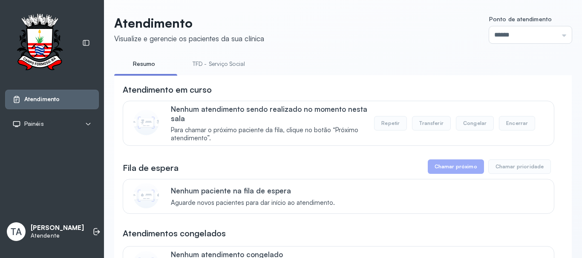
click at [231, 63] on link "TFD - Serviço Social" at bounding box center [218, 64] width 69 height 14
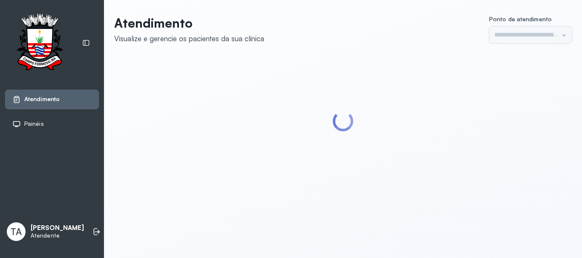
type input "******"
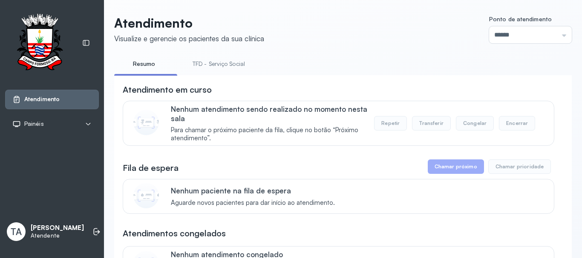
click at [191, 62] on link "TFD - Serviço Social" at bounding box center [218, 64] width 69 height 14
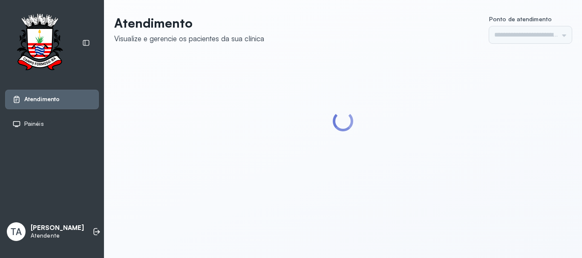
type input "******"
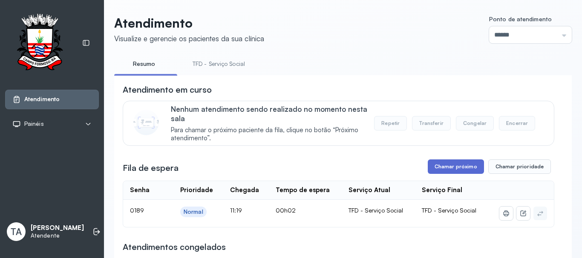
click at [446, 174] on button "Chamar próximo" at bounding box center [456, 167] width 56 height 14
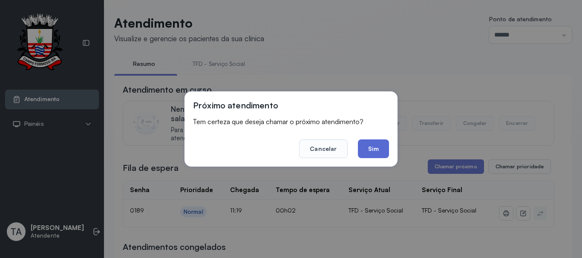
click at [376, 149] on button "Sim" at bounding box center [373, 149] width 31 height 19
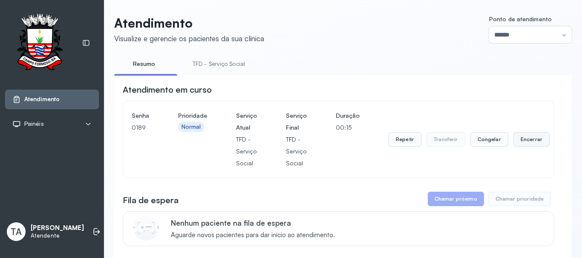
click at [517, 146] on button "Encerrar" at bounding box center [531, 139] width 36 height 14
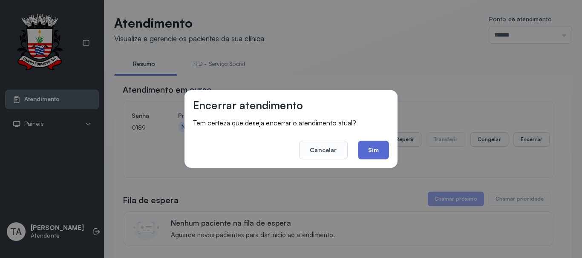
click at [378, 149] on button "Sim" at bounding box center [373, 150] width 31 height 19
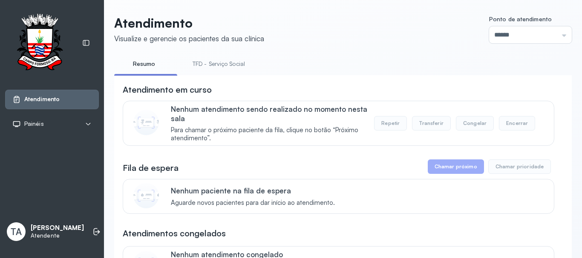
click at [221, 65] on link "TFD - Serviço Social" at bounding box center [218, 64] width 69 height 14
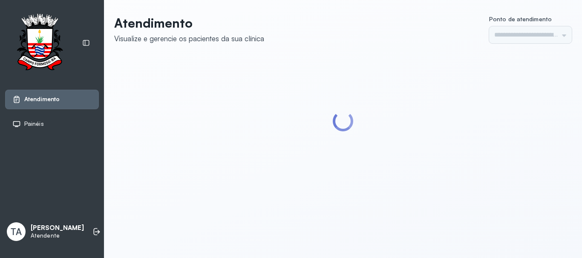
type input "******"
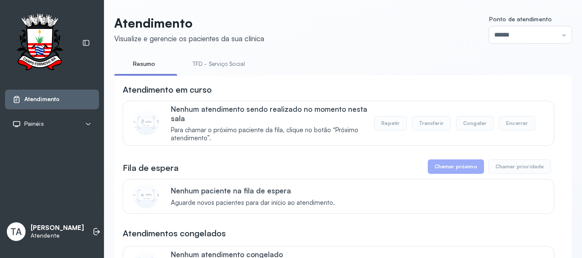
click at [213, 65] on link "TFD - Serviço Social" at bounding box center [218, 64] width 69 height 14
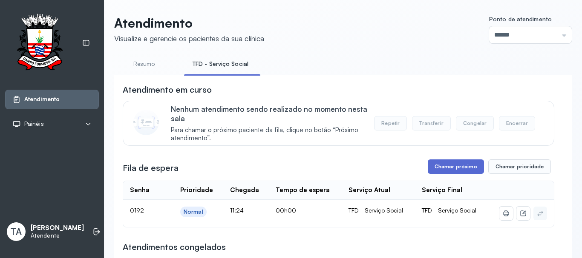
click at [452, 172] on button "Chamar próximo" at bounding box center [456, 167] width 56 height 14
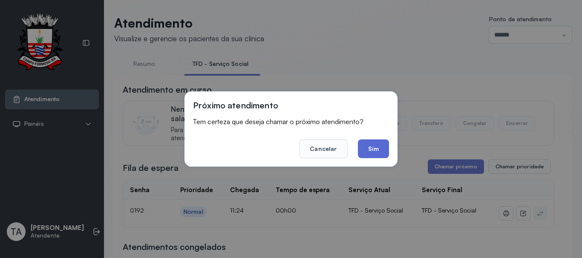
click at [366, 146] on button "Sim" at bounding box center [373, 149] width 31 height 19
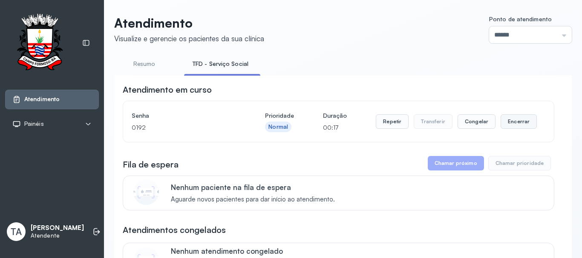
click at [510, 123] on button "Encerrar" at bounding box center [518, 122] width 36 height 14
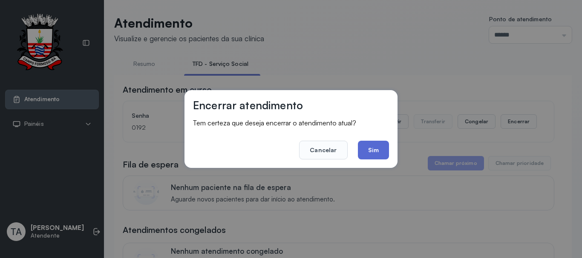
click at [382, 145] on button "Sim" at bounding box center [373, 150] width 31 height 19
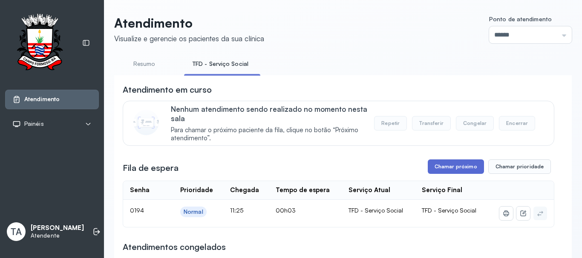
click at [458, 169] on button "Chamar próximo" at bounding box center [456, 167] width 56 height 14
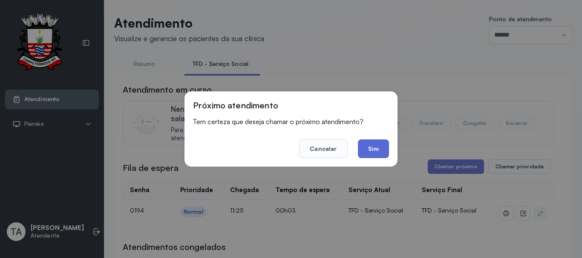
click at [370, 147] on button "Sim" at bounding box center [373, 149] width 31 height 19
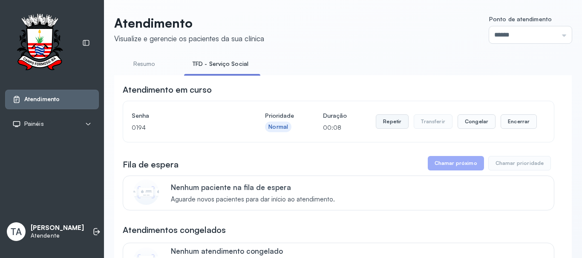
click at [391, 125] on button "Repetir" at bounding box center [392, 122] width 33 height 14
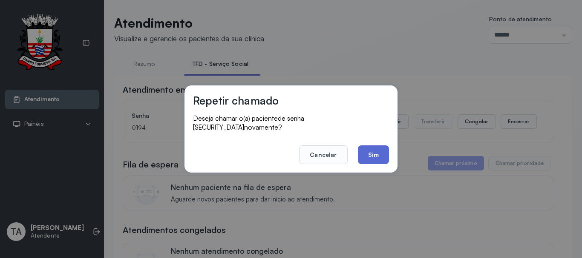
click at [366, 153] on button "Sim" at bounding box center [373, 155] width 31 height 19
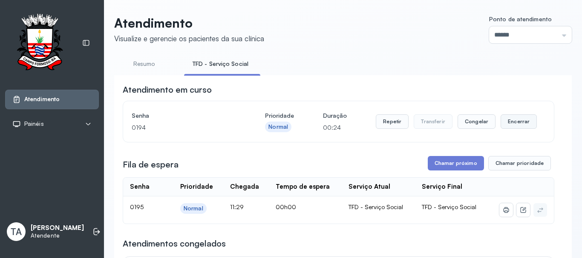
click at [517, 124] on button "Encerrar" at bounding box center [518, 122] width 36 height 14
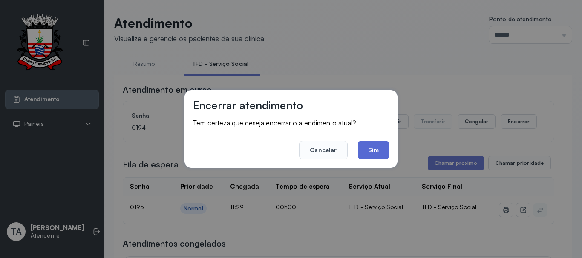
click at [370, 152] on button "Sim" at bounding box center [373, 150] width 31 height 19
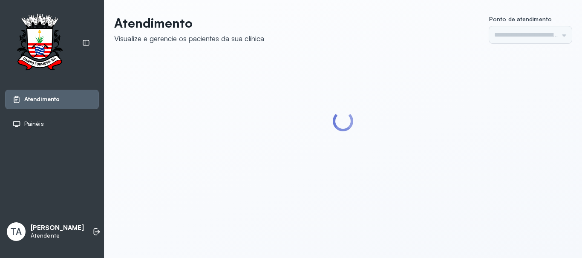
type input "******"
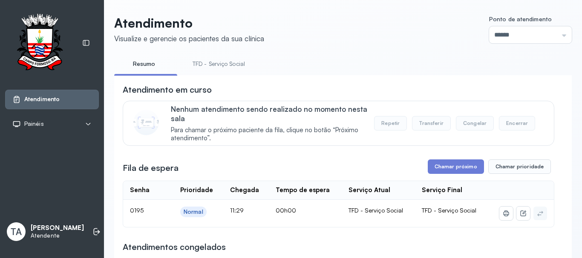
click at [204, 63] on link "TFD - Serviço Social" at bounding box center [218, 64] width 69 height 14
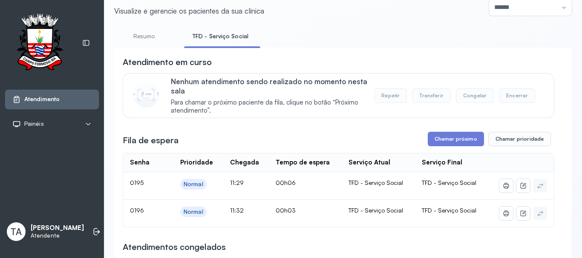
scroll to position [43, 0]
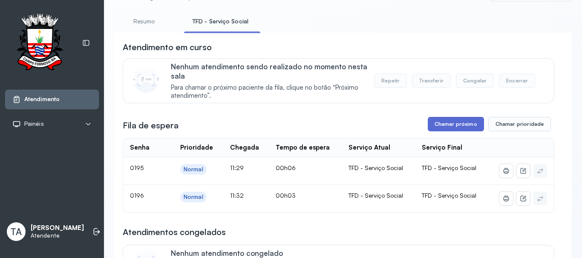
click at [447, 129] on button "Chamar próximo" at bounding box center [456, 124] width 56 height 14
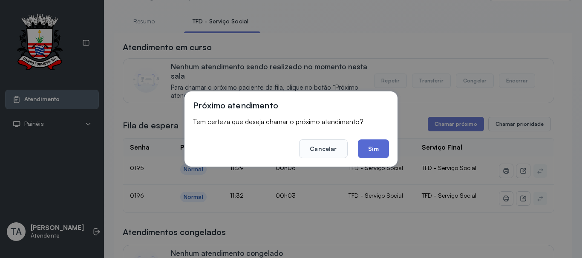
click at [372, 150] on button "Sim" at bounding box center [373, 149] width 31 height 19
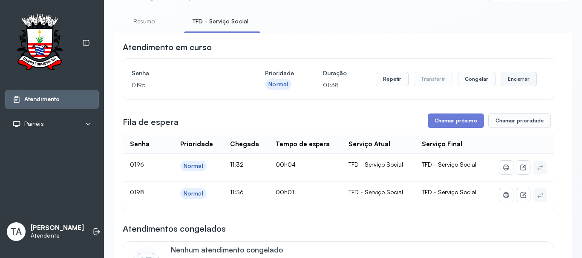
click at [503, 84] on button "Encerrar" at bounding box center [518, 79] width 36 height 14
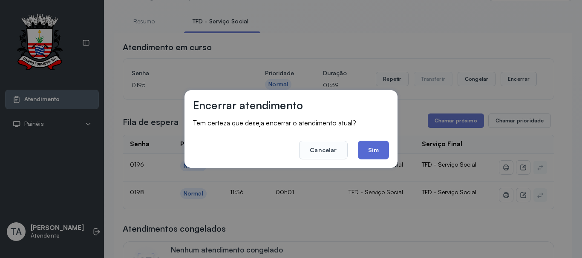
click at [387, 147] on button "Sim" at bounding box center [373, 150] width 31 height 19
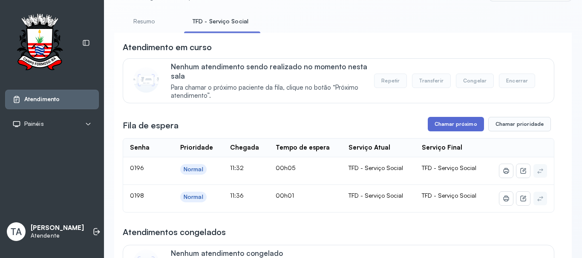
click at [433, 129] on button "Chamar próximo" at bounding box center [456, 124] width 56 height 14
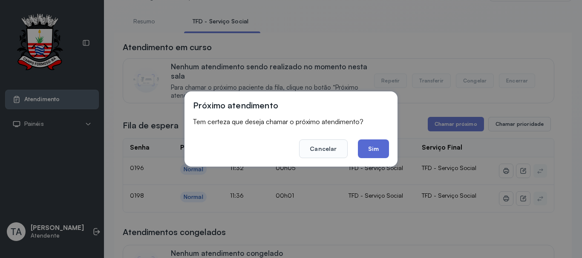
click at [372, 150] on button "Sim" at bounding box center [373, 149] width 31 height 19
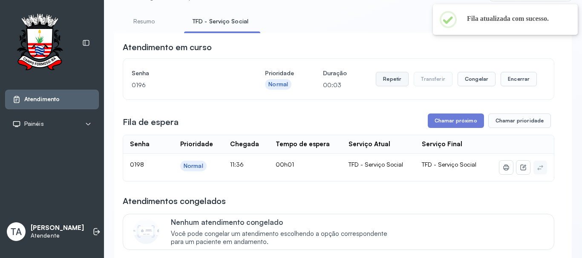
click at [399, 86] on button "Repetir" at bounding box center [392, 79] width 33 height 14
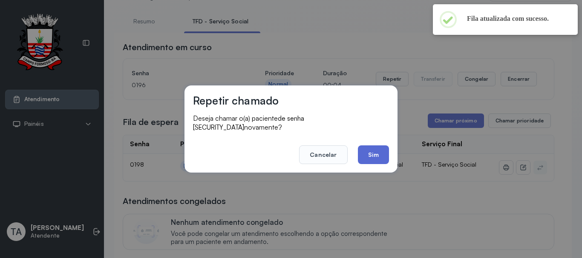
click at [370, 155] on button "Sim" at bounding box center [373, 155] width 31 height 19
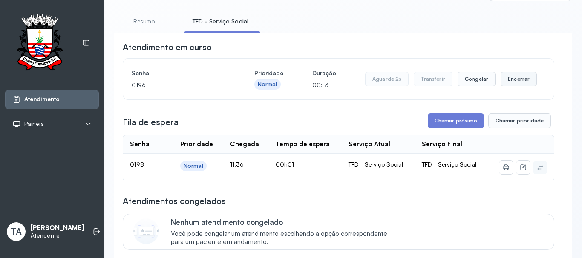
click at [513, 78] on button "Encerrar" at bounding box center [518, 79] width 36 height 14
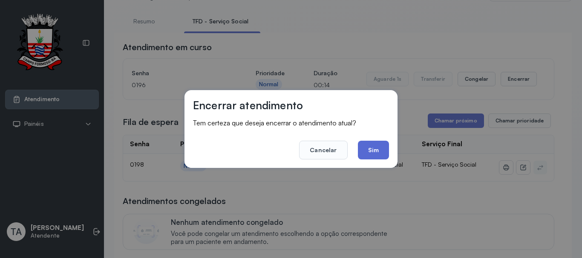
click at [379, 147] on button "Sim" at bounding box center [373, 150] width 31 height 19
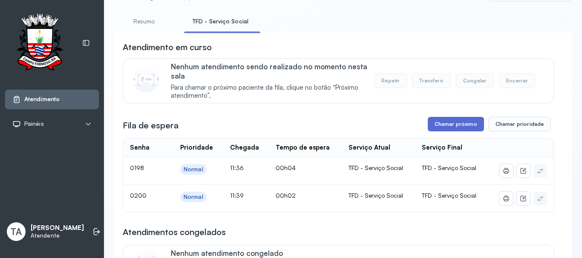
click at [431, 127] on button "Chamar próximo" at bounding box center [456, 124] width 56 height 14
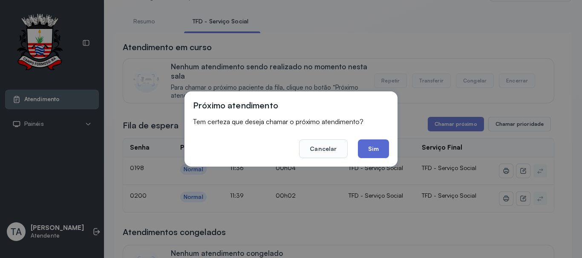
click at [373, 148] on button "Sim" at bounding box center [373, 149] width 31 height 19
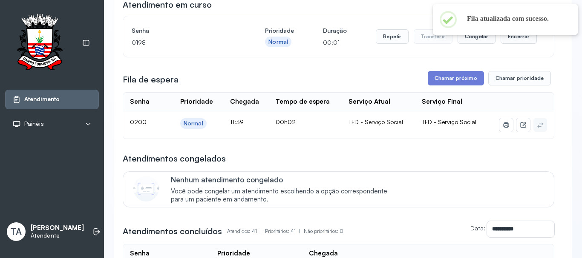
scroll to position [0, 0]
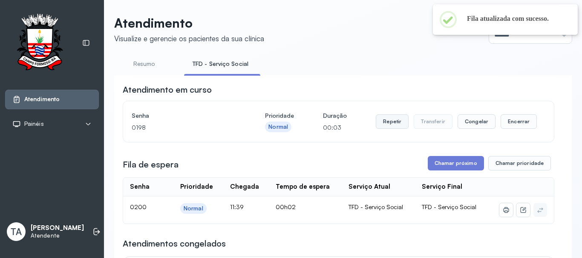
click at [382, 122] on button "Repetir" at bounding box center [392, 122] width 33 height 14
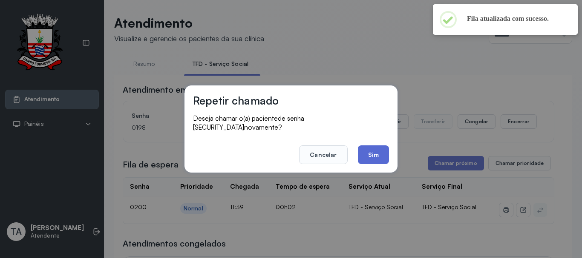
click at [376, 147] on button "Sim" at bounding box center [373, 155] width 31 height 19
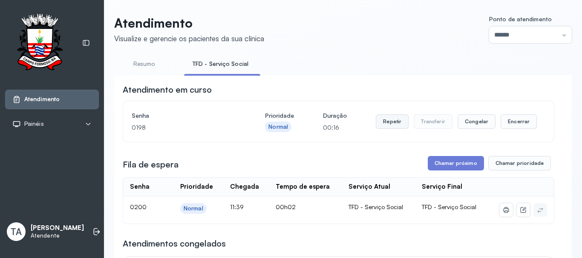
click at [386, 123] on button "Repetir" at bounding box center [392, 122] width 33 height 14
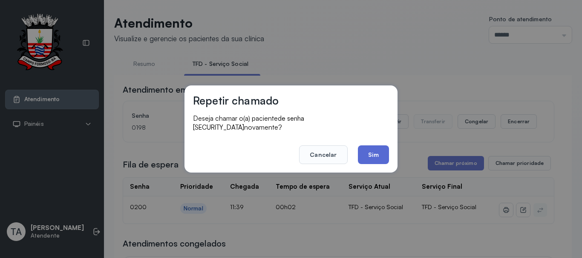
click at [376, 148] on button "Sim" at bounding box center [373, 155] width 31 height 19
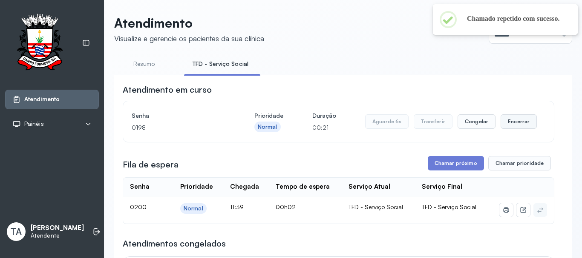
click at [523, 126] on button "Encerrar" at bounding box center [518, 122] width 36 height 14
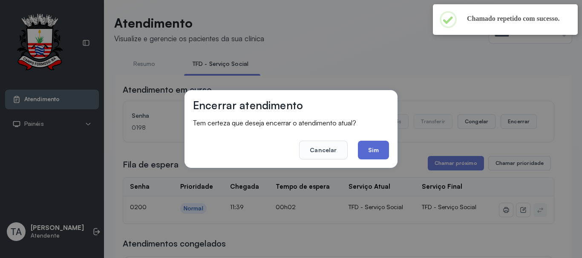
click at [383, 149] on button "Sim" at bounding box center [373, 150] width 31 height 19
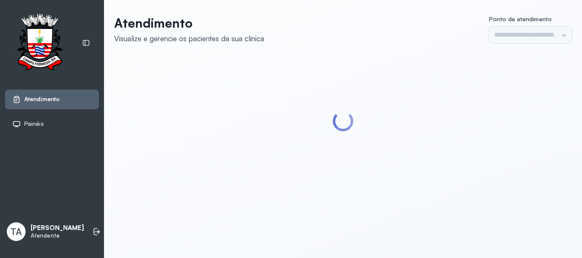
type input "******"
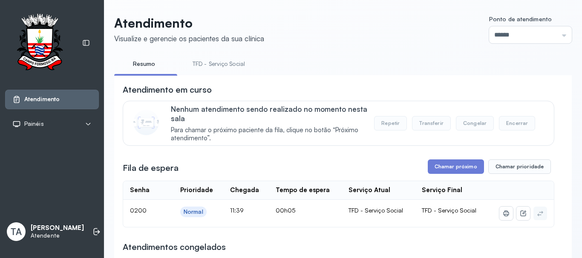
click at [236, 69] on link "TFD - Serviço Social" at bounding box center [218, 64] width 69 height 14
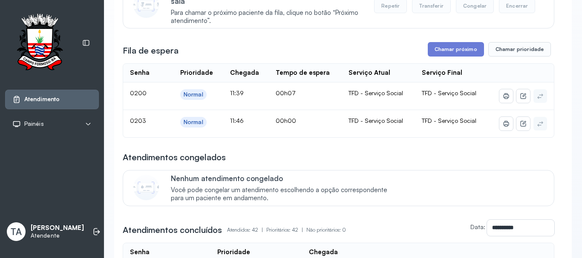
scroll to position [128, 0]
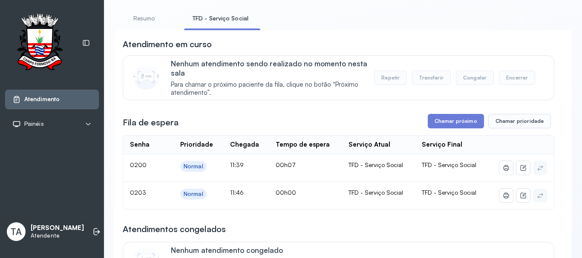
scroll to position [0, 0]
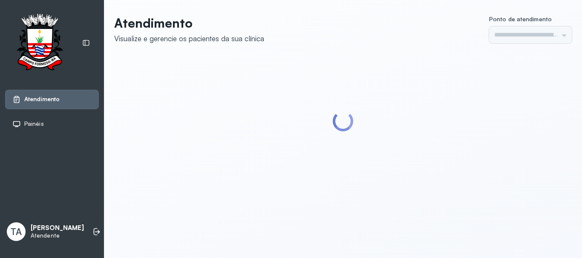
type input "******"
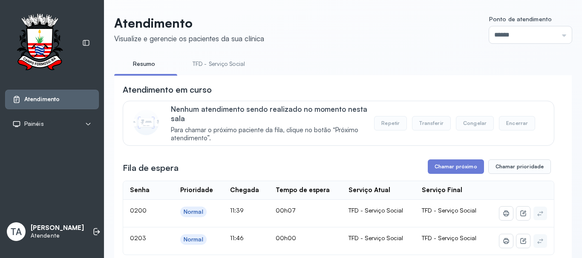
scroll to position [43, 0]
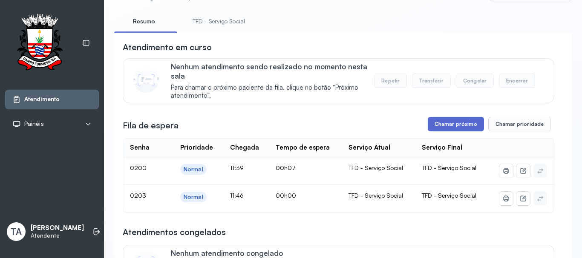
click at [466, 131] on button "Chamar próximo" at bounding box center [456, 124] width 56 height 14
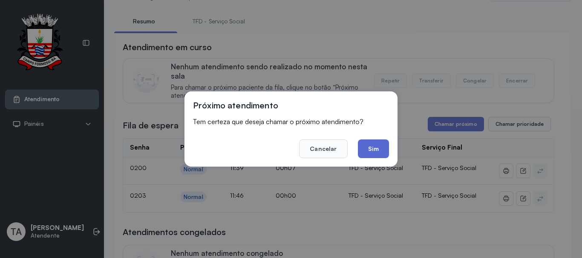
click at [365, 144] on button "Sim" at bounding box center [373, 149] width 31 height 19
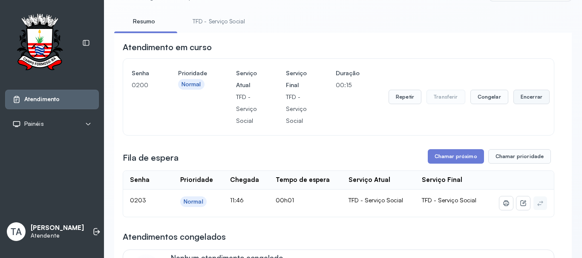
click at [515, 101] on button "Encerrar" at bounding box center [531, 97] width 36 height 14
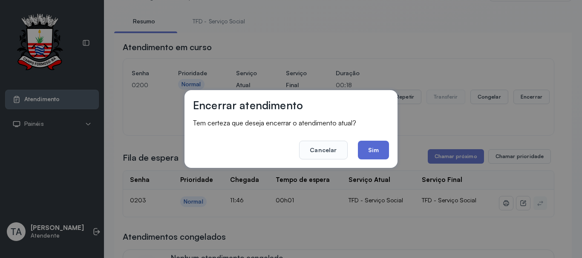
click at [372, 148] on button "Sim" at bounding box center [373, 150] width 31 height 19
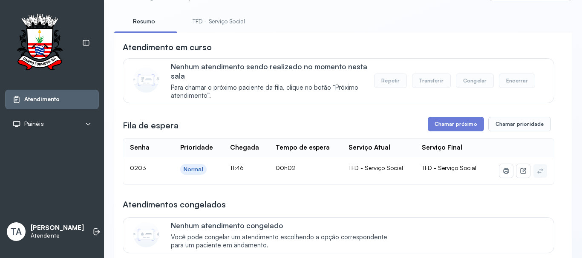
click at [208, 23] on link "TFD - Serviço Social" at bounding box center [218, 21] width 69 height 14
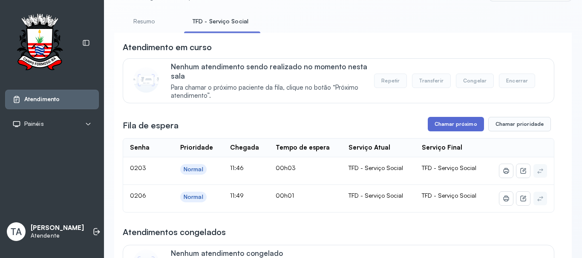
click at [440, 132] on button "Chamar próximo" at bounding box center [456, 124] width 56 height 14
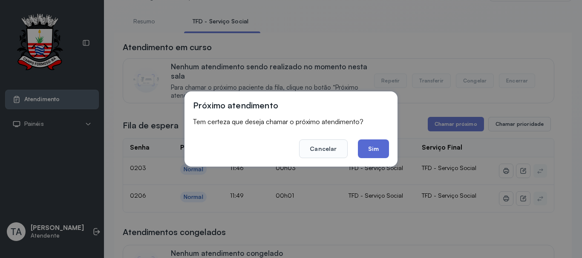
click at [382, 154] on button "Sim" at bounding box center [373, 149] width 31 height 19
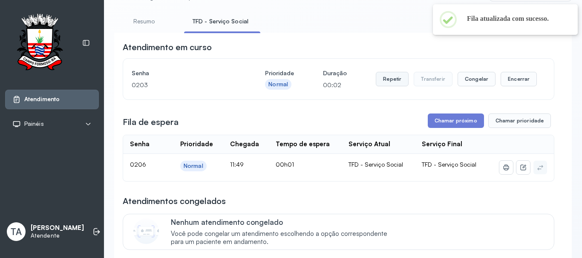
click at [384, 82] on button "Repetir" at bounding box center [392, 79] width 33 height 14
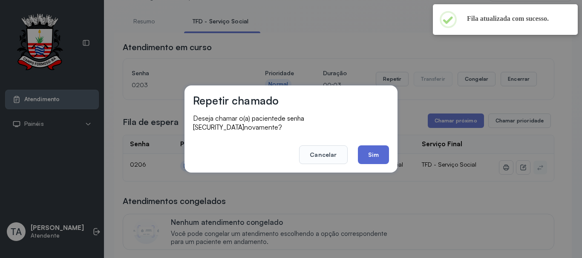
click at [370, 149] on button "Sim" at bounding box center [373, 155] width 31 height 19
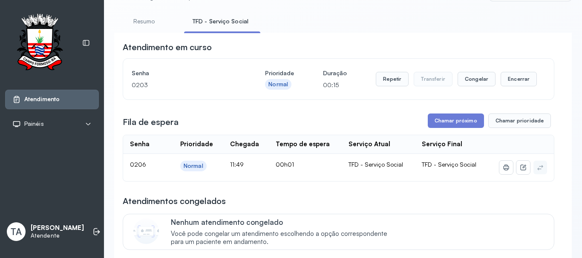
click at [385, 83] on button "Repetir" at bounding box center [392, 79] width 33 height 14
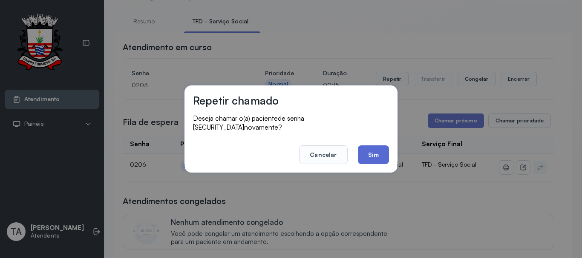
click at [366, 152] on button "Sim" at bounding box center [373, 155] width 31 height 19
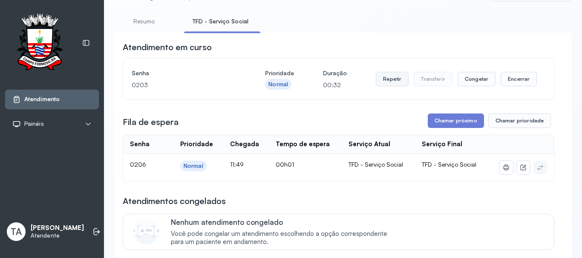
click at [391, 80] on button "Repetir" at bounding box center [392, 79] width 33 height 14
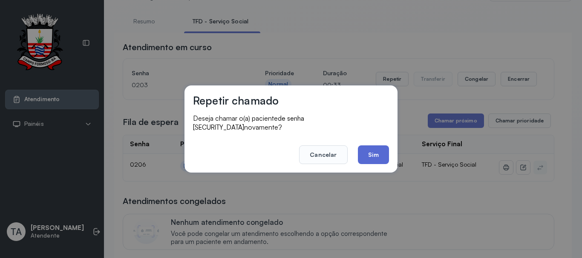
click at [370, 150] on button "Sim" at bounding box center [373, 155] width 31 height 19
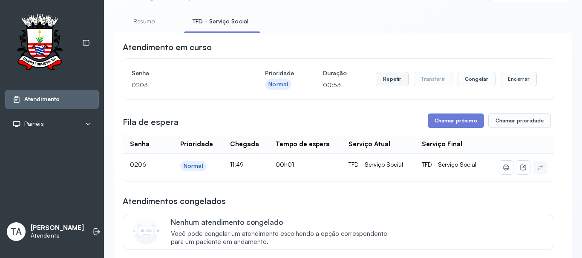
click at [392, 83] on button "Repetir" at bounding box center [392, 79] width 33 height 14
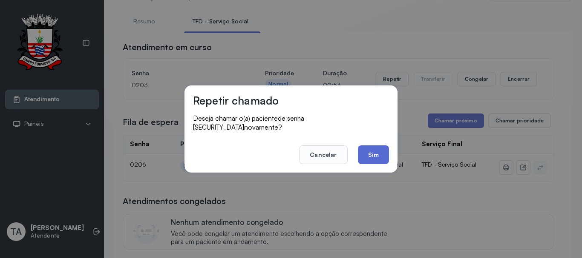
click at [375, 151] on button "Sim" at bounding box center [373, 155] width 31 height 19
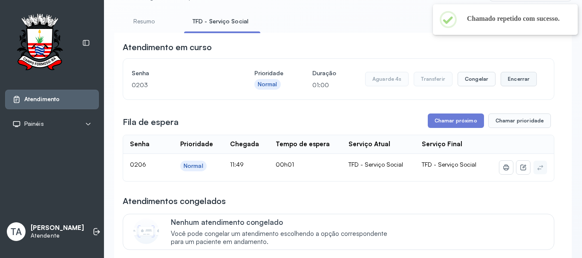
click at [504, 78] on button "Encerrar" at bounding box center [518, 79] width 36 height 14
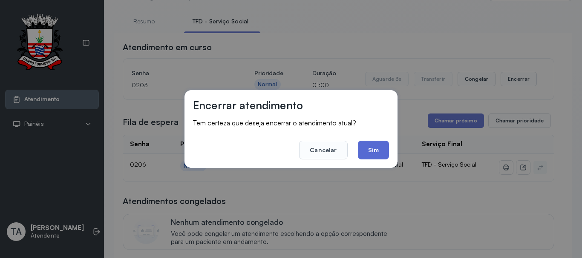
click at [378, 151] on button "Sim" at bounding box center [373, 150] width 31 height 19
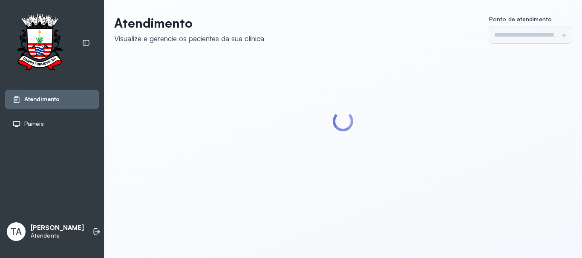
type input "******"
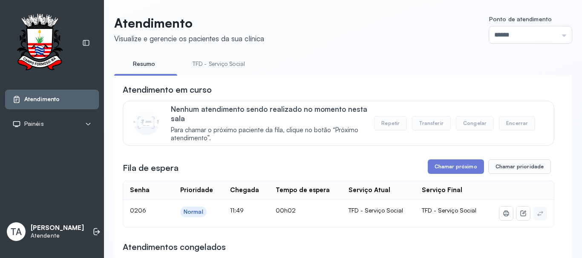
click at [233, 67] on link "TFD - Serviço Social" at bounding box center [218, 64] width 69 height 14
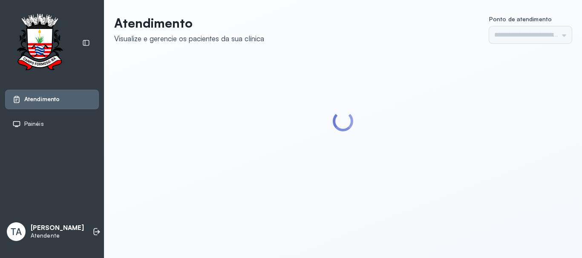
type input "******"
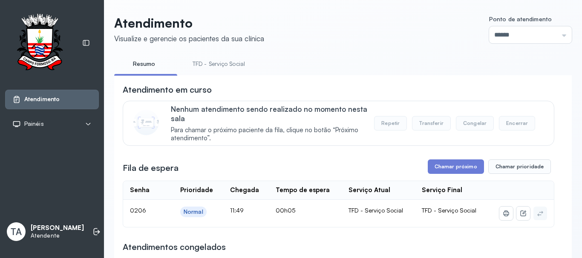
click at [205, 64] on link "TFD - Serviço Social" at bounding box center [218, 64] width 69 height 14
click at [456, 173] on button "Chamar próximo" at bounding box center [456, 167] width 56 height 14
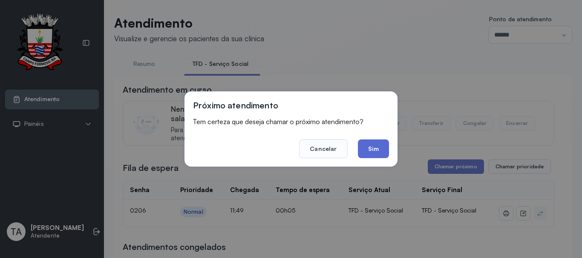
click at [365, 143] on button "Sim" at bounding box center [373, 149] width 31 height 19
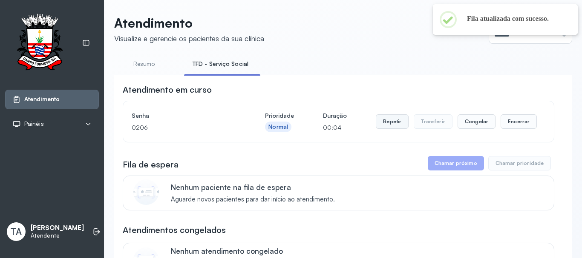
click at [379, 129] on button "Repetir" at bounding box center [392, 122] width 33 height 14
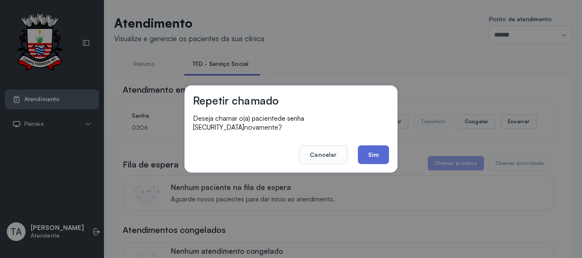
click at [359, 154] on button "Sim" at bounding box center [373, 155] width 31 height 19
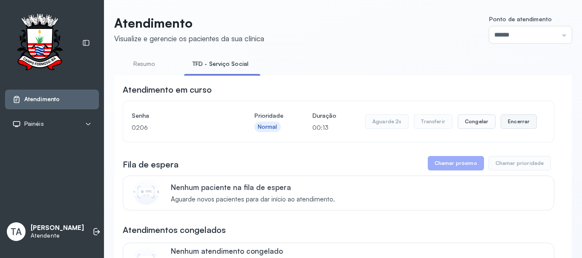
click at [502, 123] on button "Encerrar" at bounding box center [518, 122] width 36 height 14
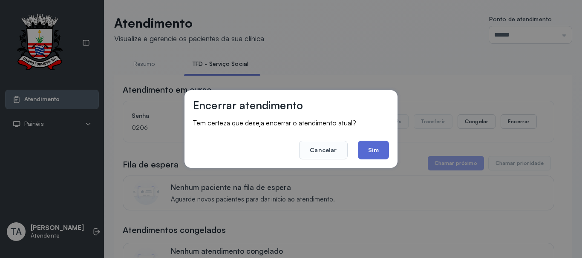
click at [382, 152] on button "Sim" at bounding box center [373, 150] width 31 height 19
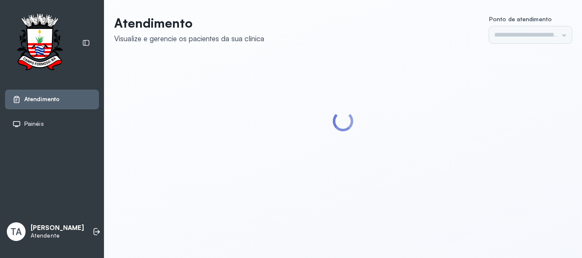
type input "******"
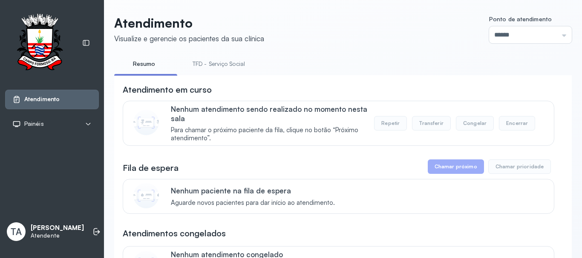
click at [237, 72] on li "TFD - Serviço Social" at bounding box center [220, 66] width 73 height 19
click at [236, 72] on li "TFD - Serviço Social" at bounding box center [220, 66] width 73 height 19
click at [233, 67] on link "TFD - Serviço Social" at bounding box center [218, 64] width 69 height 14
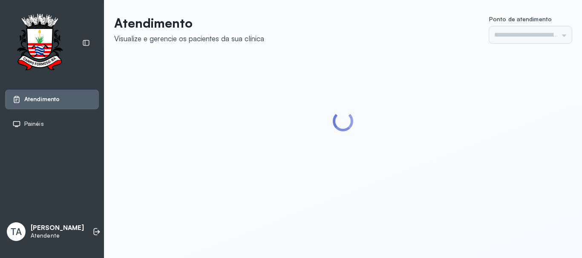
type input "******"
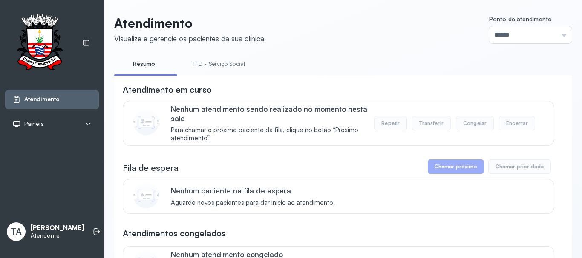
click at [232, 66] on link "TFD - Serviço Social" at bounding box center [218, 64] width 69 height 14
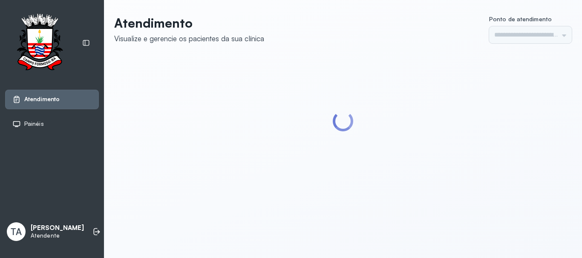
type input "******"
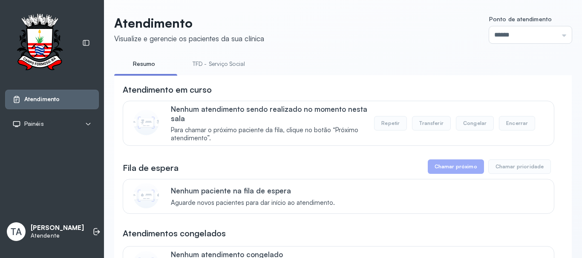
click at [232, 66] on link "TFD - Serviço Social" at bounding box center [218, 64] width 69 height 14
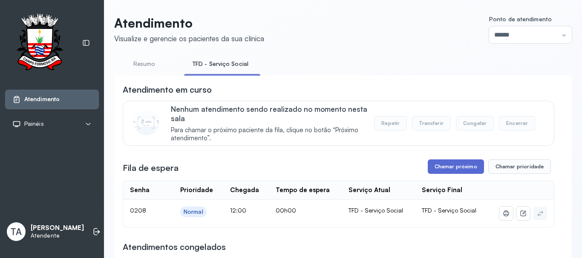
click at [476, 166] on button "Chamar próximo" at bounding box center [456, 167] width 56 height 14
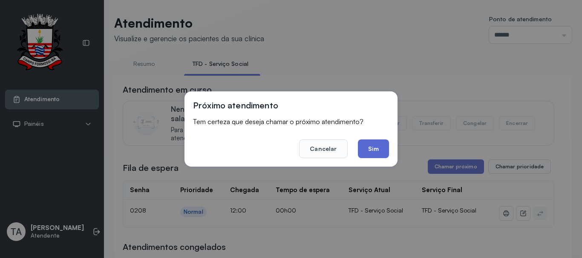
click at [373, 152] on button "Sim" at bounding box center [373, 149] width 31 height 19
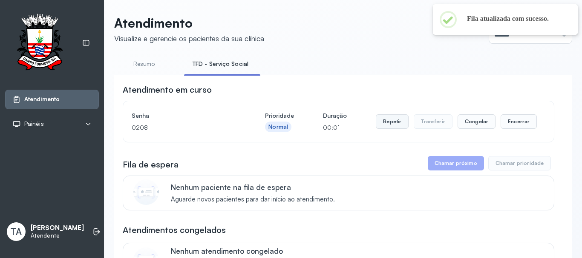
click at [391, 122] on button "Repetir" at bounding box center [392, 122] width 33 height 14
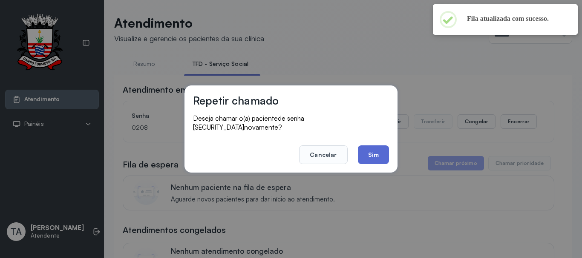
click at [385, 157] on button "Sim" at bounding box center [373, 155] width 31 height 19
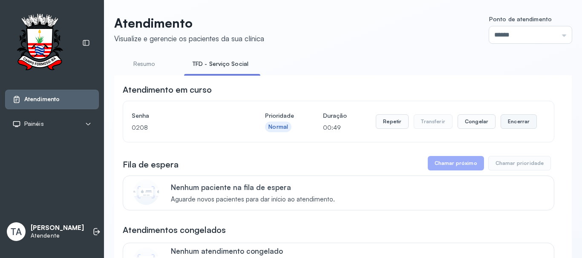
click at [519, 127] on button "Encerrar" at bounding box center [518, 122] width 36 height 14
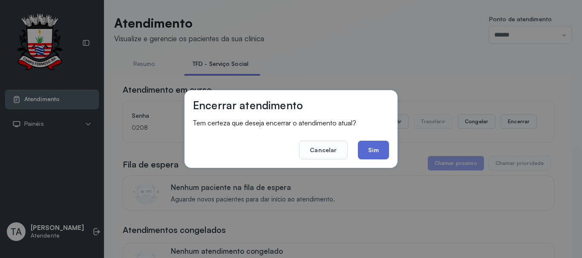
click at [380, 149] on button "Sim" at bounding box center [373, 150] width 31 height 19
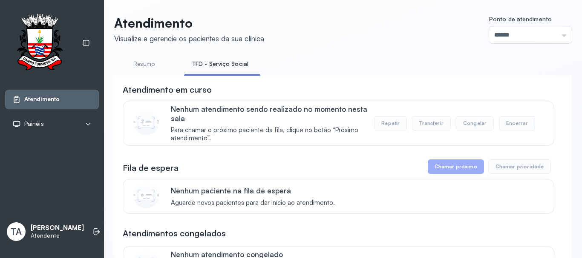
click at [159, 62] on link "Resumo" at bounding box center [144, 64] width 60 height 14
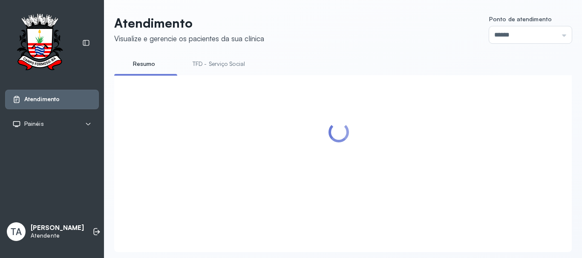
click at [184, 69] on ul "Resumo TFD - Serviço Social" at bounding box center [342, 66] width 457 height 19
click at [194, 67] on link "TFD - Serviço Social" at bounding box center [218, 64] width 69 height 14
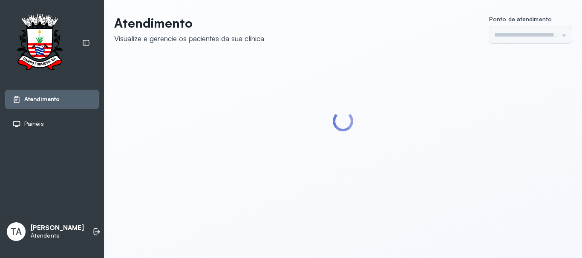
type input "******"
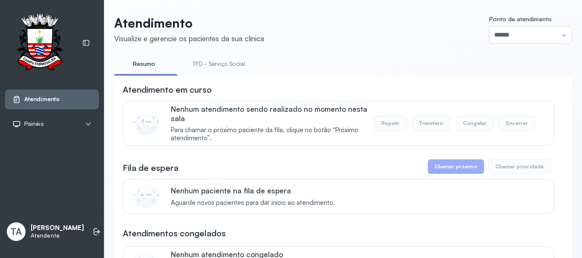
click at [194, 67] on link "TFD - Serviço Social" at bounding box center [218, 64] width 69 height 14
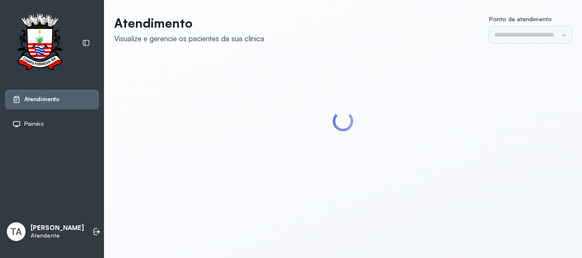
type input "******"
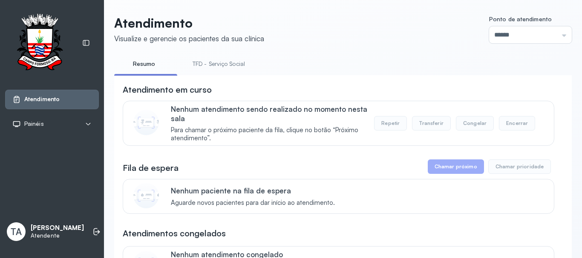
click at [194, 67] on link "TFD - Serviço Social" at bounding box center [218, 64] width 69 height 14
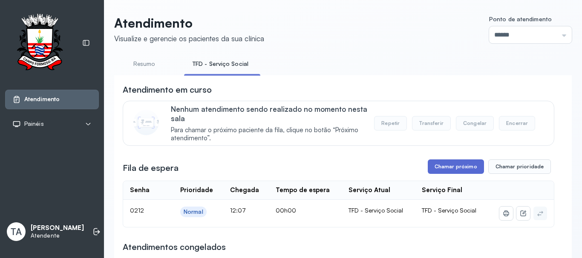
click at [431, 173] on button "Chamar próximo" at bounding box center [456, 167] width 56 height 14
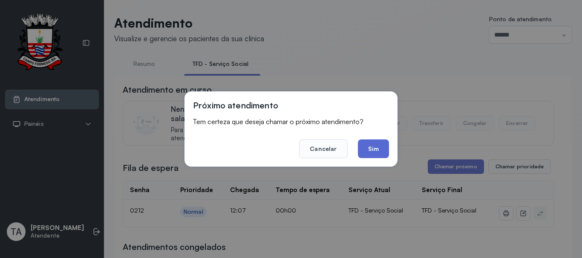
click at [382, 152] on button "Sim" at bounding box center [373, 149] width 31 height 19
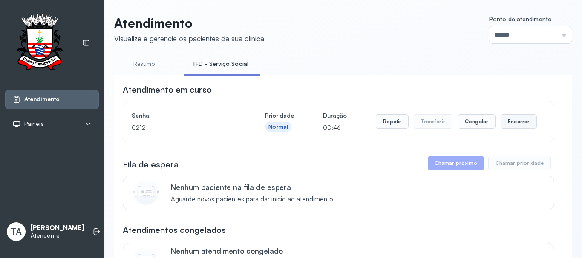
click at [511, 129] on button "Encerrar" at bounding box center [518, 122] width 36 height 14
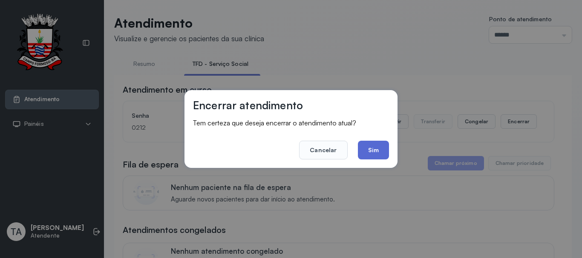
click at [371, 150] on button "Sim" at bounding box center [373, 150] width 31 height 19
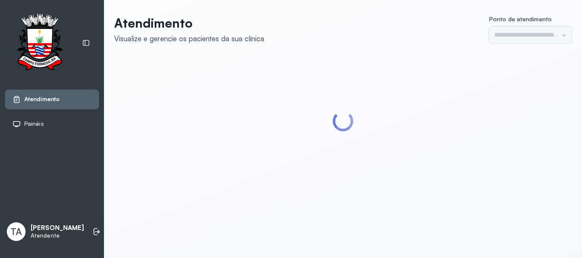
type input "******"
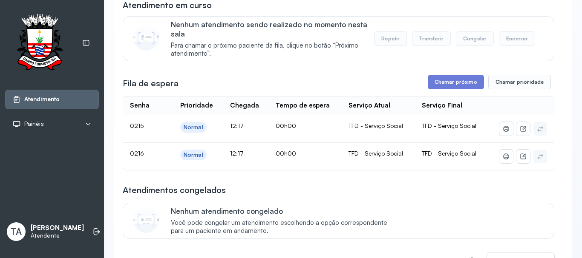
scroll to position [85, 0]
click at [451, 83] on button "Chamar próximo" at bounding box center [456, 82] width 56 height 14
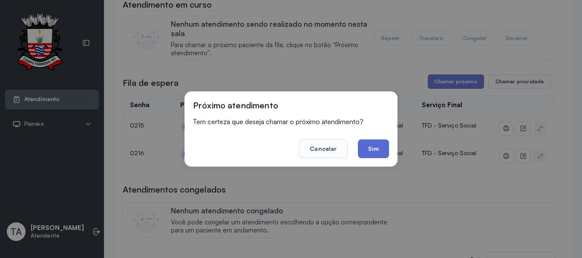
click at [367, 158] on button "Sim" at bounding box center [373, 149] width 31 height 19
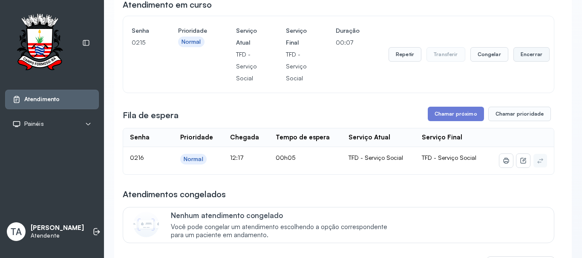
click at [521, 60] on button "Encerrar" at bounding box center [531, 54] width 36 height 14
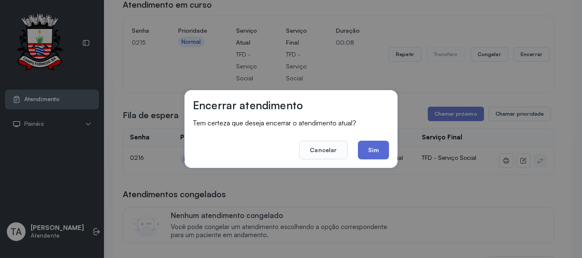
click at [376, 149] on button "Sim" at bounding box center [373, 150] width 31 height 19
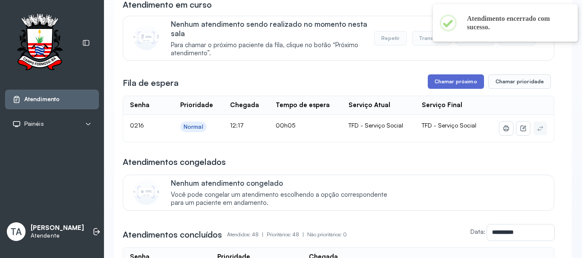
click at [446, 85] on button "Chamar próximo" at bounding box center [456, 82] width 56 height 14
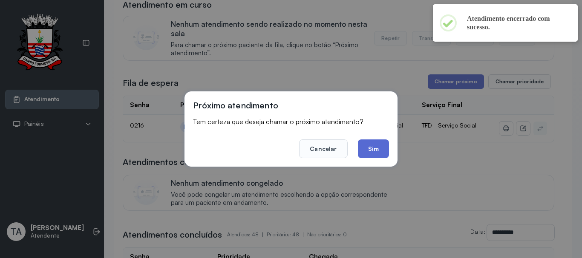
click at [384, 154] on button "Sim" at bounding box center [373, 149] width 31 height 19
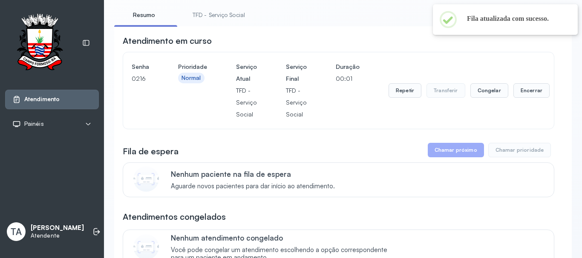
scroll to position [0, 0]
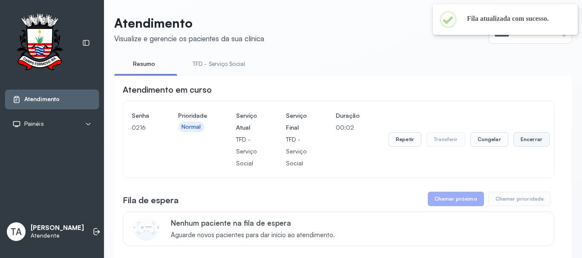
click at [542, 142] on button "Encerrar" at bounding box center [531, 139] width 36 height 14
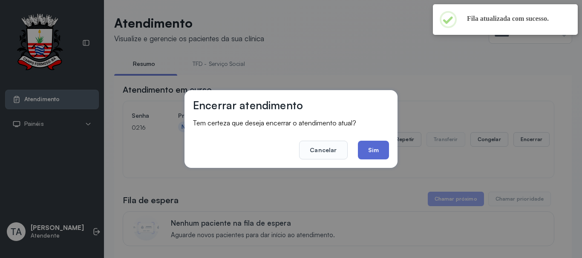
click at [367, 148] on button "Sim" at bounding box center [373, 150] width 31 height 19
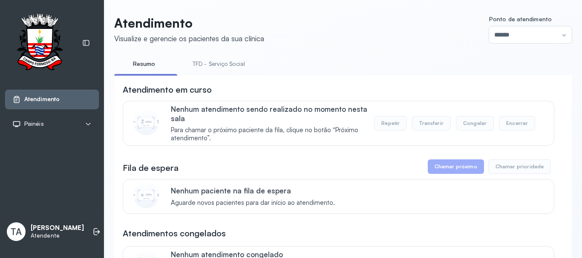
click at [220, 61] on link "TFD - Serviço Social" at bounding box center [218, 64] width 69 height 14
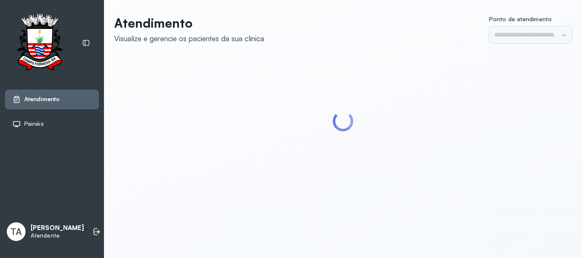
type input "******"
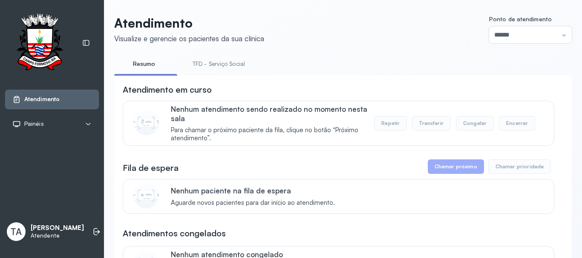
click at [244, 66] on link "TFD - Serviço Social" at bounding box center [218, 64] width 69 height 14
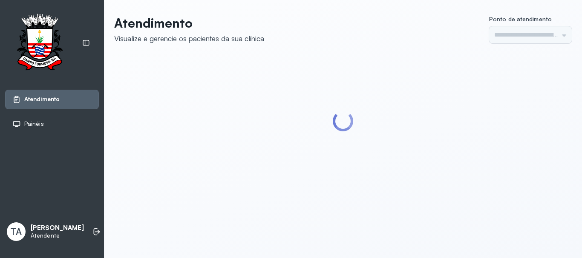
type input "******"
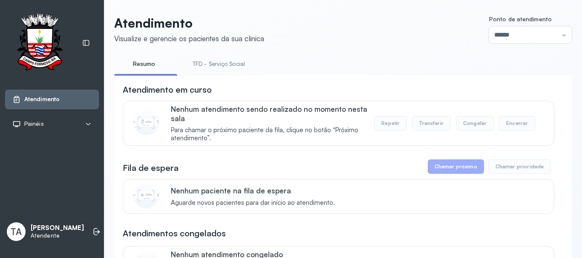
click at [241, 63] on link "TFD - Serviço Social" at bounding box center [218, 64] width 69 height 14
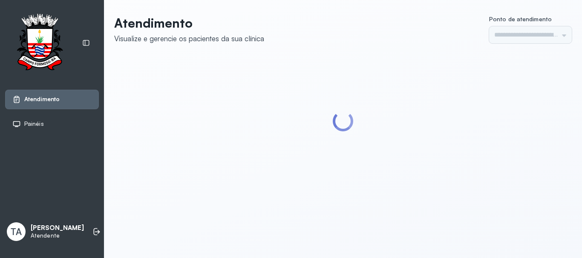
type input "******"
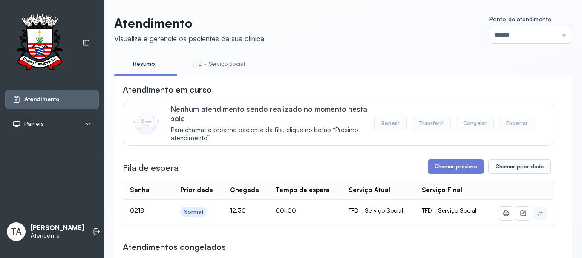
click at [445, 174] on button "Chamar próximo" at bounding box center [456, 167] width 56 height 14
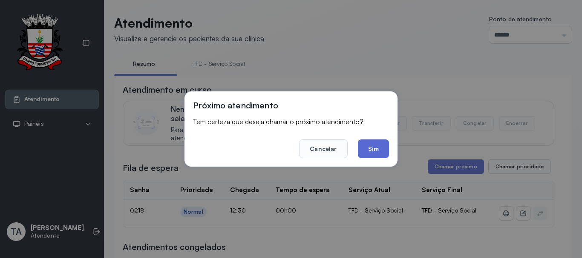
click at [373, 143] on button "Sim" at bounding box center [373, 149] width 31 height 19
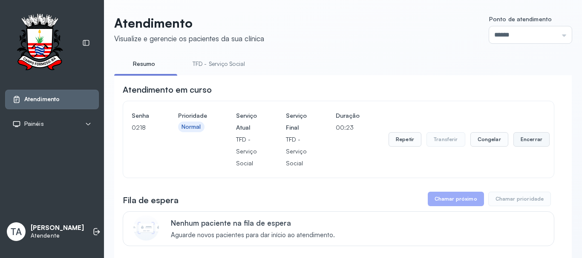
click at [519, 138] on button "Encerrar" at bounding box center [531, 139] width 36 height 14
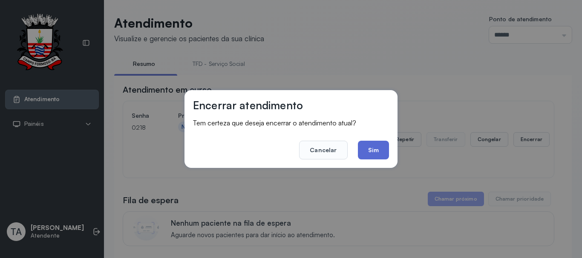
click at [371, 155] on button "Sim" at bounding box center [373, 150] width 31 height 19
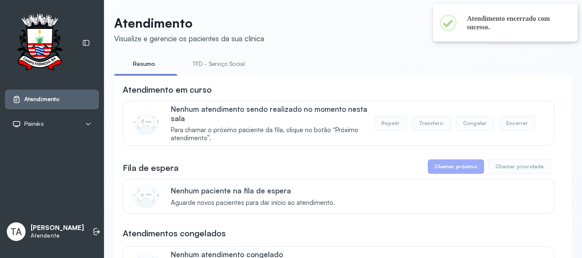
click at [207, 67] on link "TFD - Serviço Social" at bounding box center [218, 64] width 69 height 14
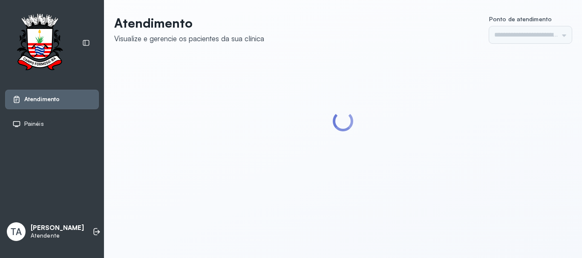
type input "******"
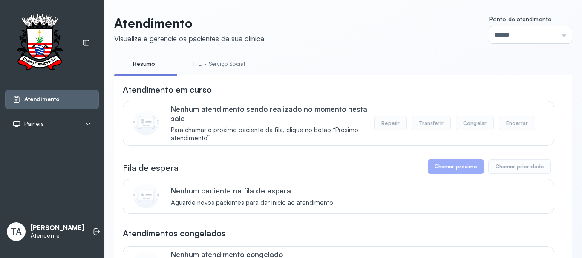
click at [206, 61] on link "TFD - Serviço Social" at bounding box center [218, 64] width 69 height 14
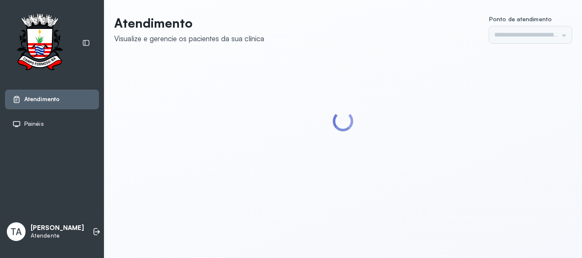
type input "******"
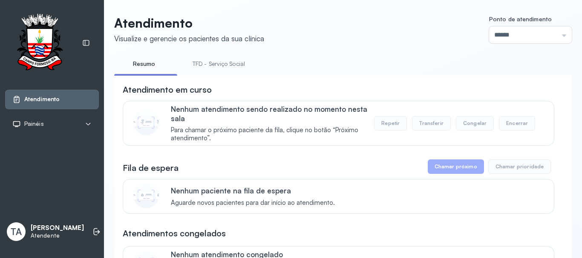
click at [206, 61] on link "TFD - Serviço Social" at bounding box center [218, 64] width 69 height 14
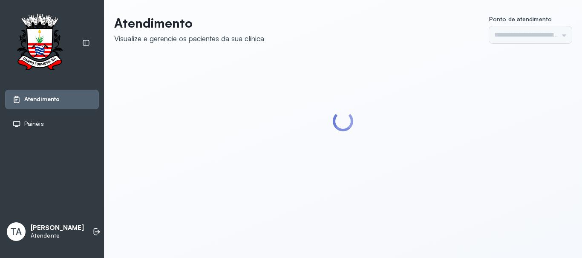
type input "******"
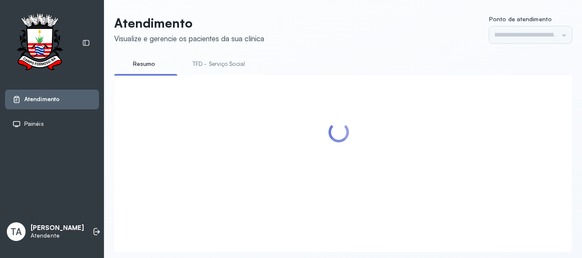
type input "******"
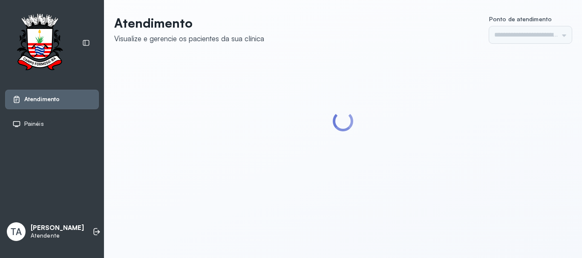
type input "******"
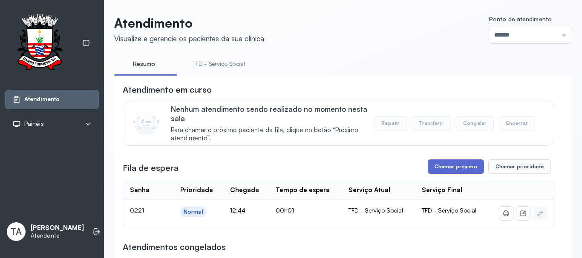
click at [471, 172] on button "Chamar próximo" at bounding box center [456, 167] width 56 height 14
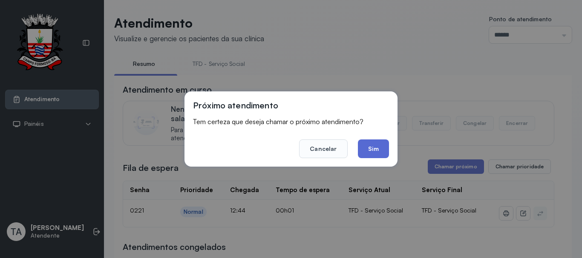
click at [368, 148] on button "Sim" at bounding box center [373, 149] width 31 height 19
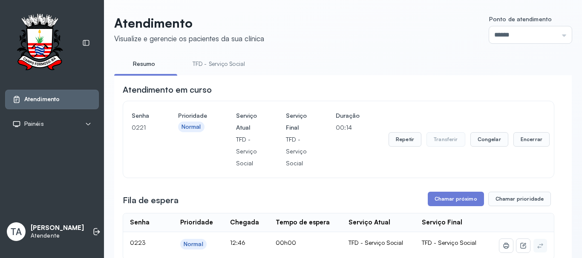
scroll to position [43, 0]
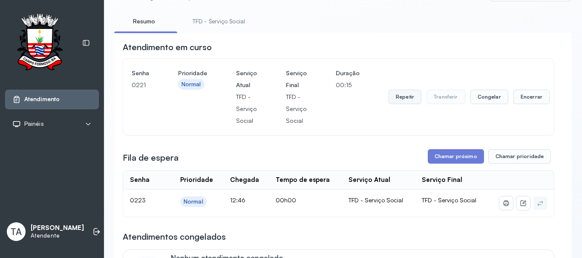
click at [399, 98] on button "Repetir" at bounding box center [404, 97] width 33 height 14
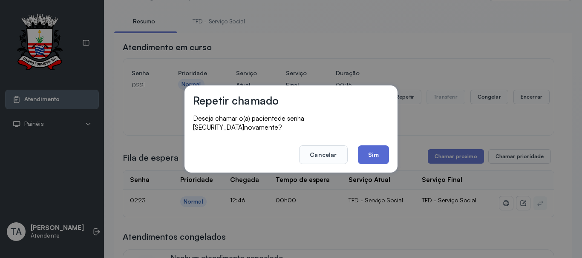
click at [375, 146] on button "Sim" at bounding box center [373, 155] width 31 height 19
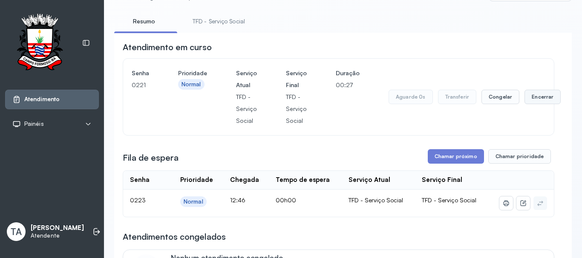
click at [537, 102] on button "Encerrar" at bounding box center [542, 97] width 36 height 14
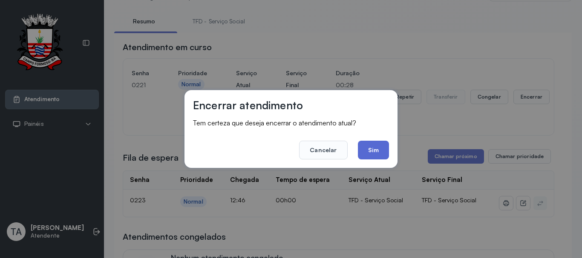
click at [381, 155] on button "Sim" at bounding box center [373, 150] width 31 height 19
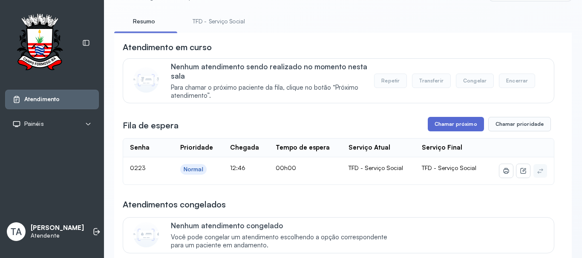
click at [437, 132] on button "Chamar próximo" at bounding box center [456, 124] width 56 height 14
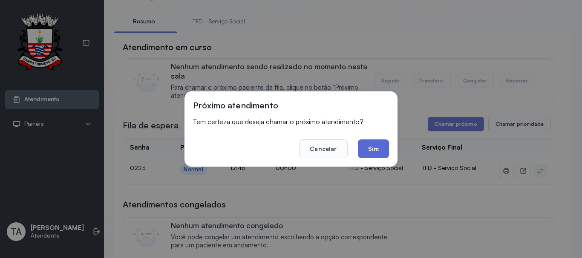
click at [383, 144] on button "Sim" at bounding box center [373, 149] width 31 height 19
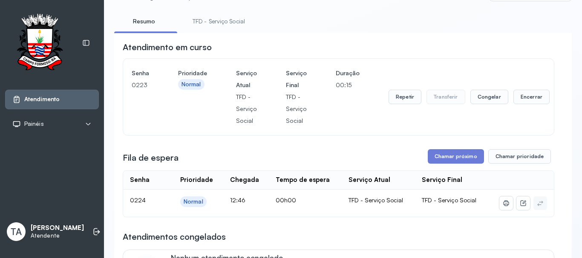
click at [378, 190] on th "Serviço Atual" at bounding box center [378, 180] width 73 height 19
click at [518, 98] on button "Encerrar" at bounding box center [531, 97] width 36 height 14
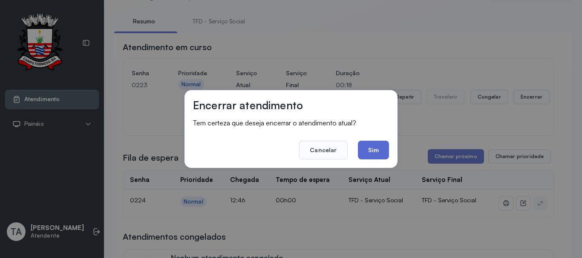
click at [381, 149] on button "Sim" at bounding box center [373, 150] width 31 height 19
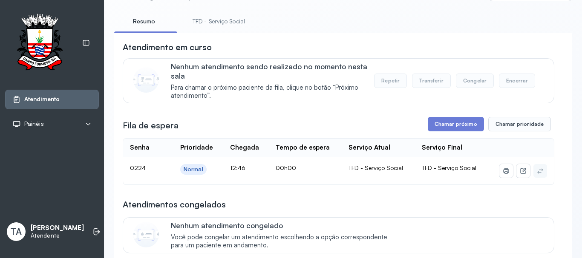
click at [442, 131] on button "Chamar próximo" at bounding box center [456, 124] width 56 height 14
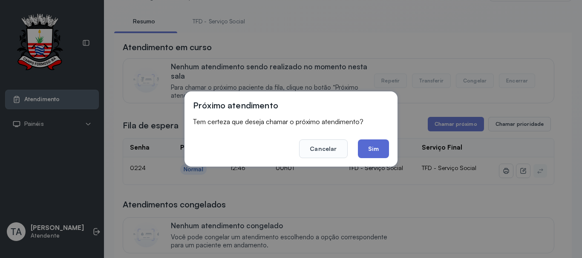
click at [365, 149] on button "Sim" at bounding box center [373, 149] width 31 height 19
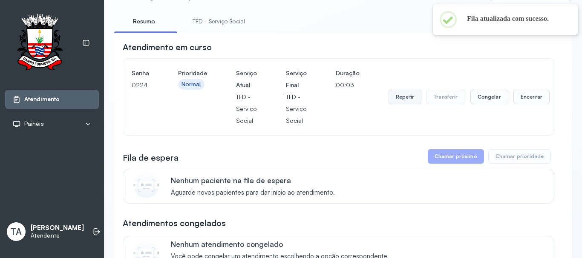
click at [397, 98] on button "Repetir" at bounding box center [404, 97] width 33 height 14
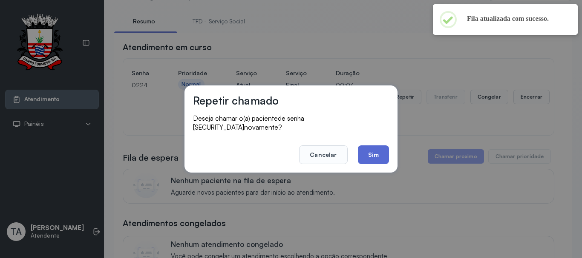
click at [373, 151] on button "Sim" at bounding box center [373, 155] width 31 height 19
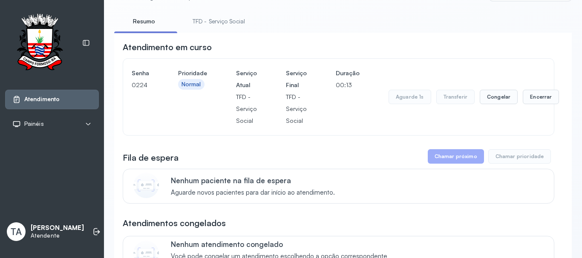
click at [394, 135] on div "Senha 0224 Prioridade Normal Serviço Atual TFD - Serviço Social Serviço Final T…" at bounding box center [338, 97] width 431 height 77
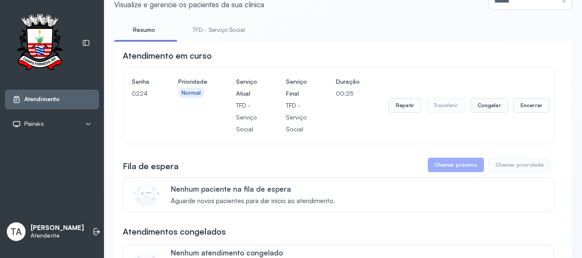
scroll to position [33, 0]
click at [527, 109] on button "Encerrar" at bounding box center [531, 106] width 36 height 14
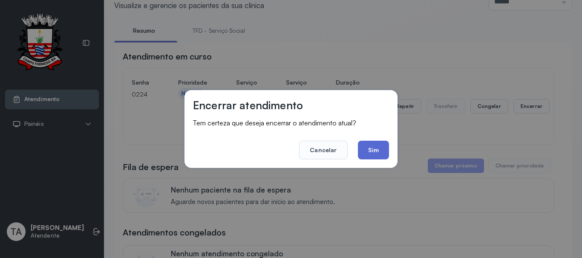
click at [370, 154] on button "Sim" at bounding box center [373, 150] width 31 height 19
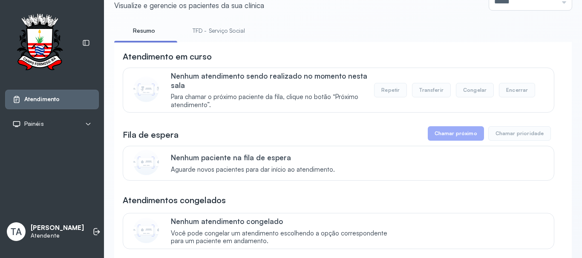
click at [221, 29] on link "TFD - Serviço Social" at bounding box center [218, 31] width 69 height 14
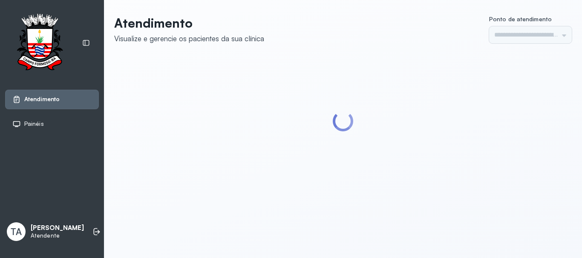
type input "******"
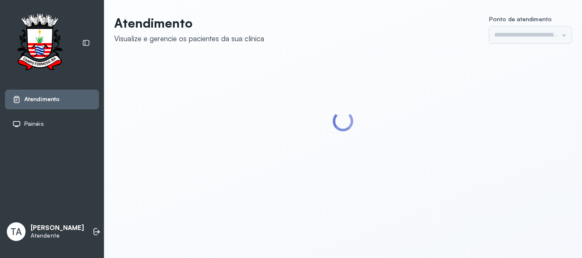
type input "******"
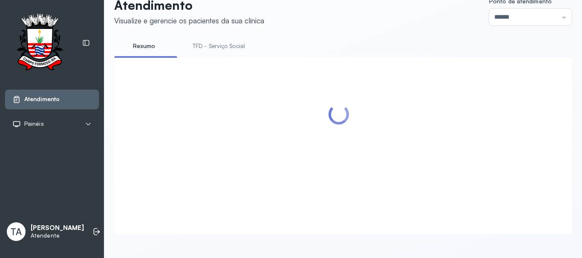
scroll to position [128, 0]
